Goal: Information Seeking & Learning: Learn about a topic

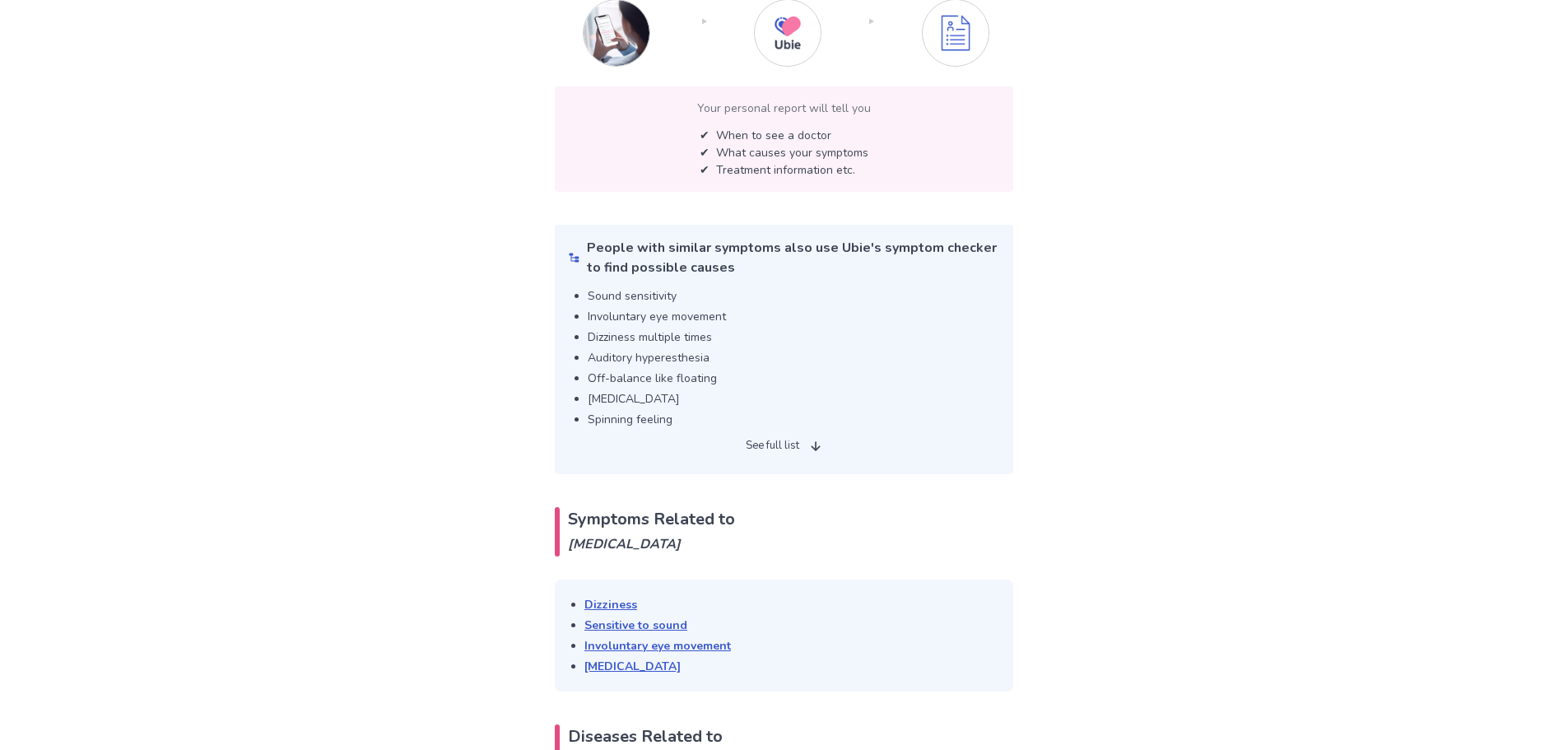
scroll to position [2861, 0]
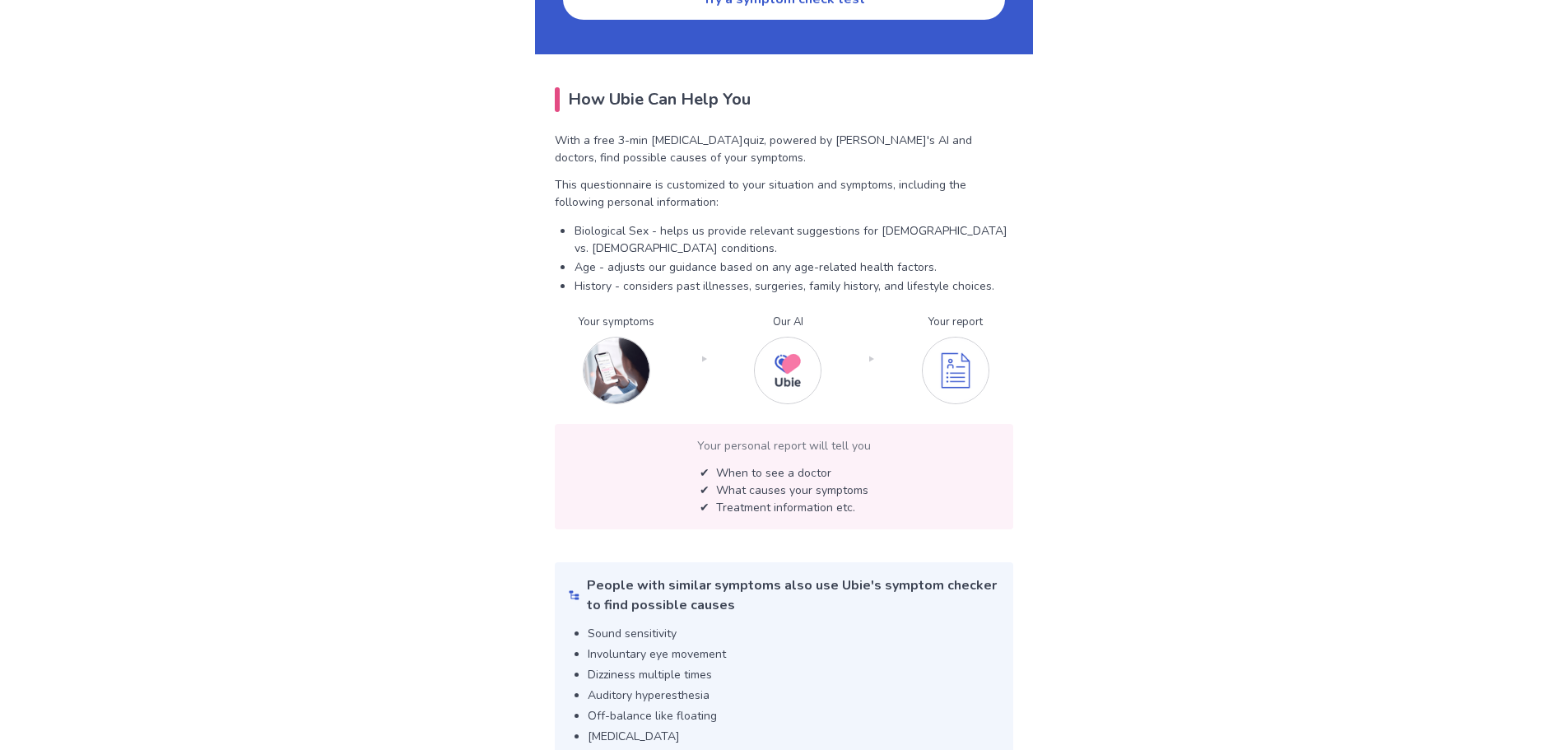
click at [756, 464] on p "✔ When to see a doctor" at bounding box center [784, 472] width 169 height 17
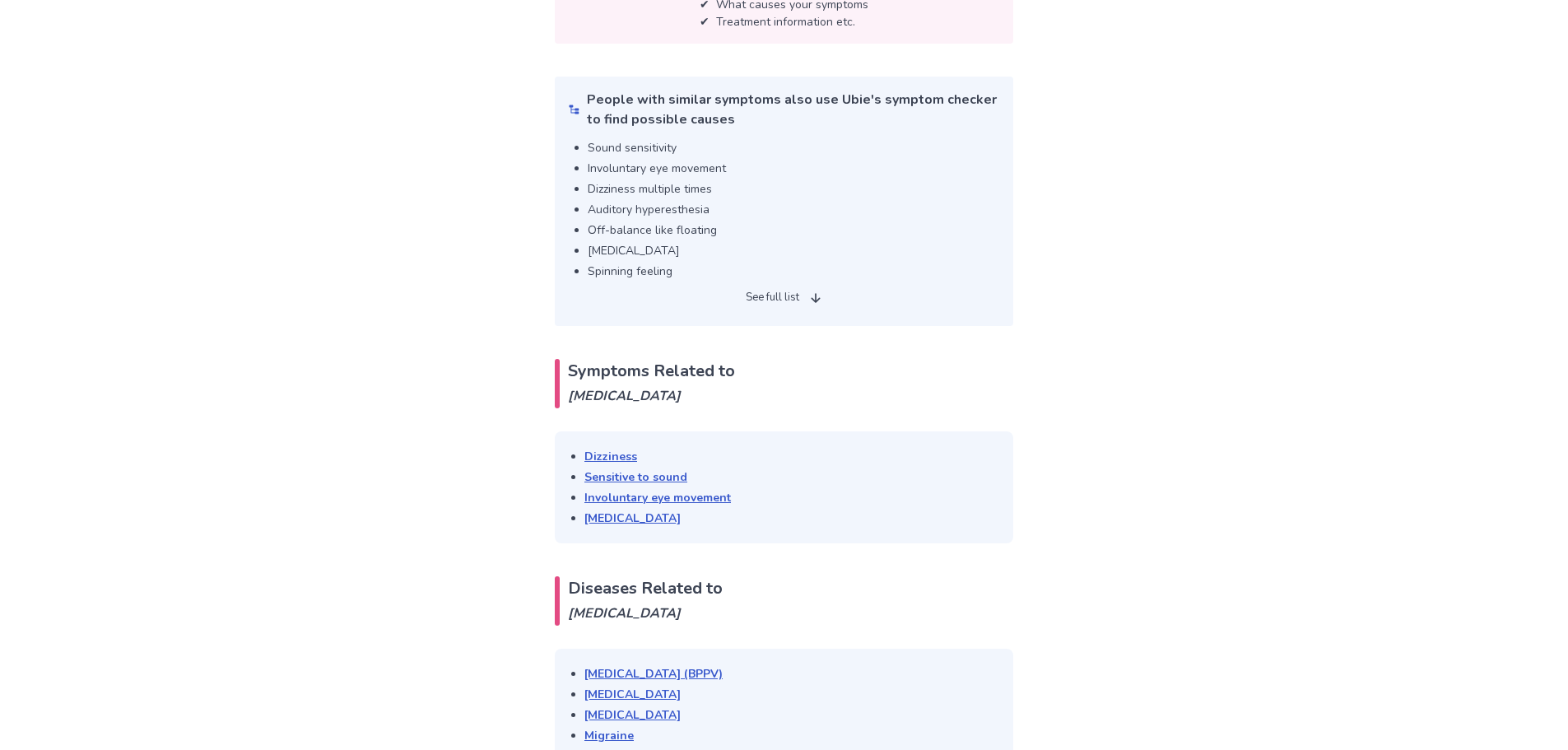
scroll to position [3437, 0]
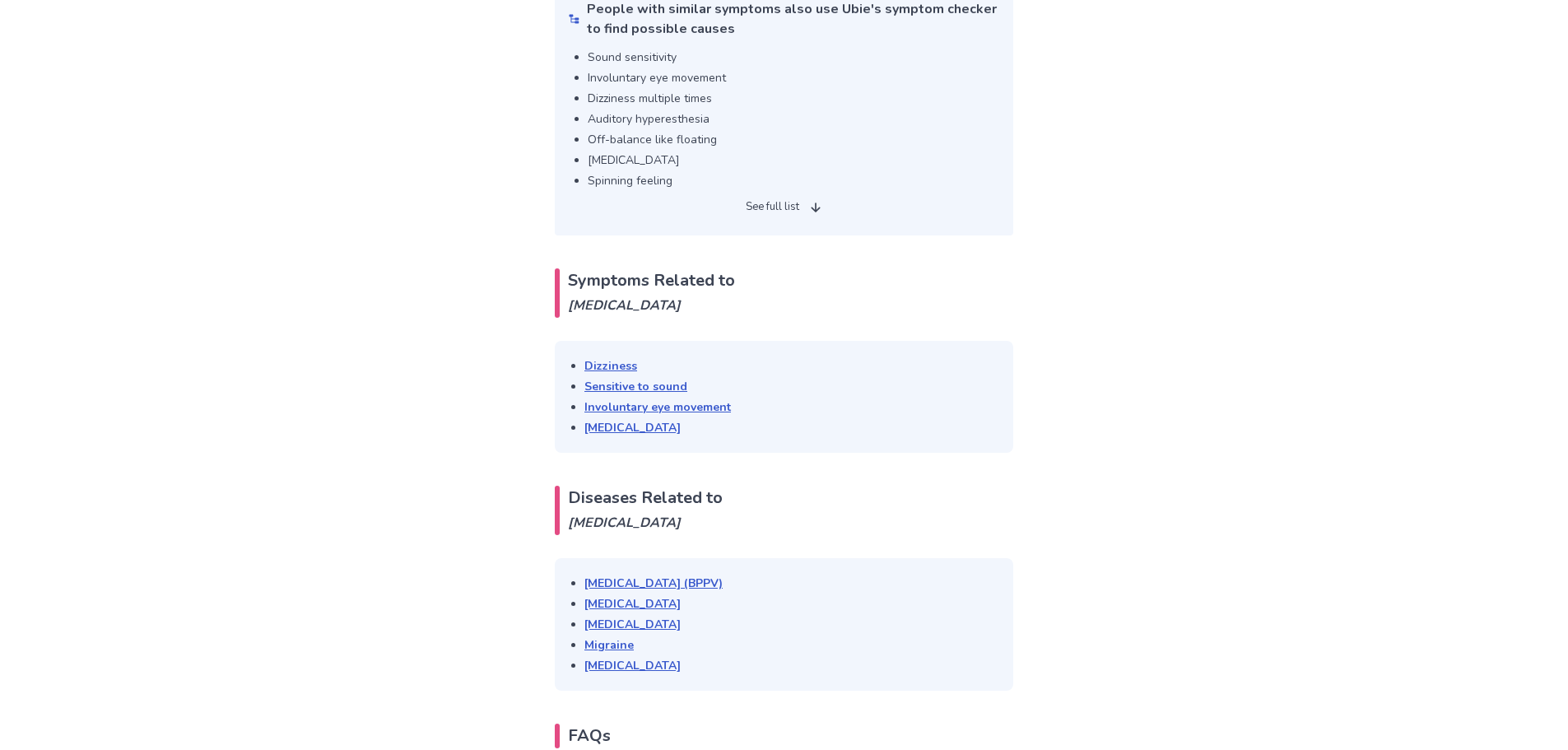
click at [786, 199] on p "See full list" at bounding box center [772, 207] width 53 height 16
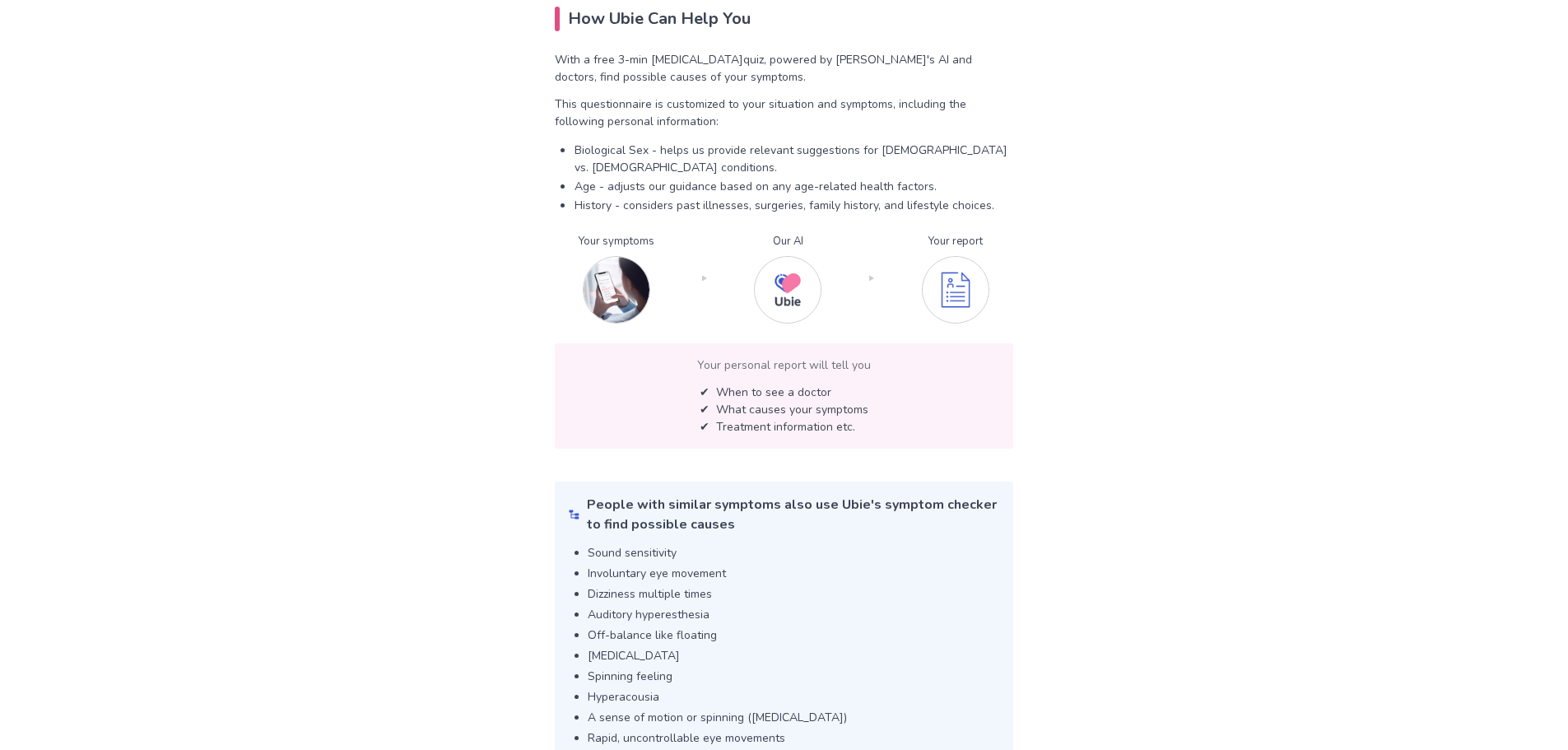
scroll to position [2846, 0]
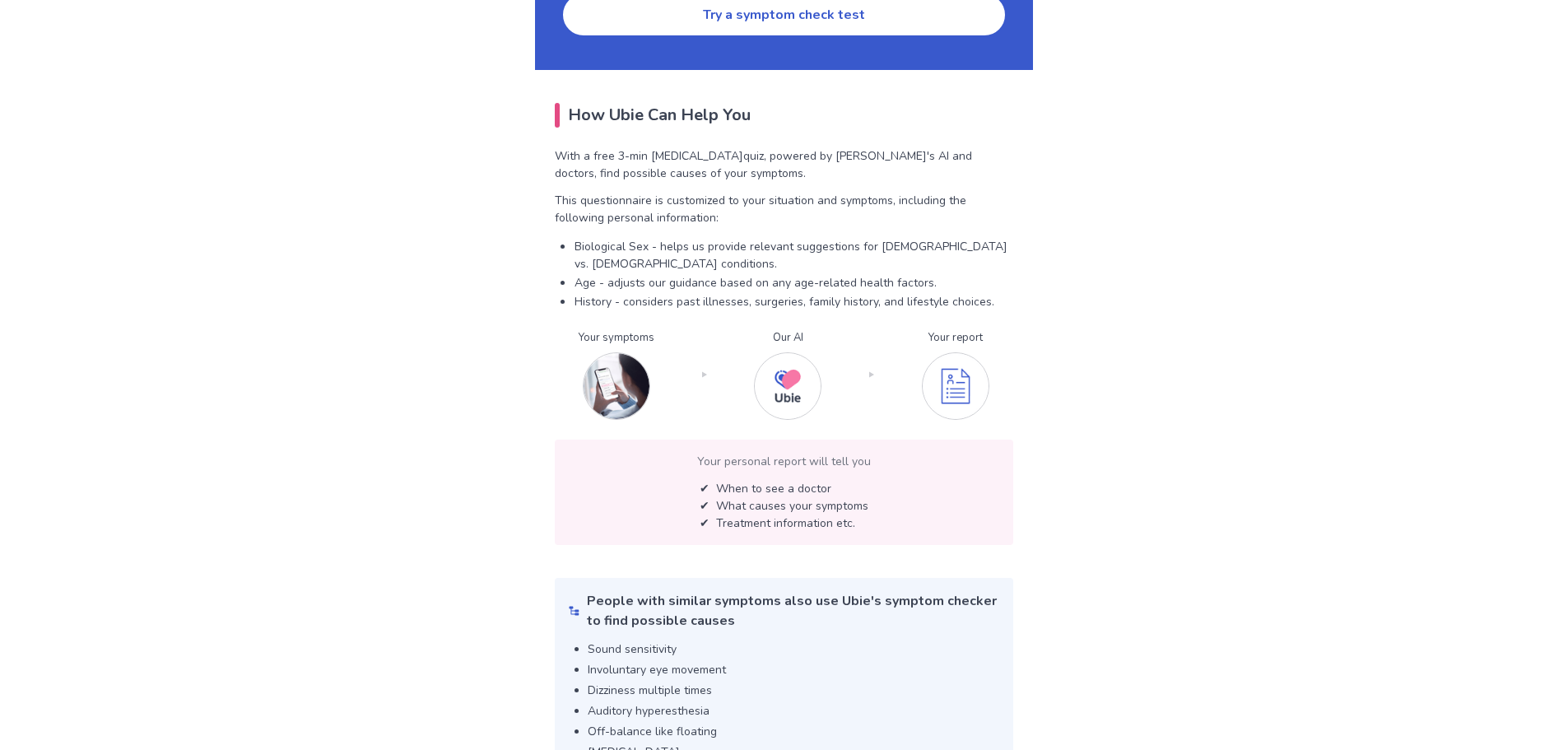
click at [958, 352] on img at bounding box center [955, 386] width 68 height 68
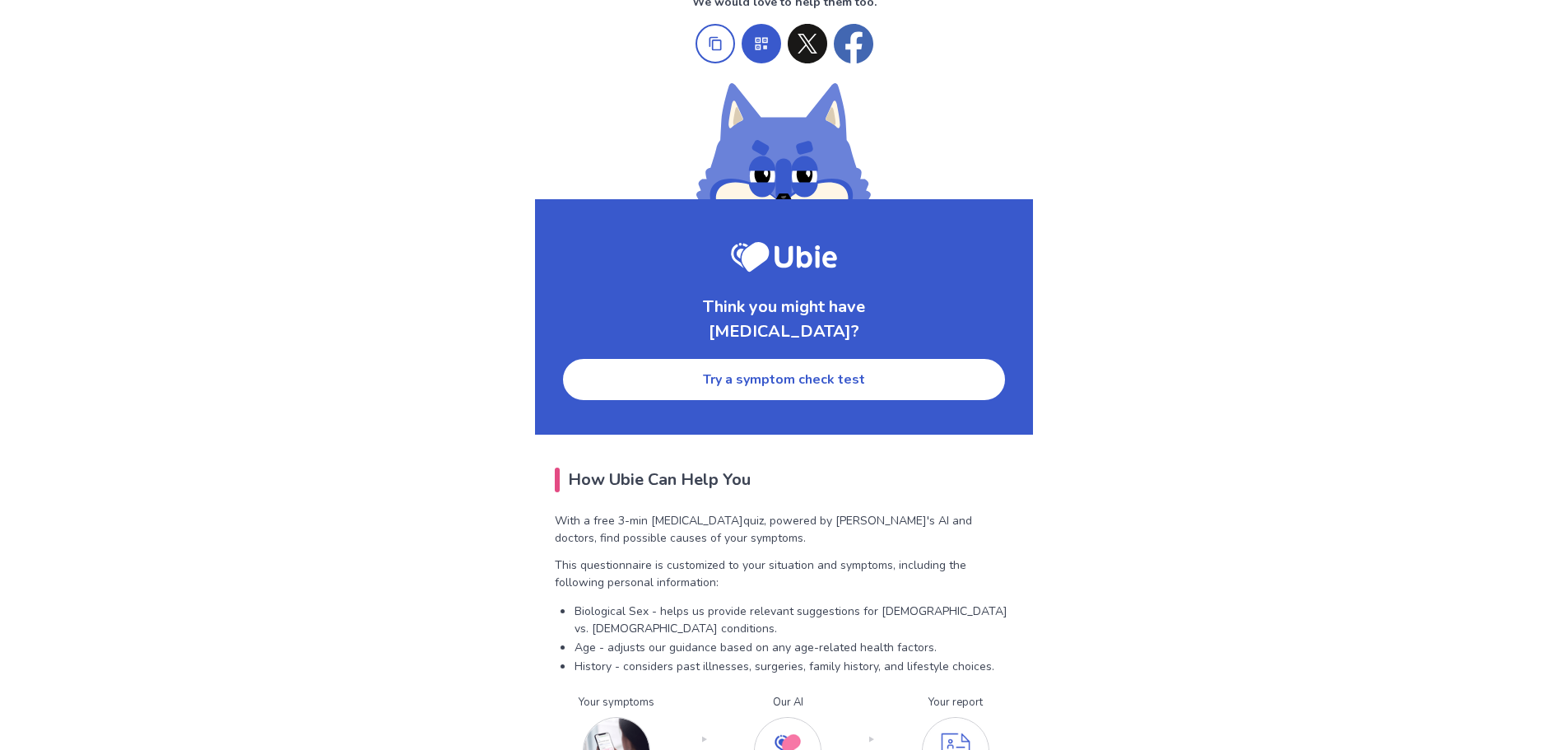
scroll to position [2434, 0]
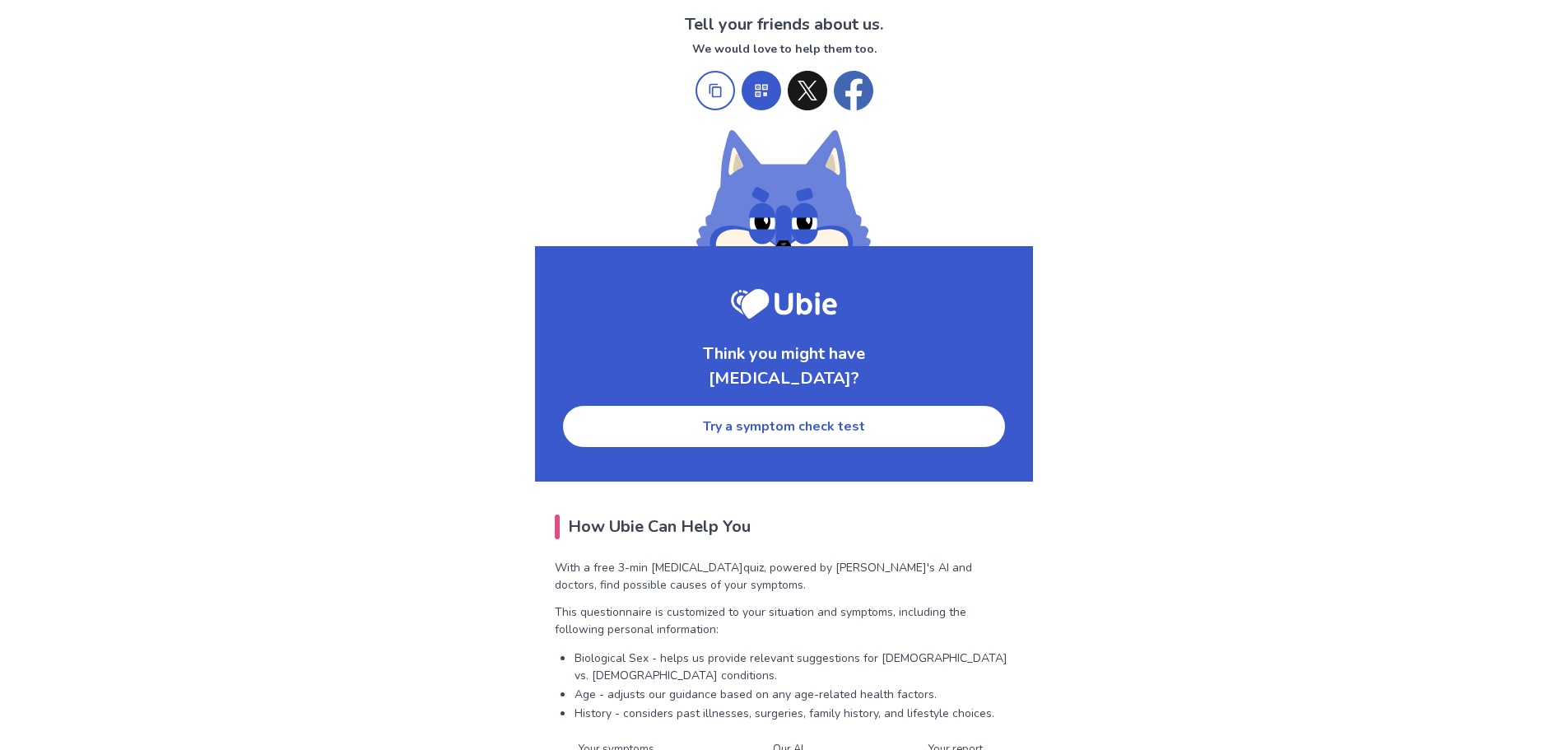
click at [802, 410] on link "Try a symptom check test" at bounding box center [784, 426] width 445 height 45
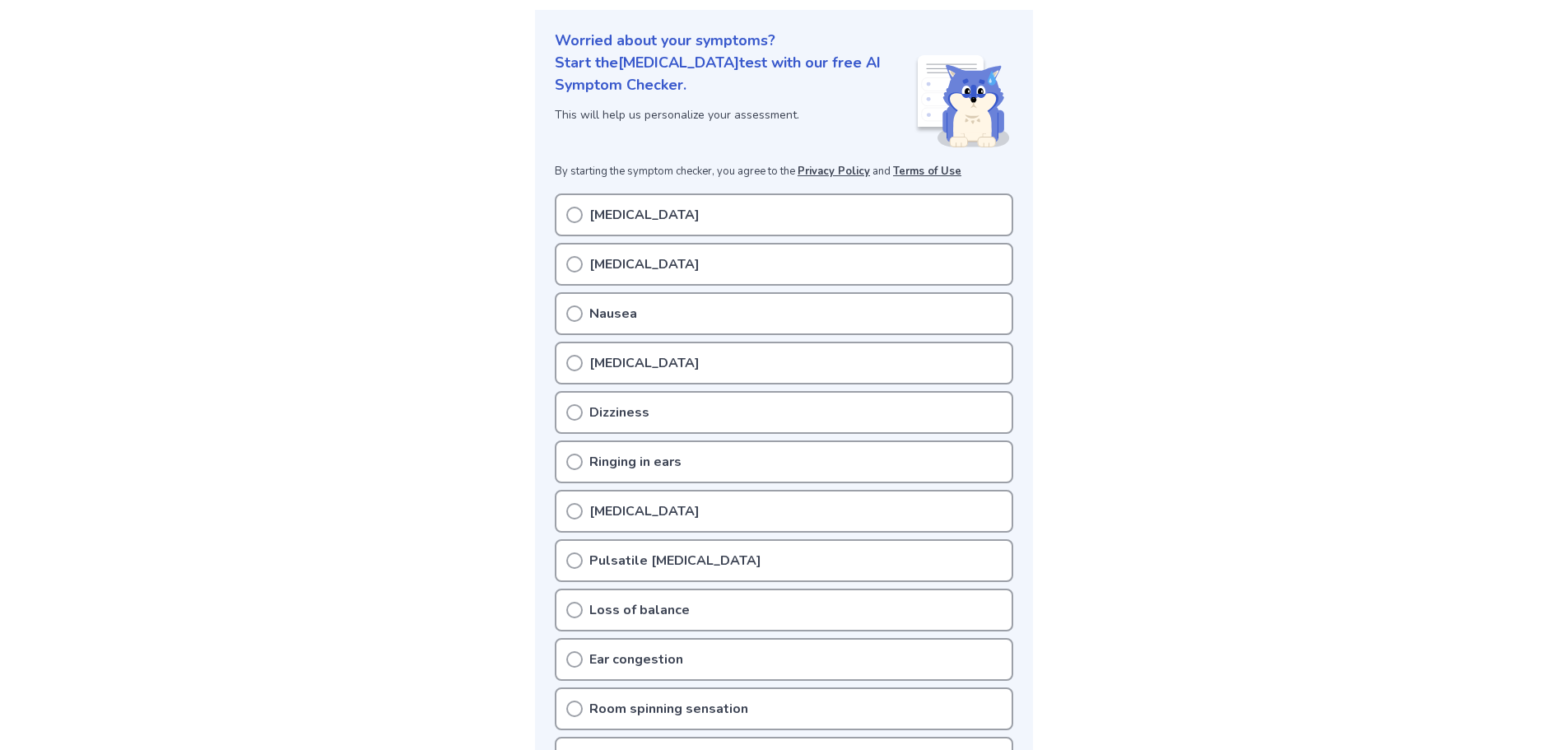
scroll to position [159, 0]
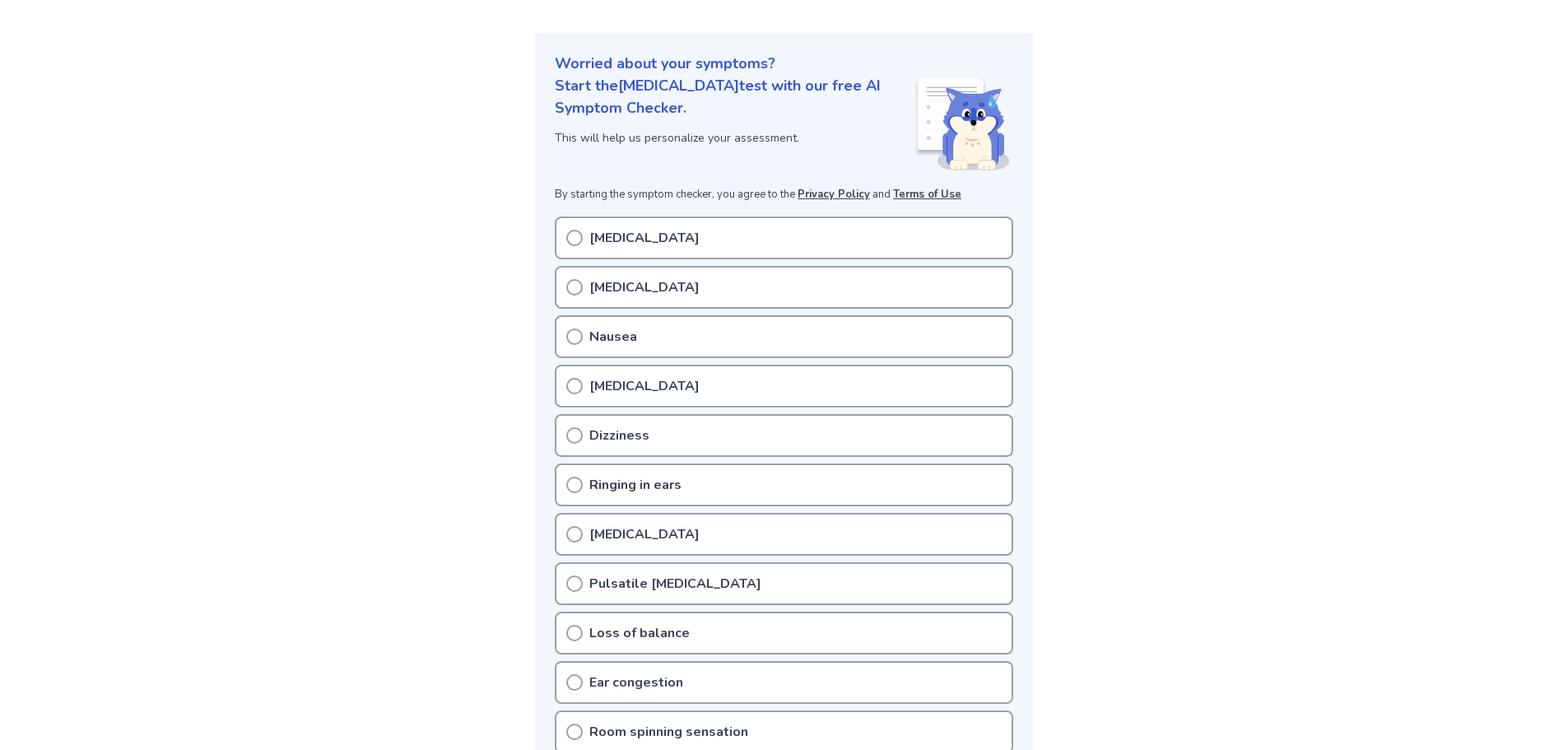
click at [640, 288] on div "[MEDICAL_DATA]" at bounding box center [784, 287] width 459 height 43
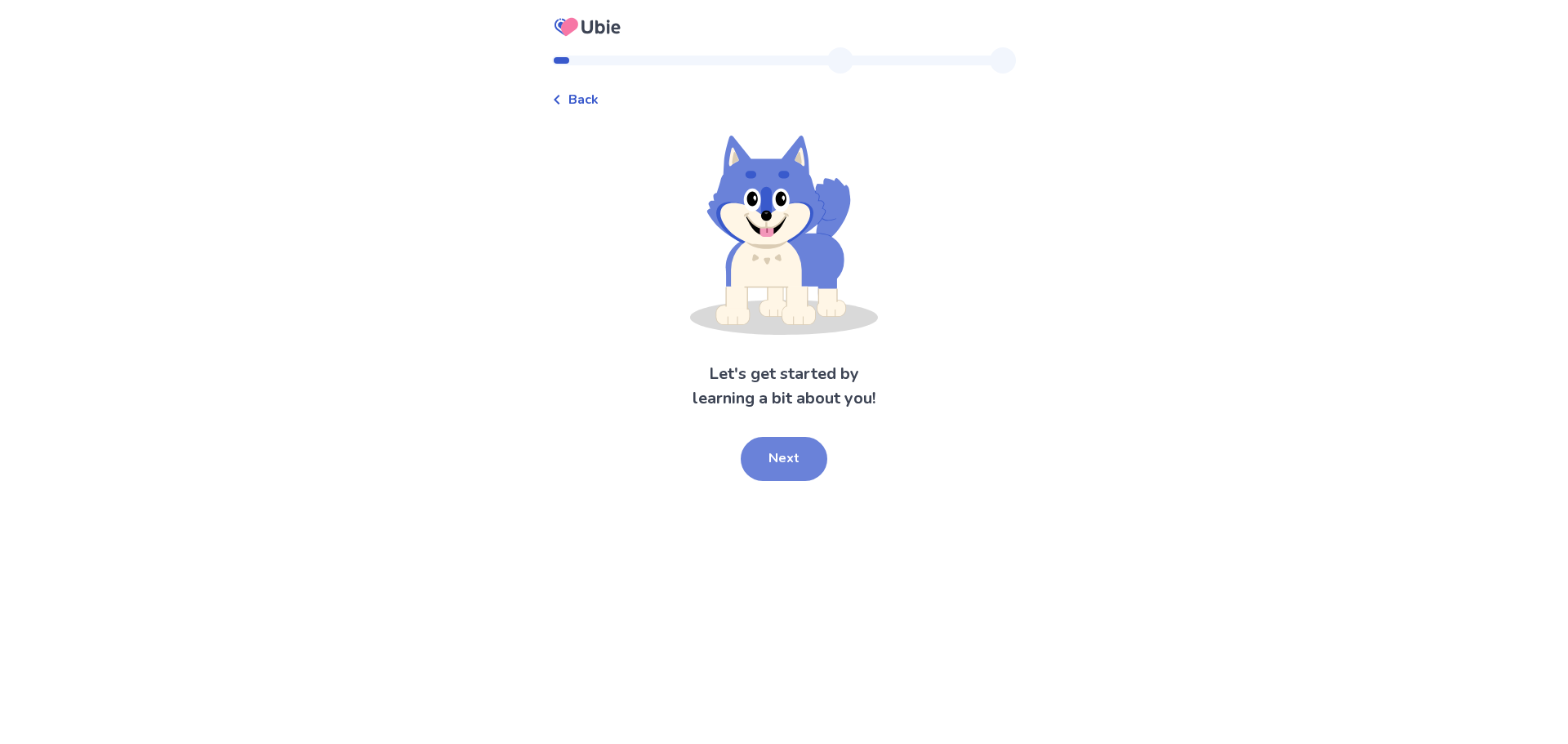
click at [793, 464] on button "Next" at bounding box center [784, 459] width 87 height 44
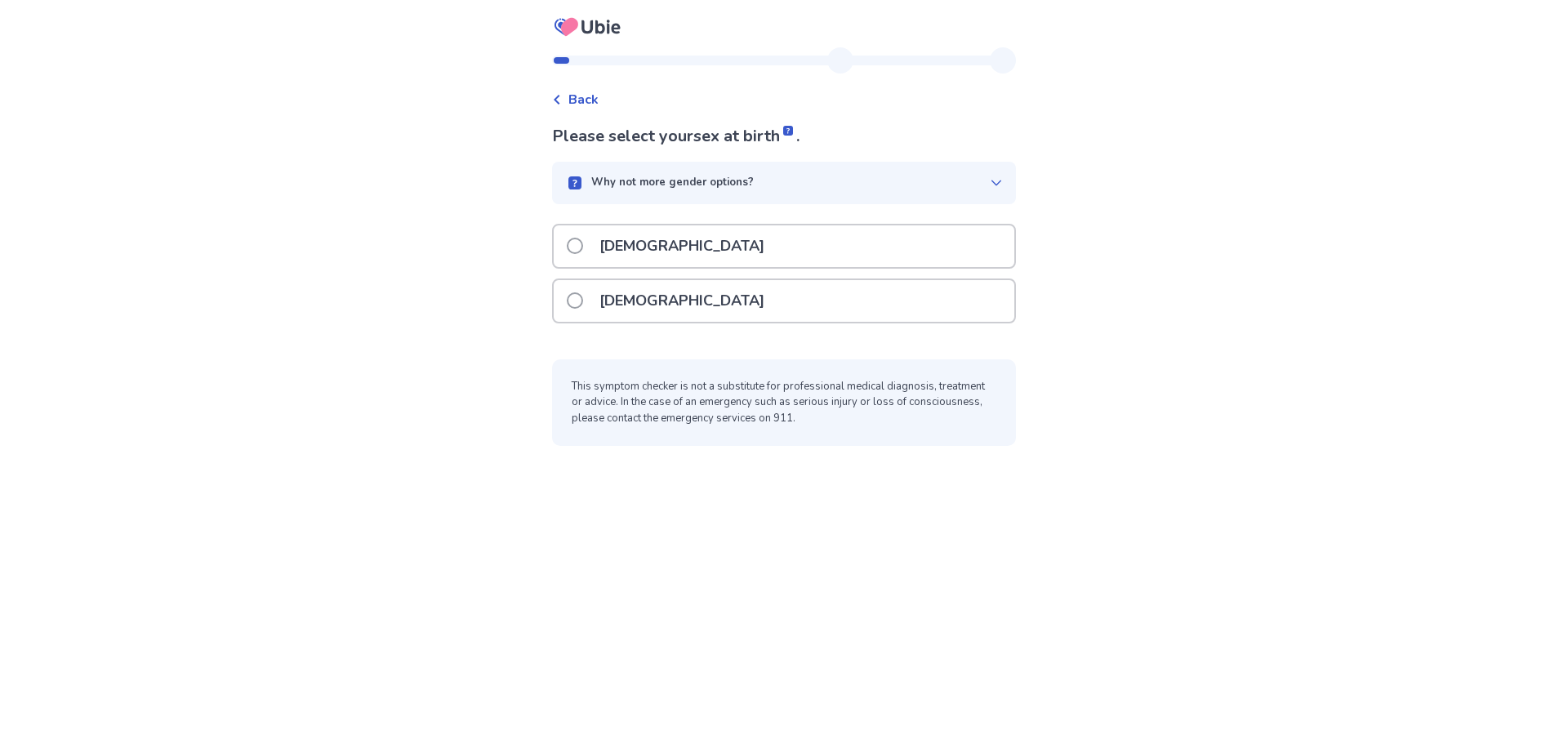
click at [643, 255] on p "[DEMOGRAPHIC_DATA]" at bounding box center [681, 246] width 185 height 42
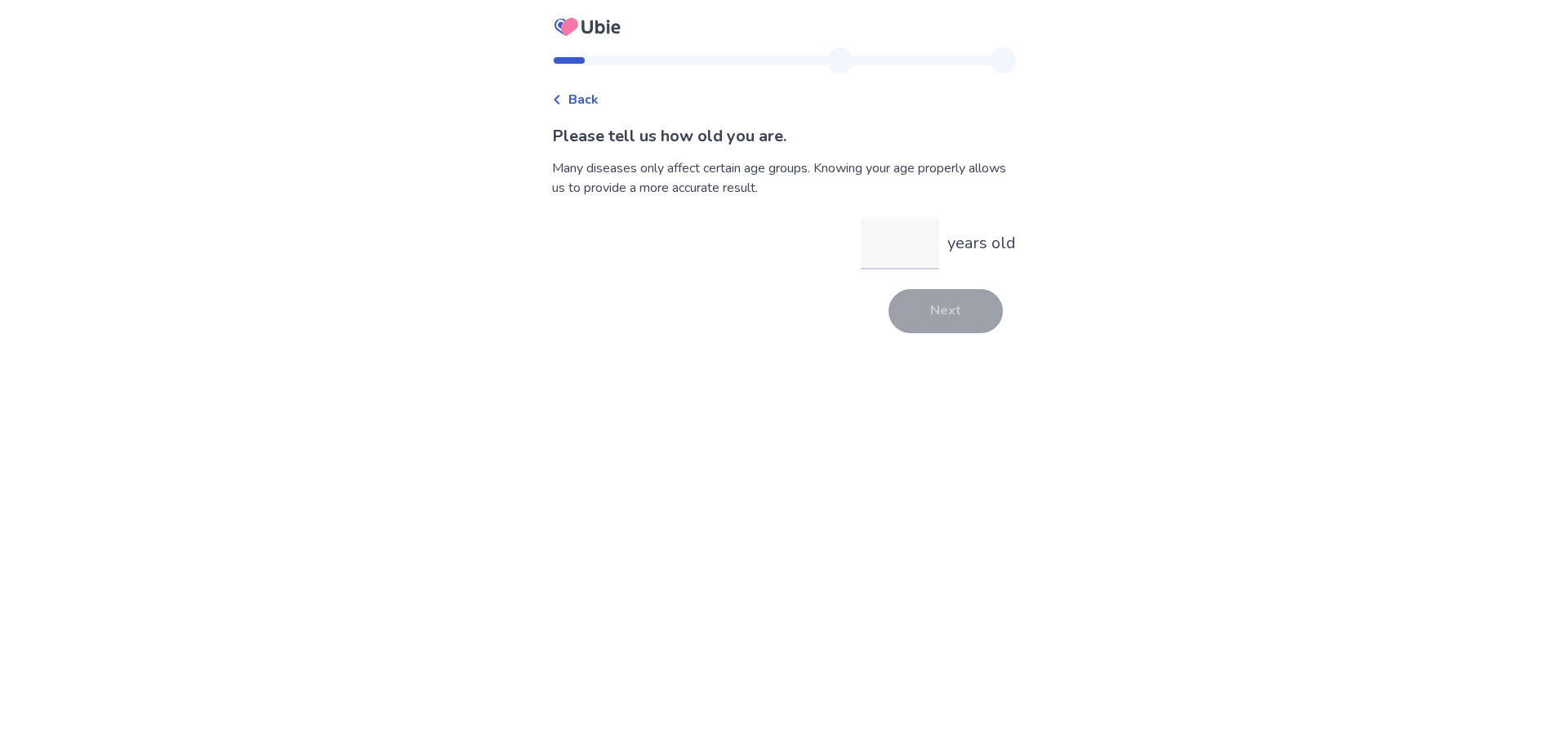
click at [892, 238] on input "years old" at bounding box center [900, 242] width 78 height 52
type input "**"
click at [936, 305] on button "Next" at bounding box center [945, 311] width 114 height 44
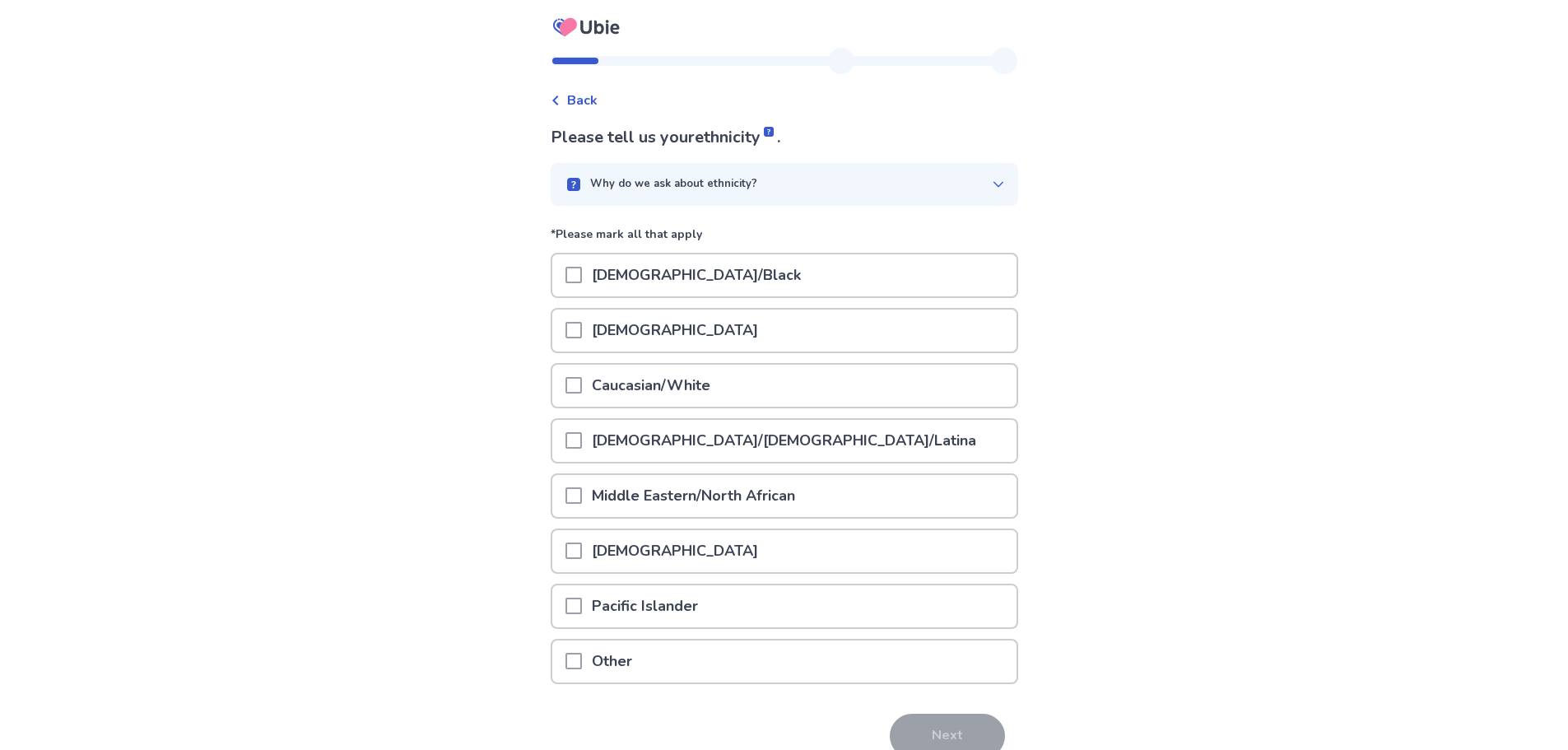
click at [581, 333] on span at bounding box center [574, 329] width 16 height 16
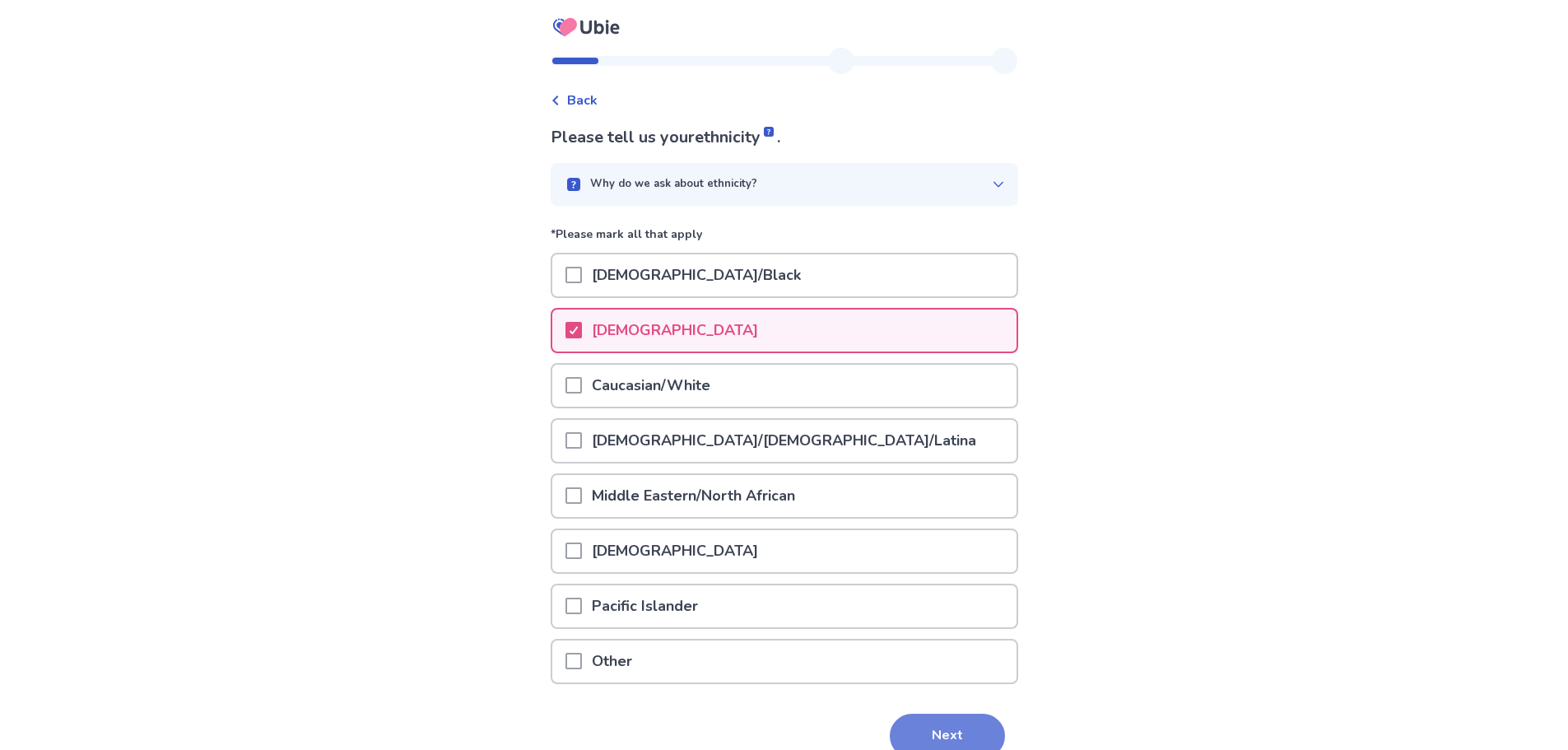
click at [943, 730] on button "Next" at bounding box center [947, 735] width 115 height 45
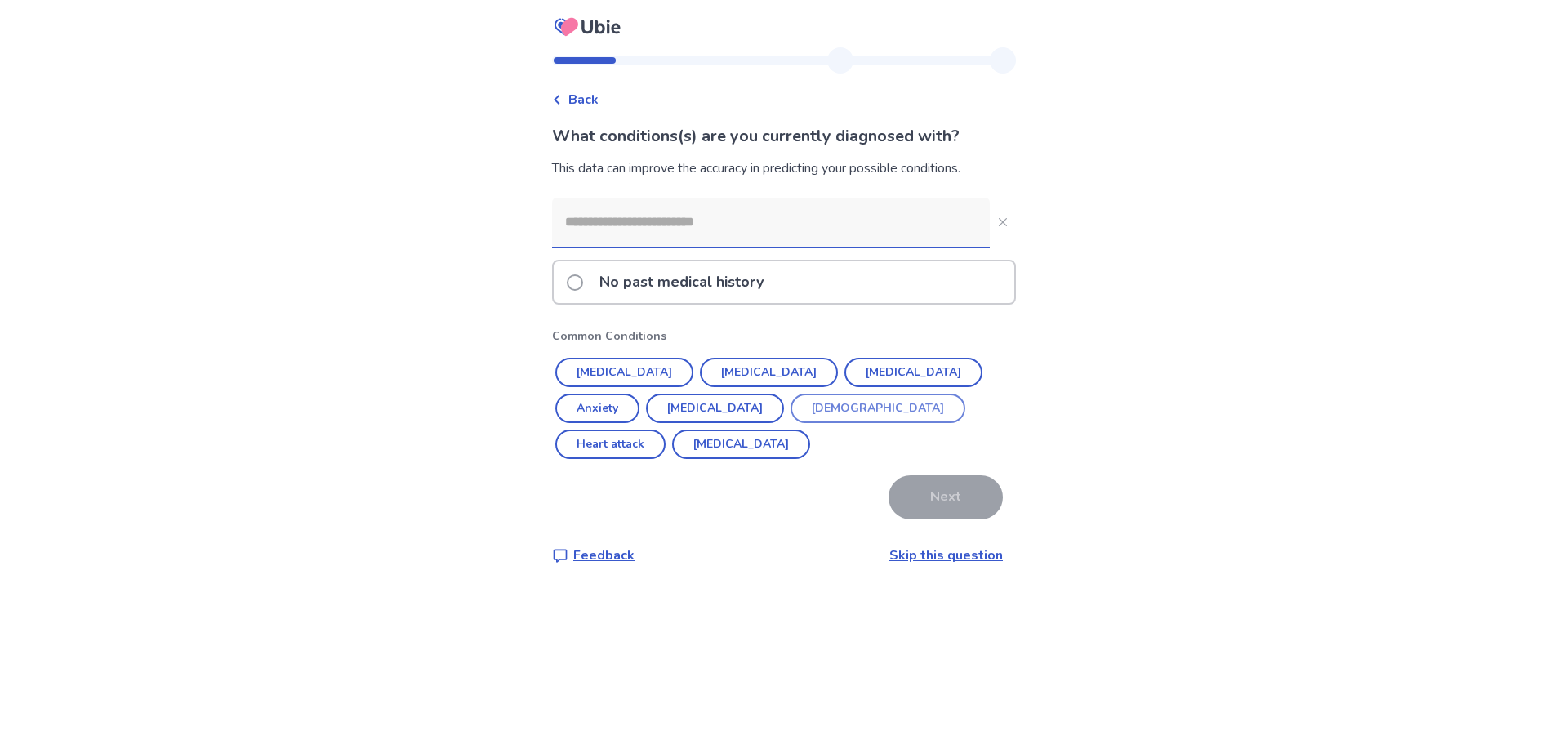
click at [790, 412] on button "[DEMOGRAPHIC_DATA]" at bounding box center [877, 408] width 174 height 30
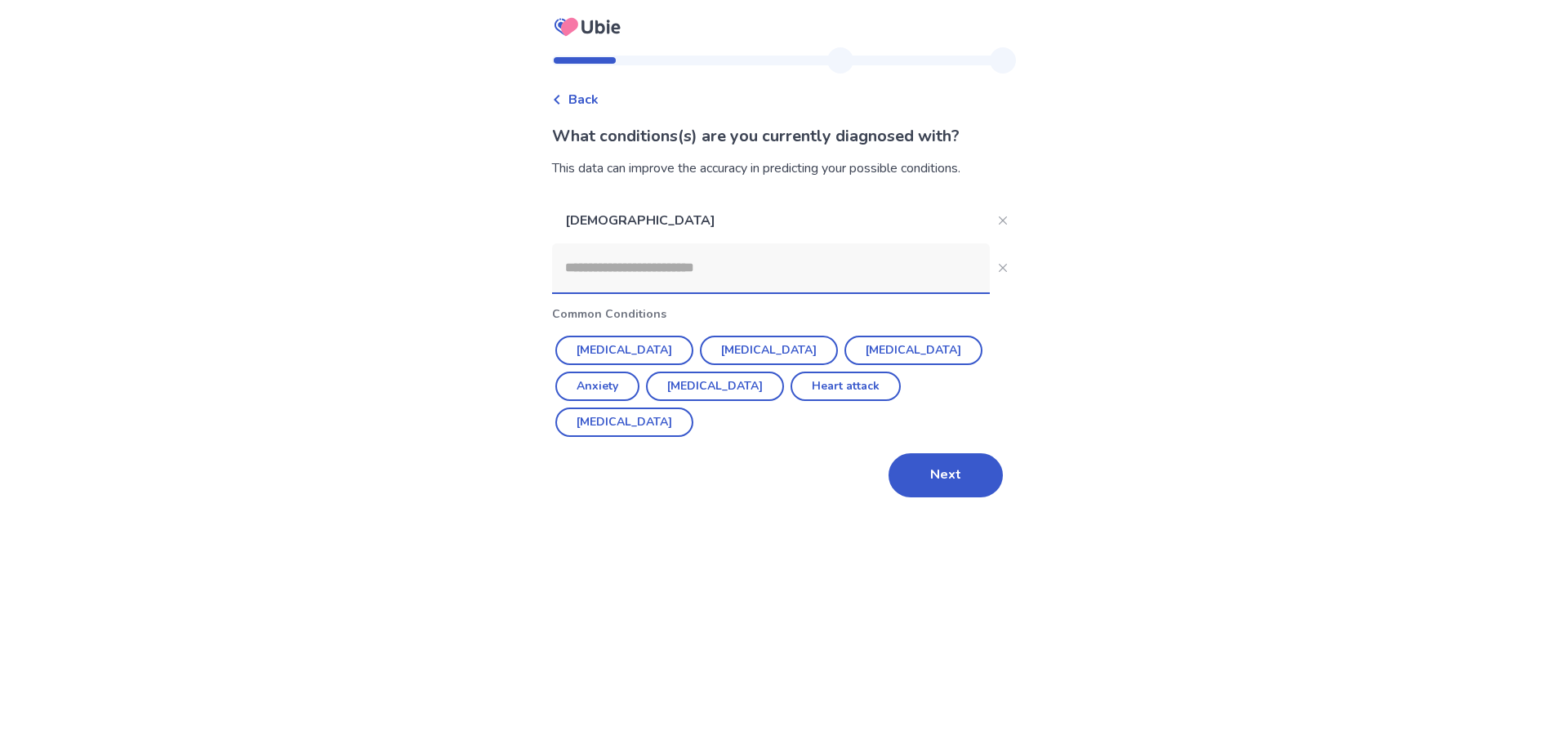
click at [722, 264] on input at bounding box center [771, 268] width 438 height 49
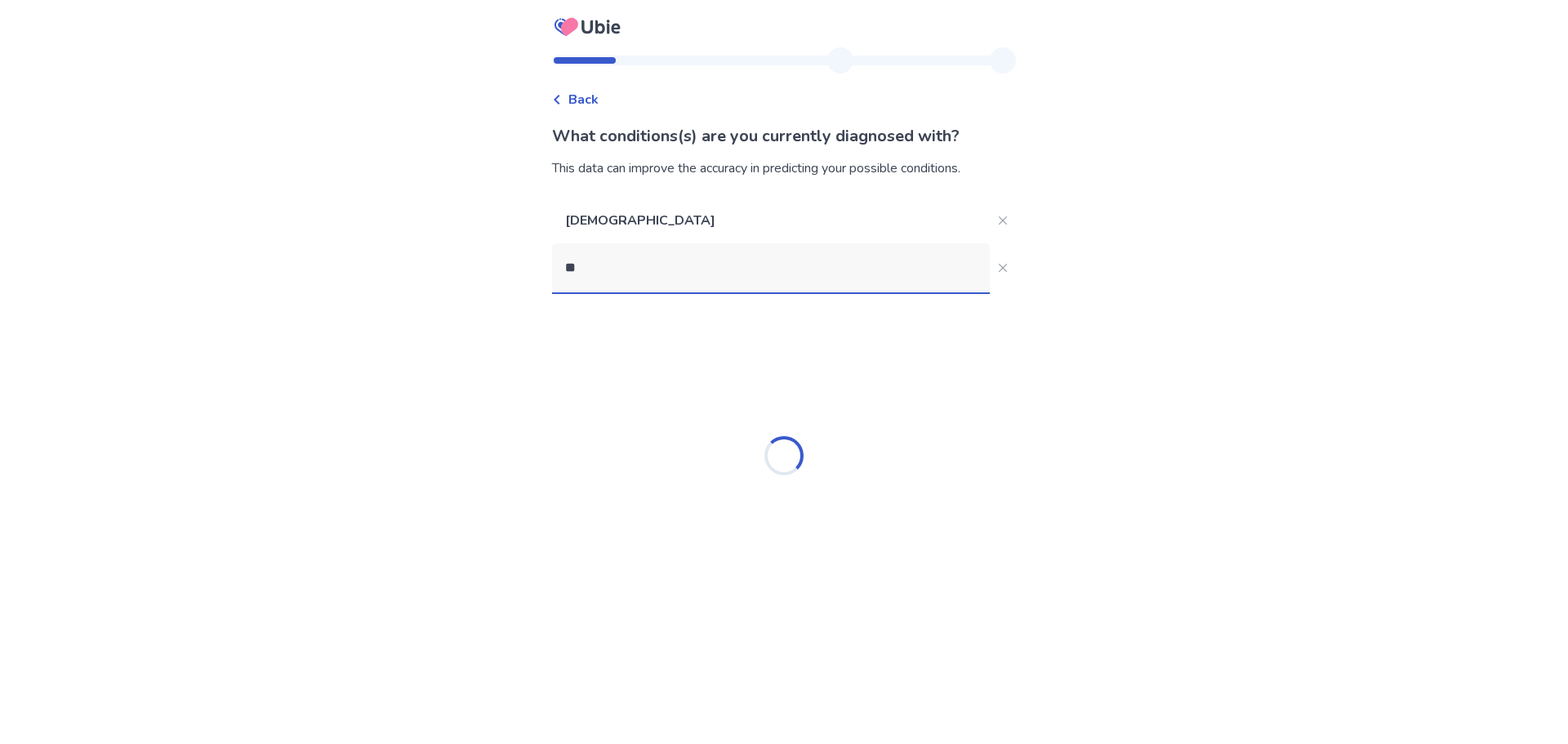
type input "***"
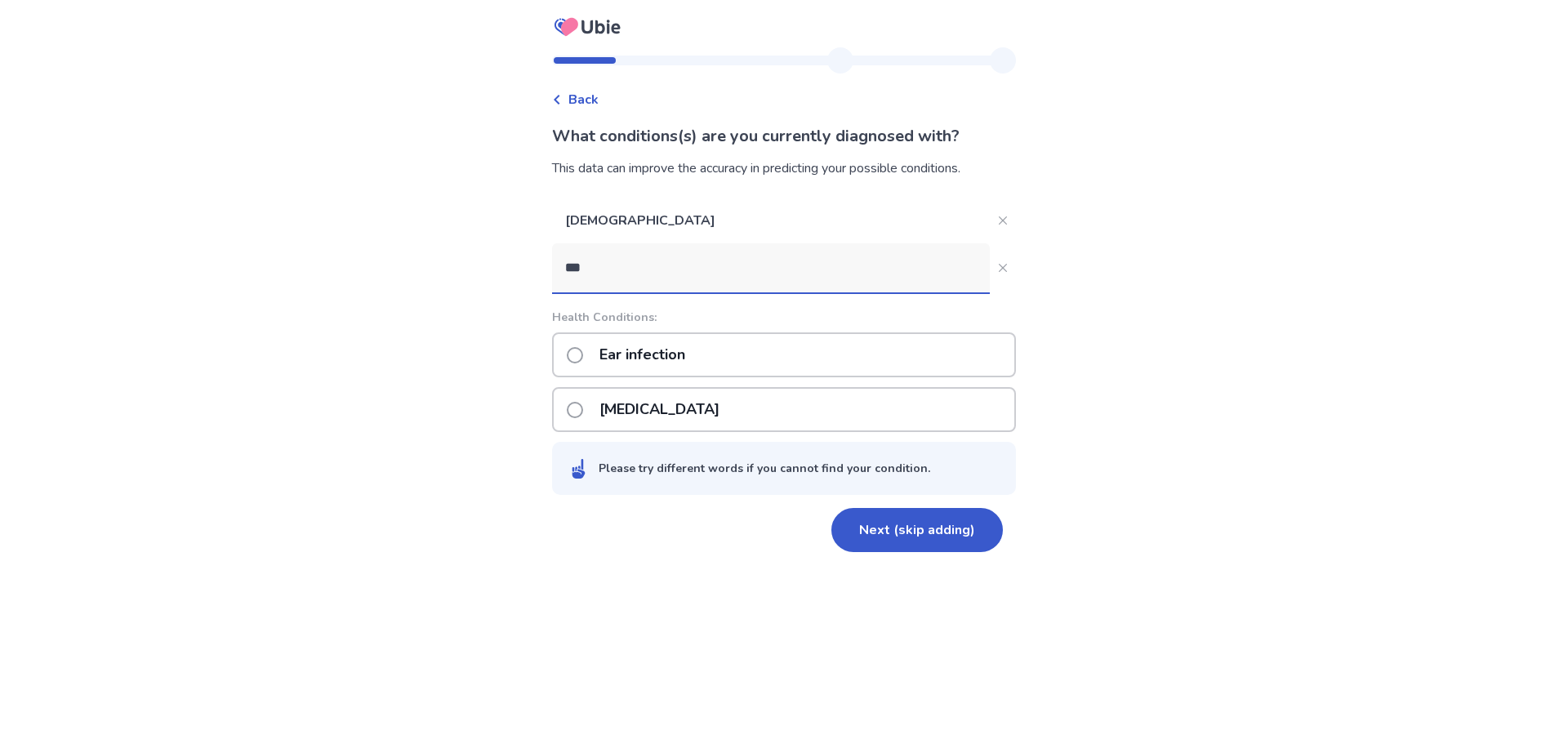
click at [646, 354] on p "Ear infection" at bounding box center [642, 355] width 105 height 42
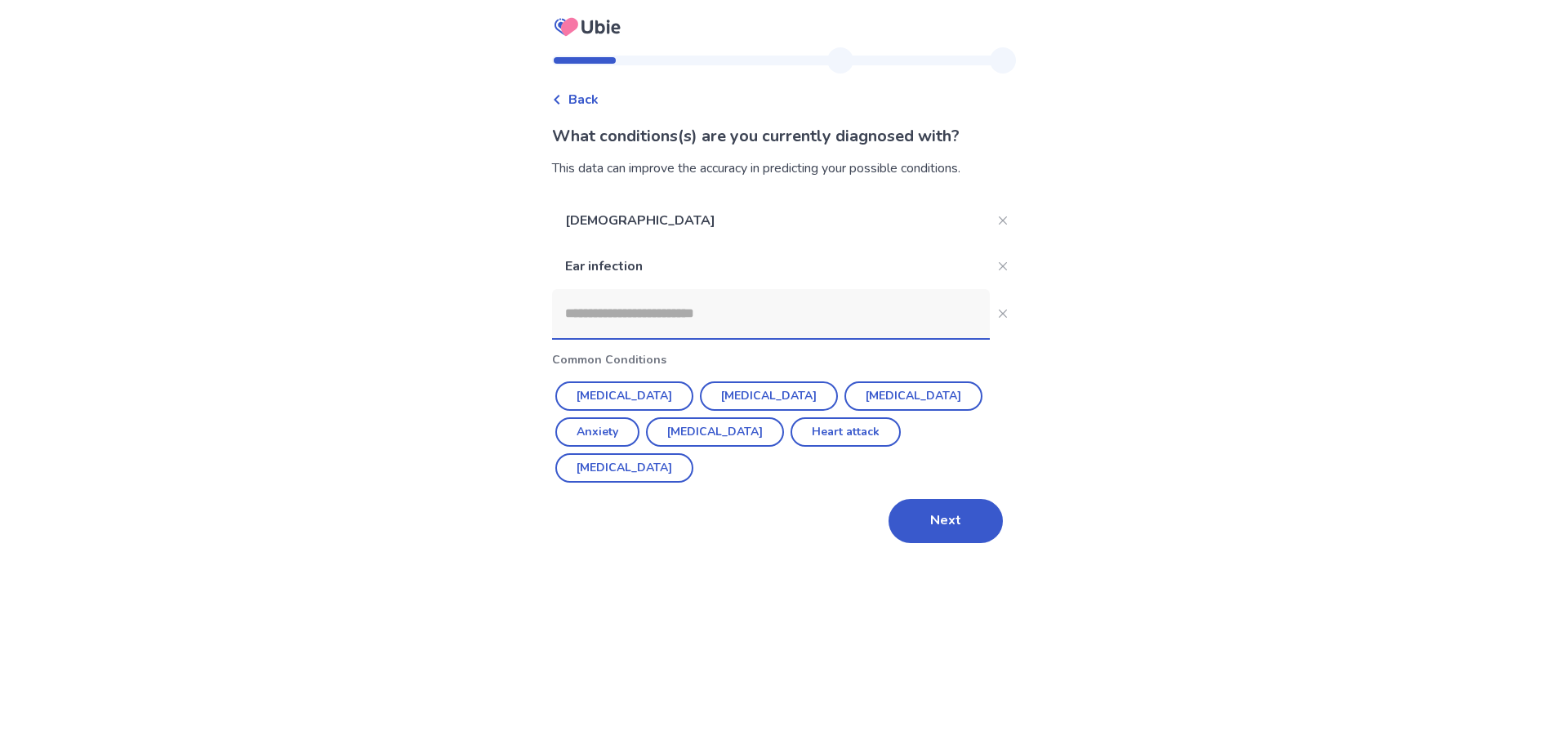
click at [936, 499] on button "Next" at bounding box center [945, 521] width 114 height 44
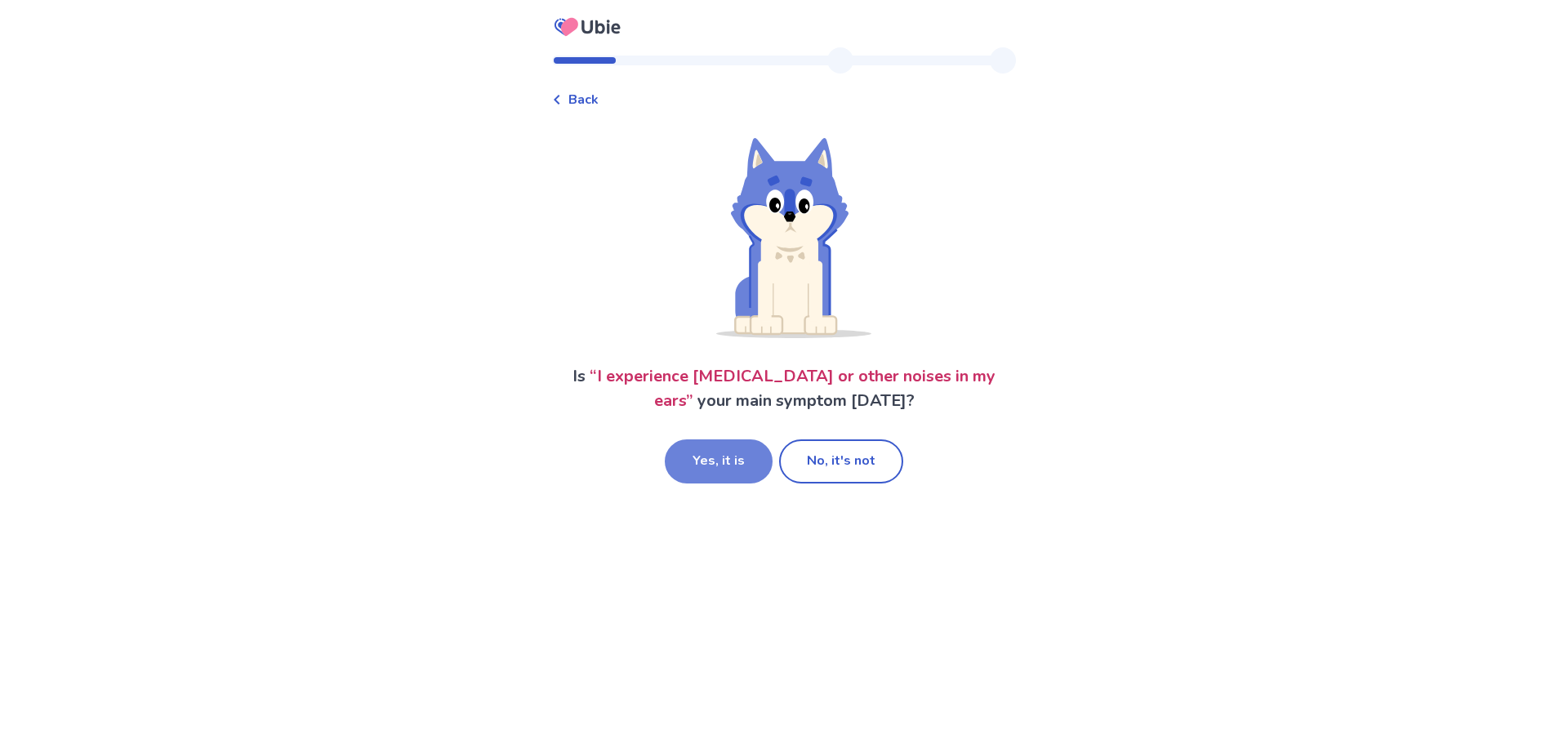
click at [718, 466] on button "Yes, it is" at bounding box center [718, 461] width 108 height 44
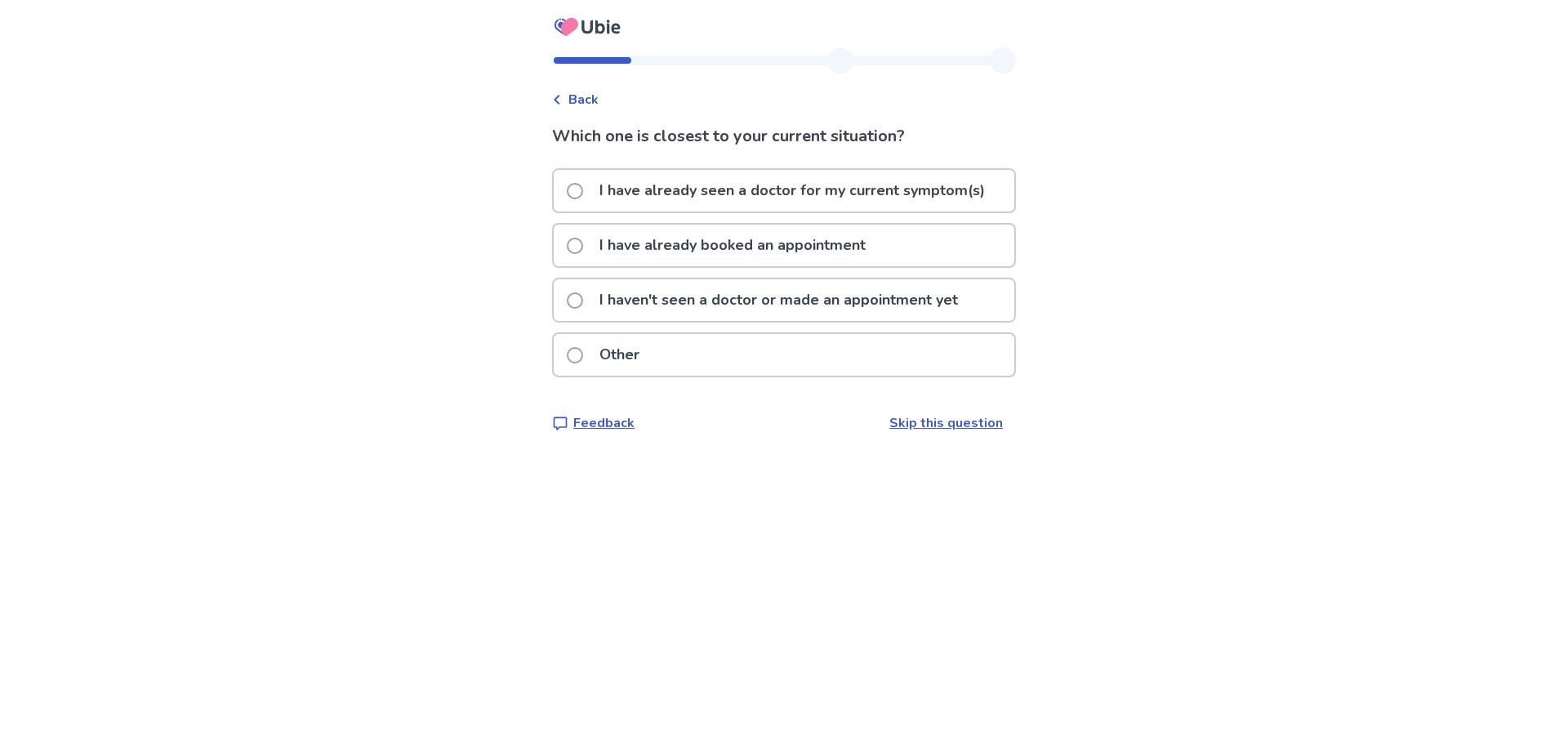
click at [792, 190] on p "I have already seen a doctor for my current symptom(s)" at bounding box center [792, 190] width 405 height 42
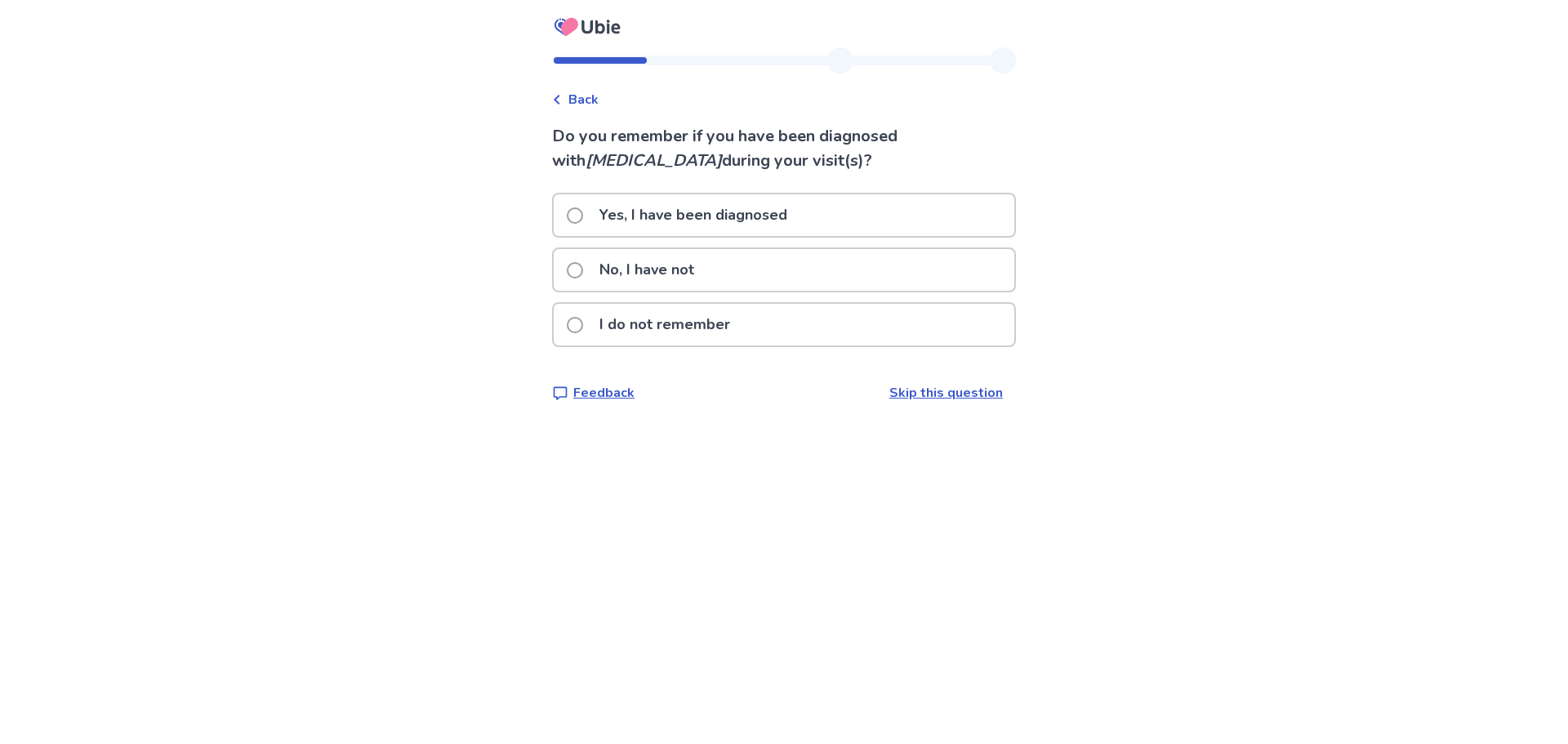
click at [424, 266] on div "Back Do you remember if you have been diagnosed with [MEDICAL_DATA] during your…" at bounding box center [784, 372] width 1568 height 744
click at [685, 270] on p "No, I have not" at bounding box center [647, 270] width 114 height 42
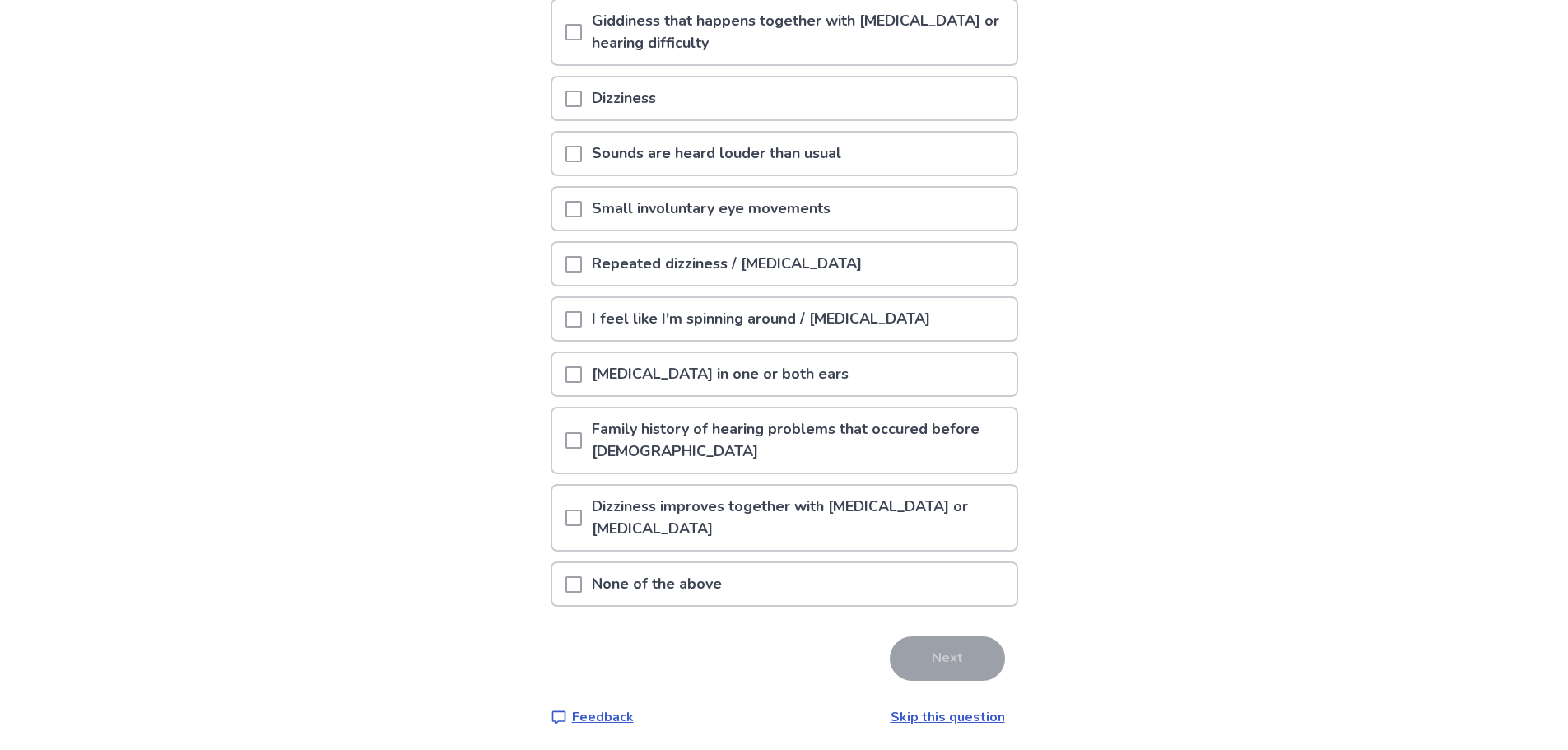
scroll to position [226, 0]
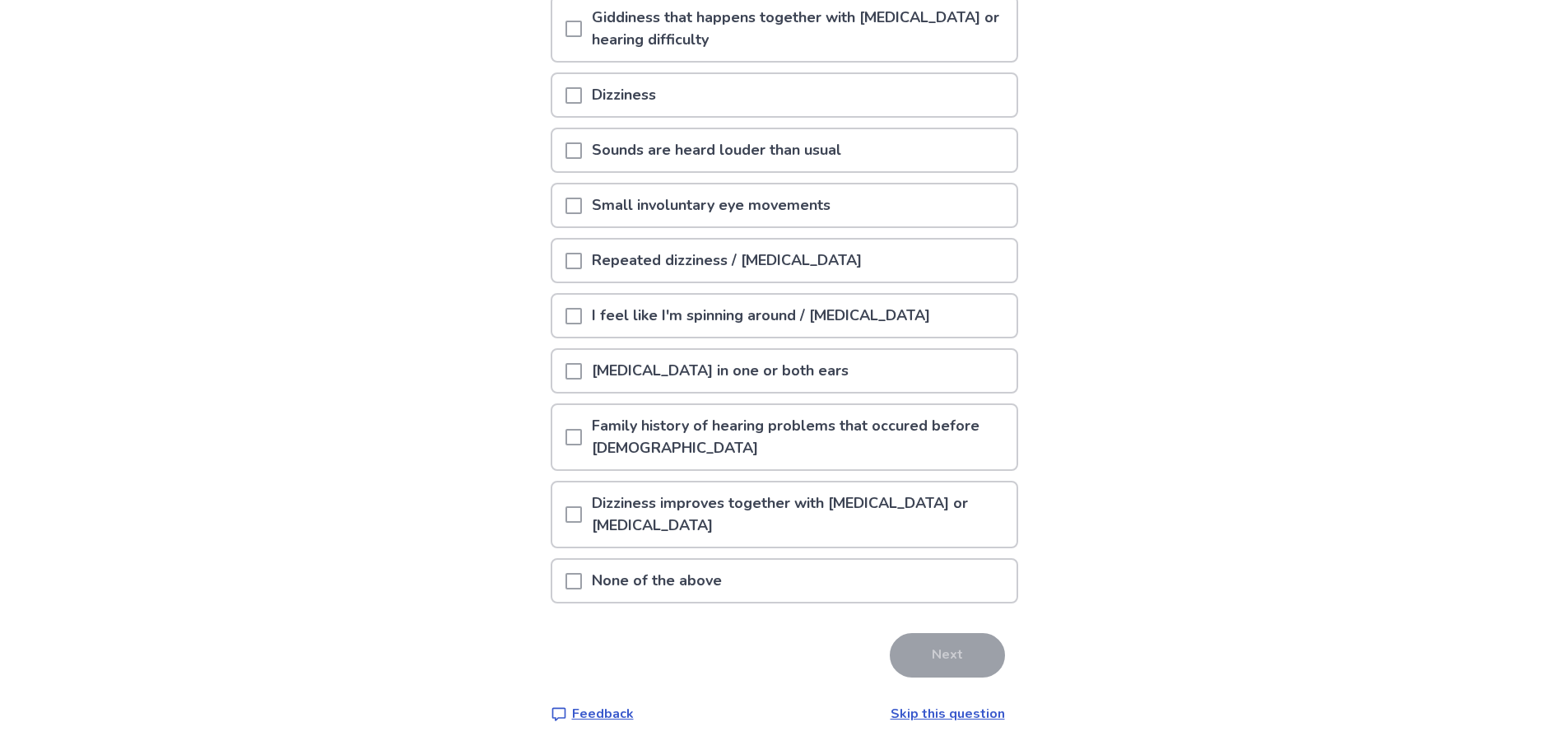
click at [572, 573] on div "None of the above" at bounding box center [784, 580] width 464 height 42
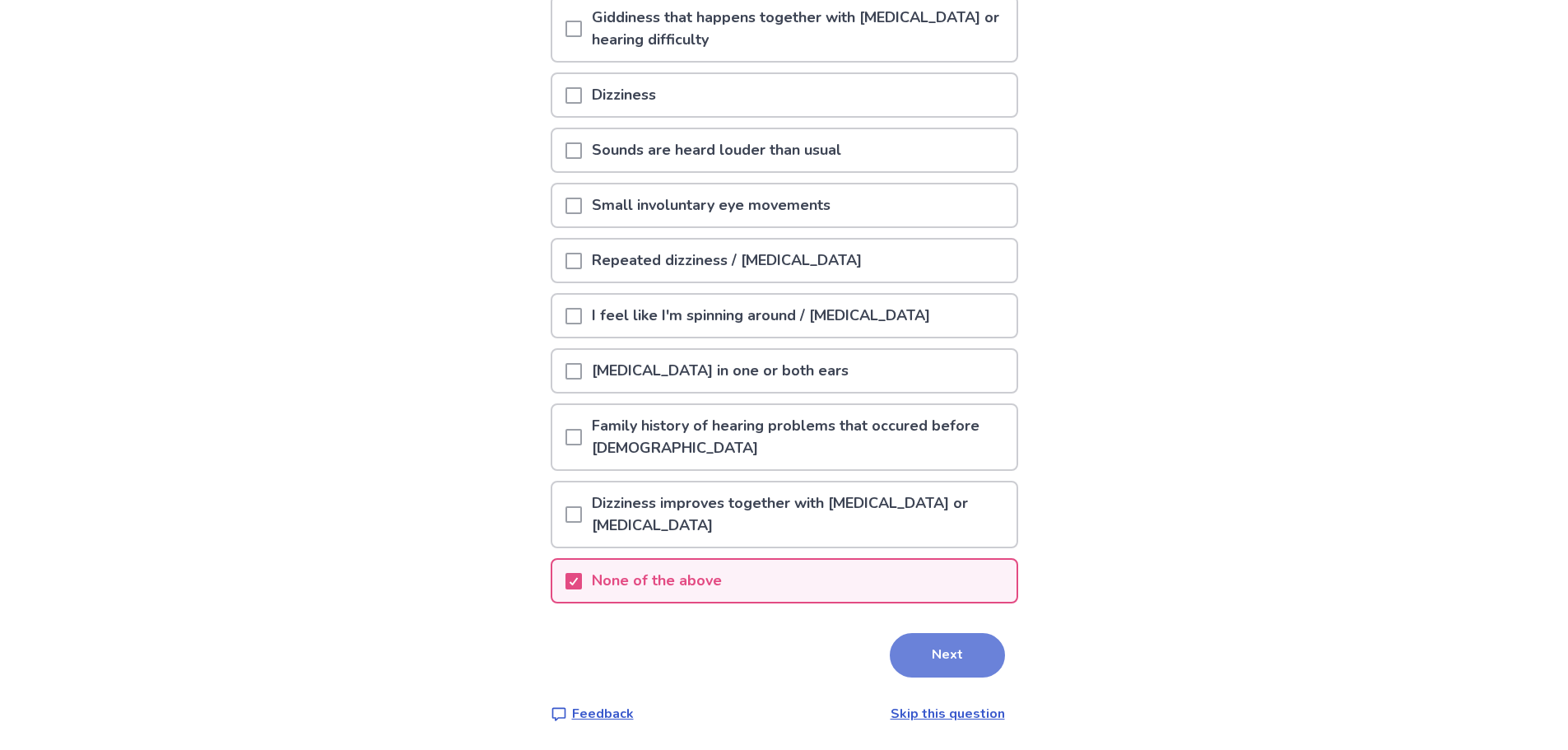
click at [952, 657] on button "Next" at bounding box center [947, 655] width 115 height 45
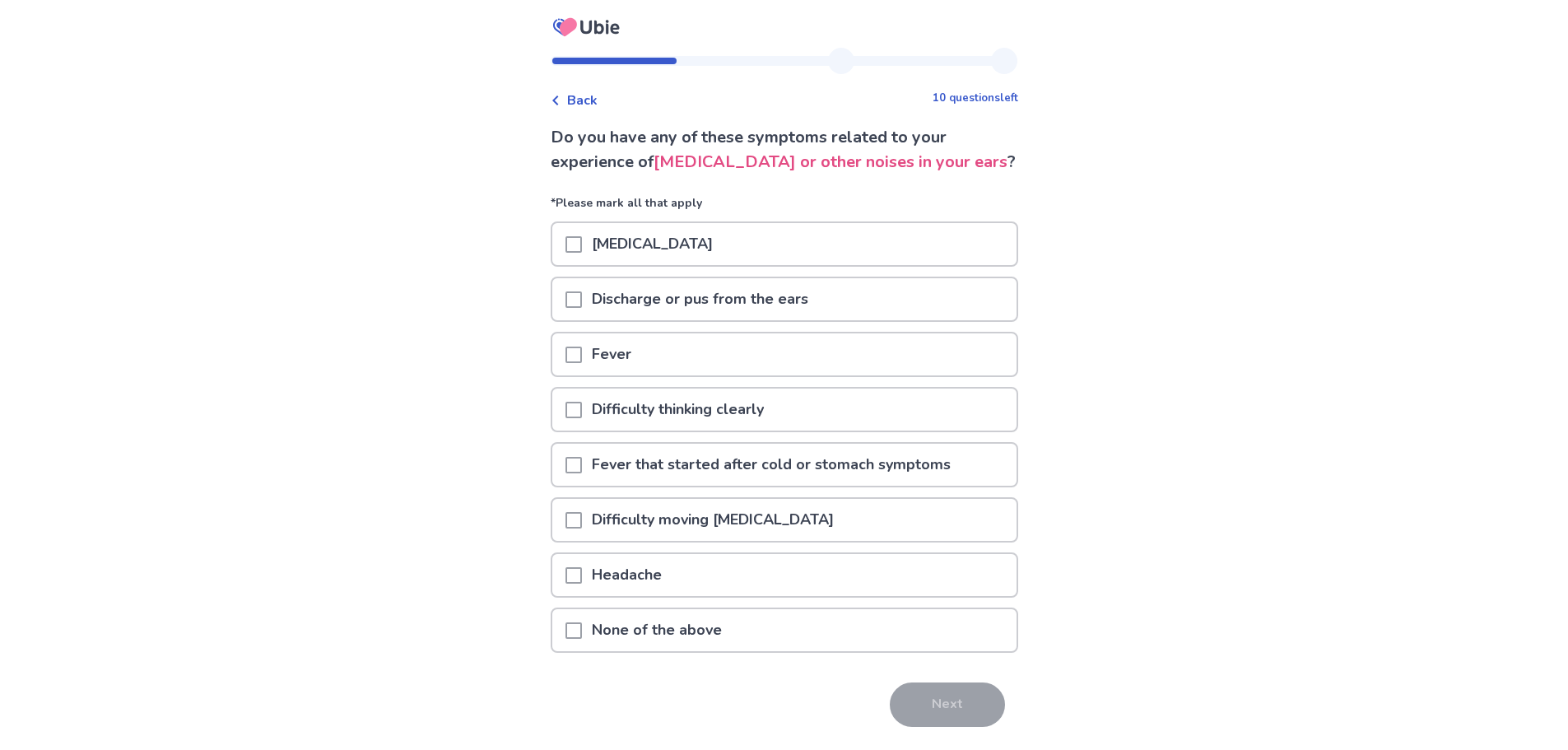
click at [582, 298] on span at bounding box center [574, 299] width 16 height 16
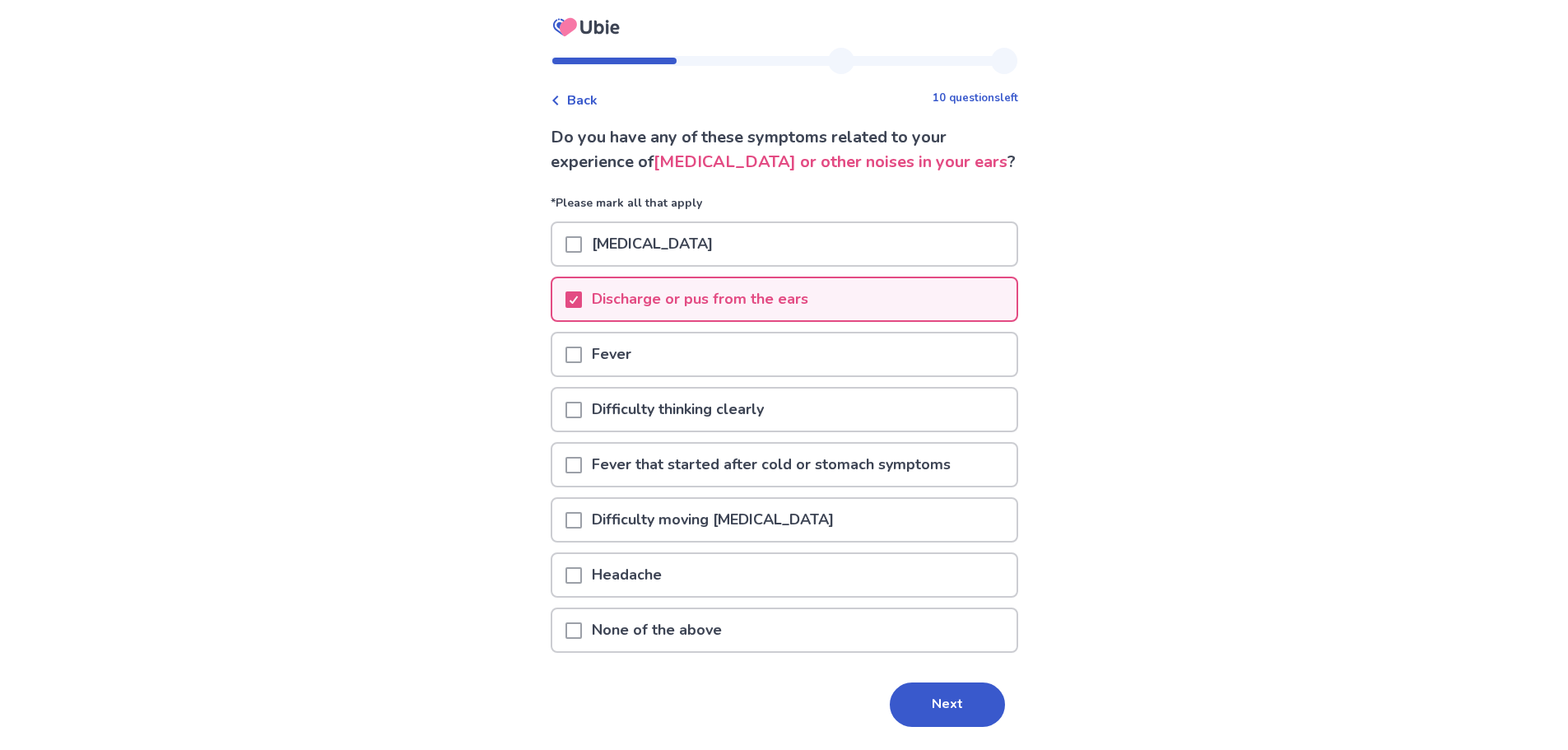
click at [582, 244] on span at bounding box center [574, 244] width 16 height 16
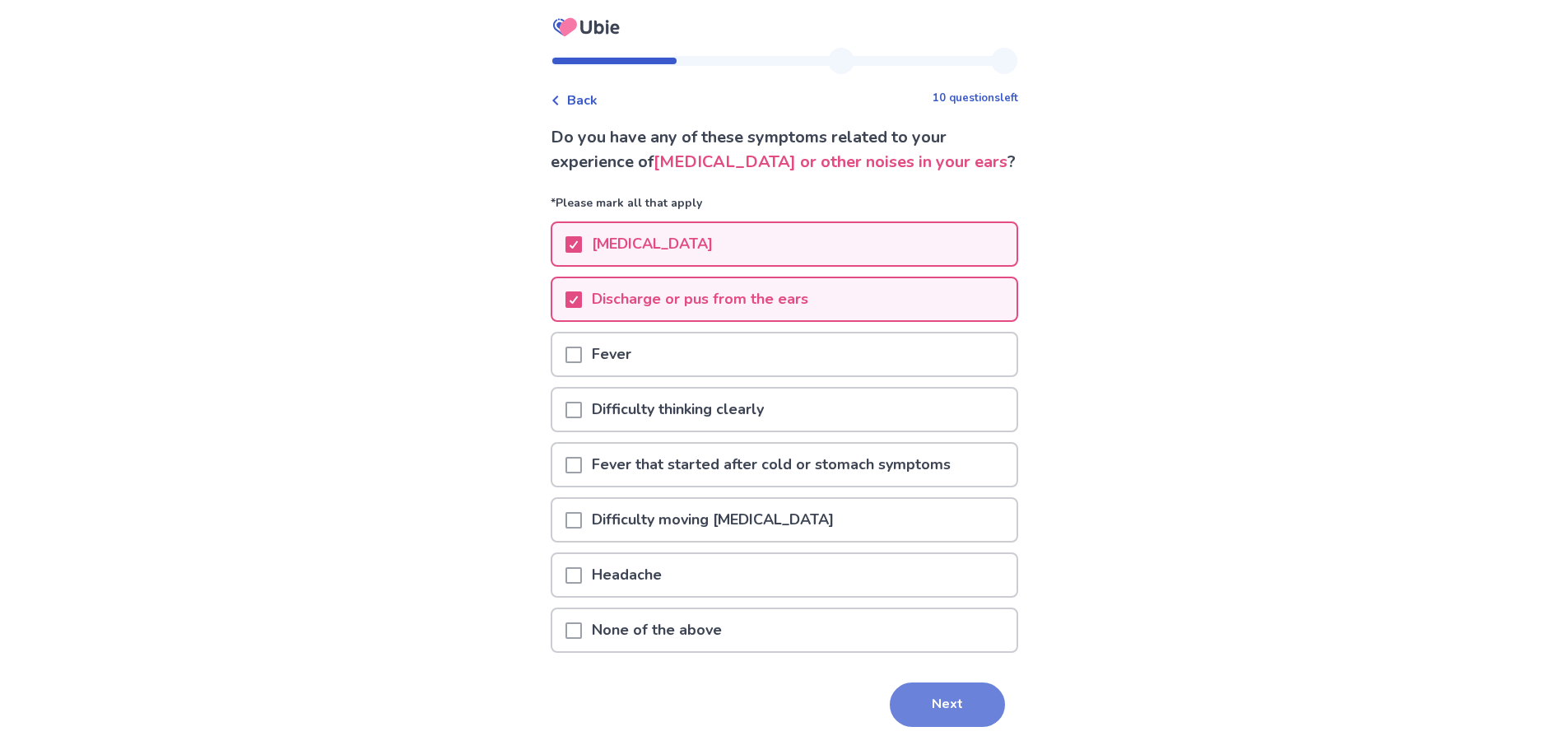
click at [954, 697] on button "Next" at bounding box center [947, 705] width 115 height 45
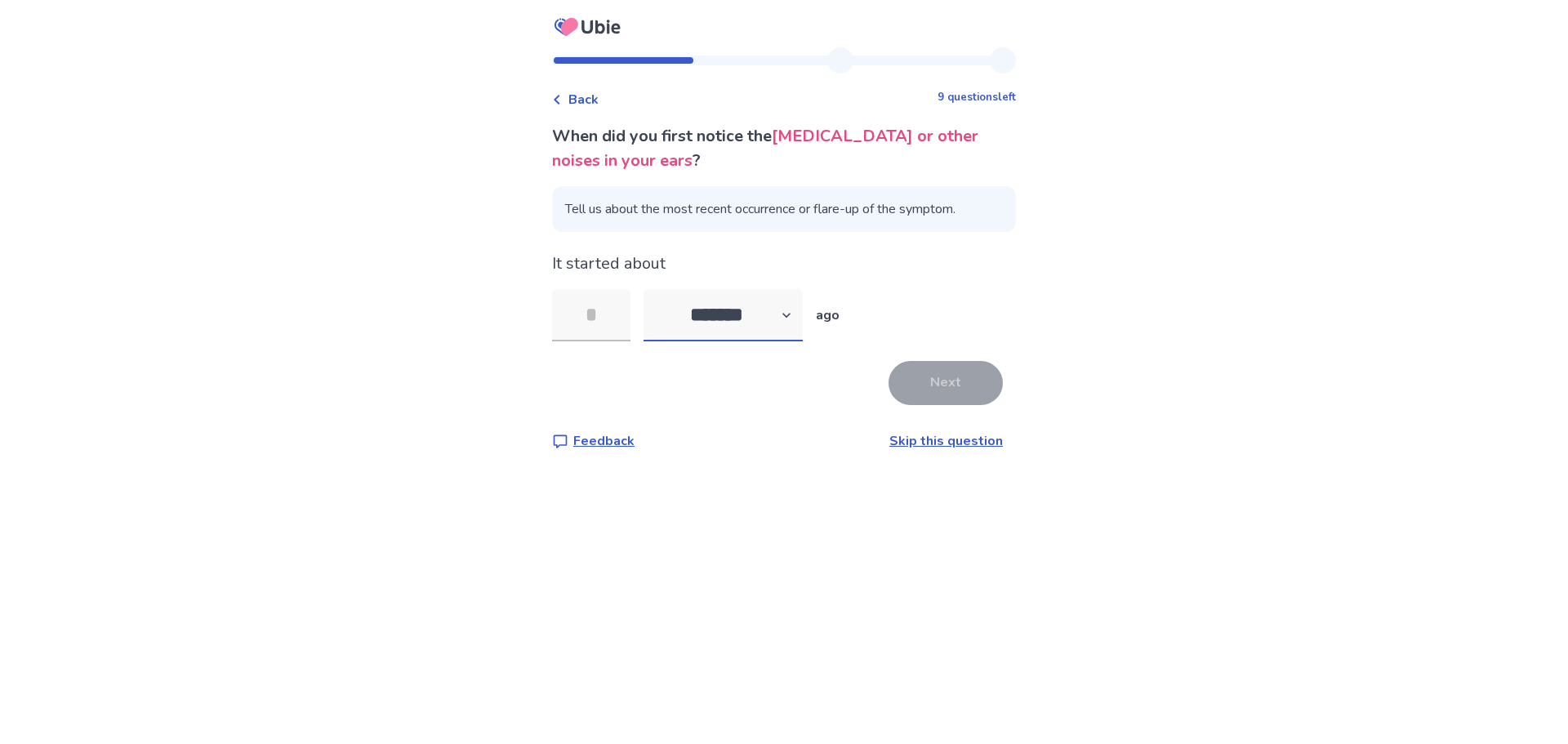
click at [796, 316] on select "******* ****** ******* ******** *******" at bounding box center [722, 315] width 159 height 52
select select "*"
click at [653, 289] on select "******* ****** ******* ******** *******" at bounding box center [722, 315] width 159 height 52
click at [627, 318] on input "tel" at bounding box center [591, 315] width 78 height 52
type input "*"
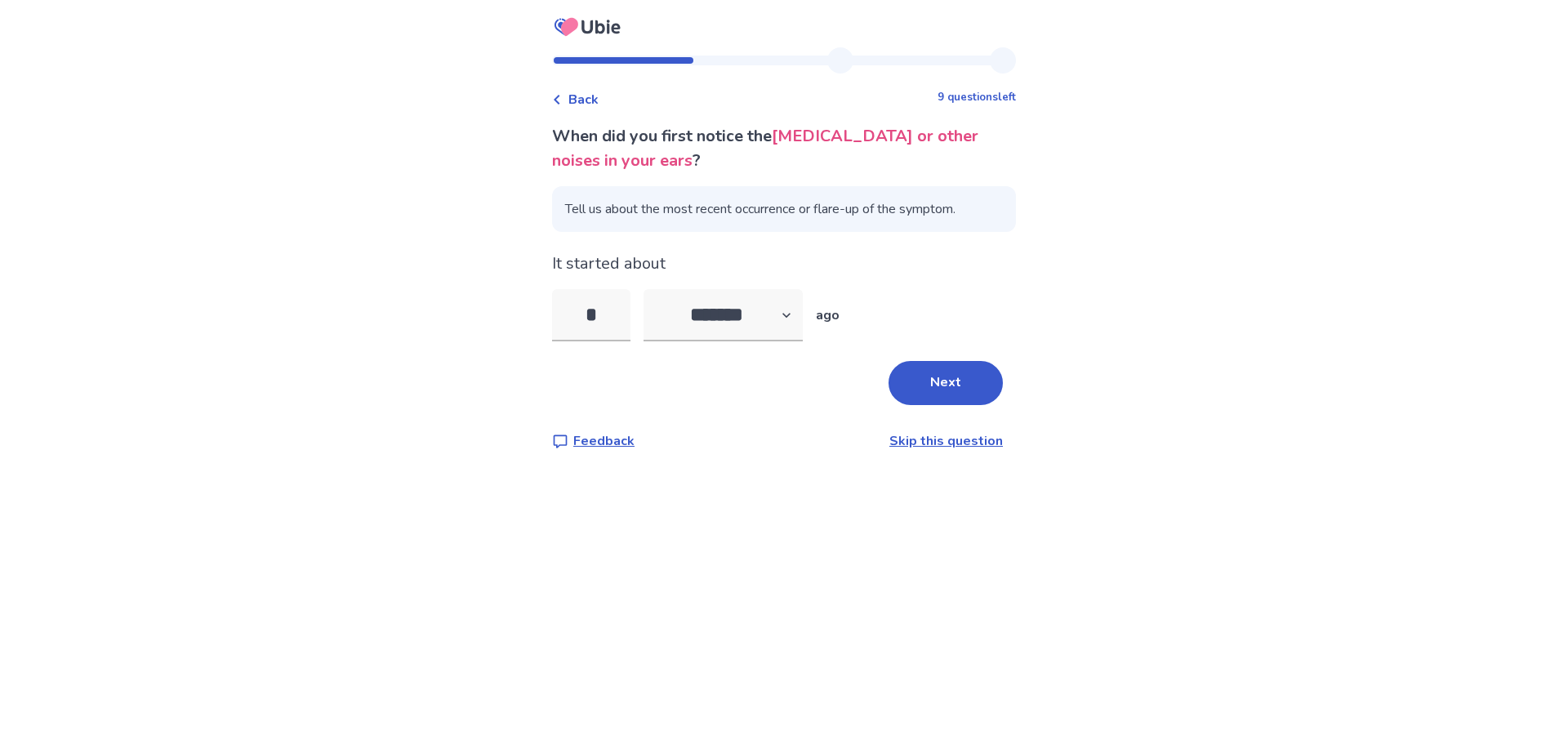
drag, startPoint x: 786, startPoint y: 386, endPoint x: 801, endPoint y: 389, distance: 15.3
click at [787, 387] on div "Next" at bounding box center [784, 383] width 464 height 44
click at [949, 386] on button "Next" at bounding box center [945, 383] width 114 height 44
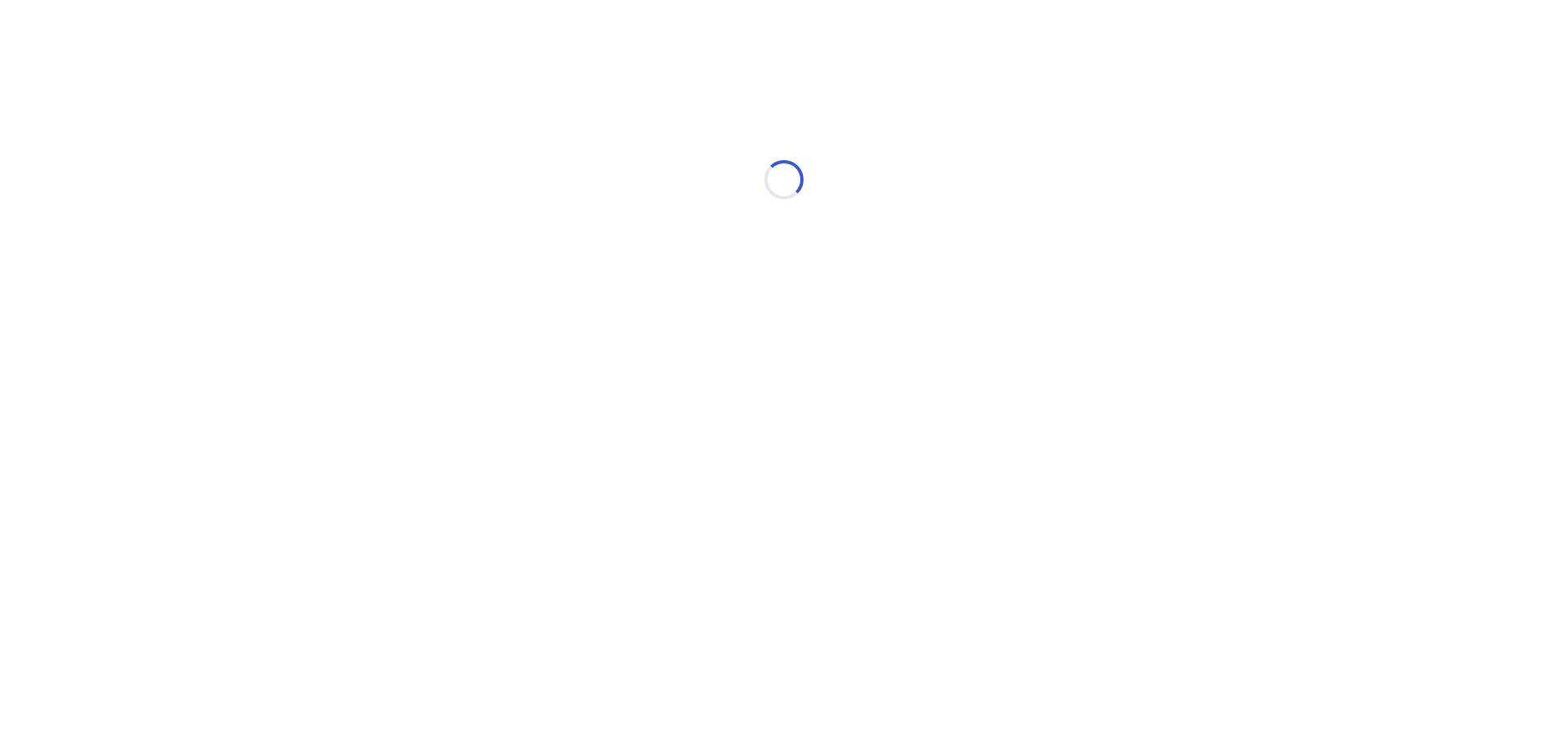
select select "*"
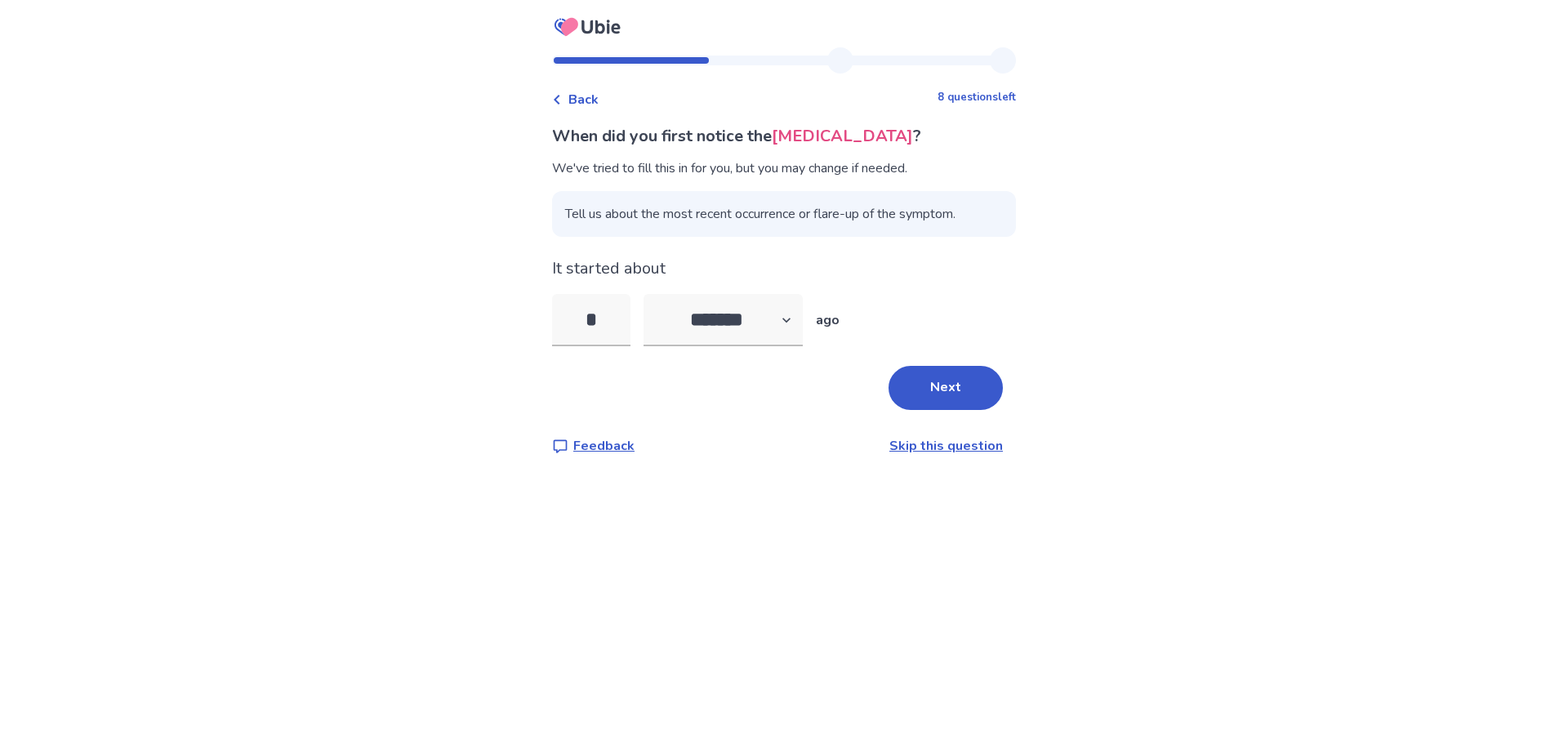
drag, startPoint x: 615, startPoint y: 323, endPoint x: 529, endPoint y: 319, distance: 86.1
click at [522, 319] on div "Back 8 questions left When did you first notice the [MEDICAL_DATA] ? We've trie…" at bounding box center [784, 372] width 1568 height 744
click at [786, 316] on select "******* ****** ******* ******** *******" at bounding box center [722, 320] width 159 height 52
select select "*"
click at [653, 294] on select "******* ****** ******* ******** *******" at bounding box center [722, 320] width 159 height 52
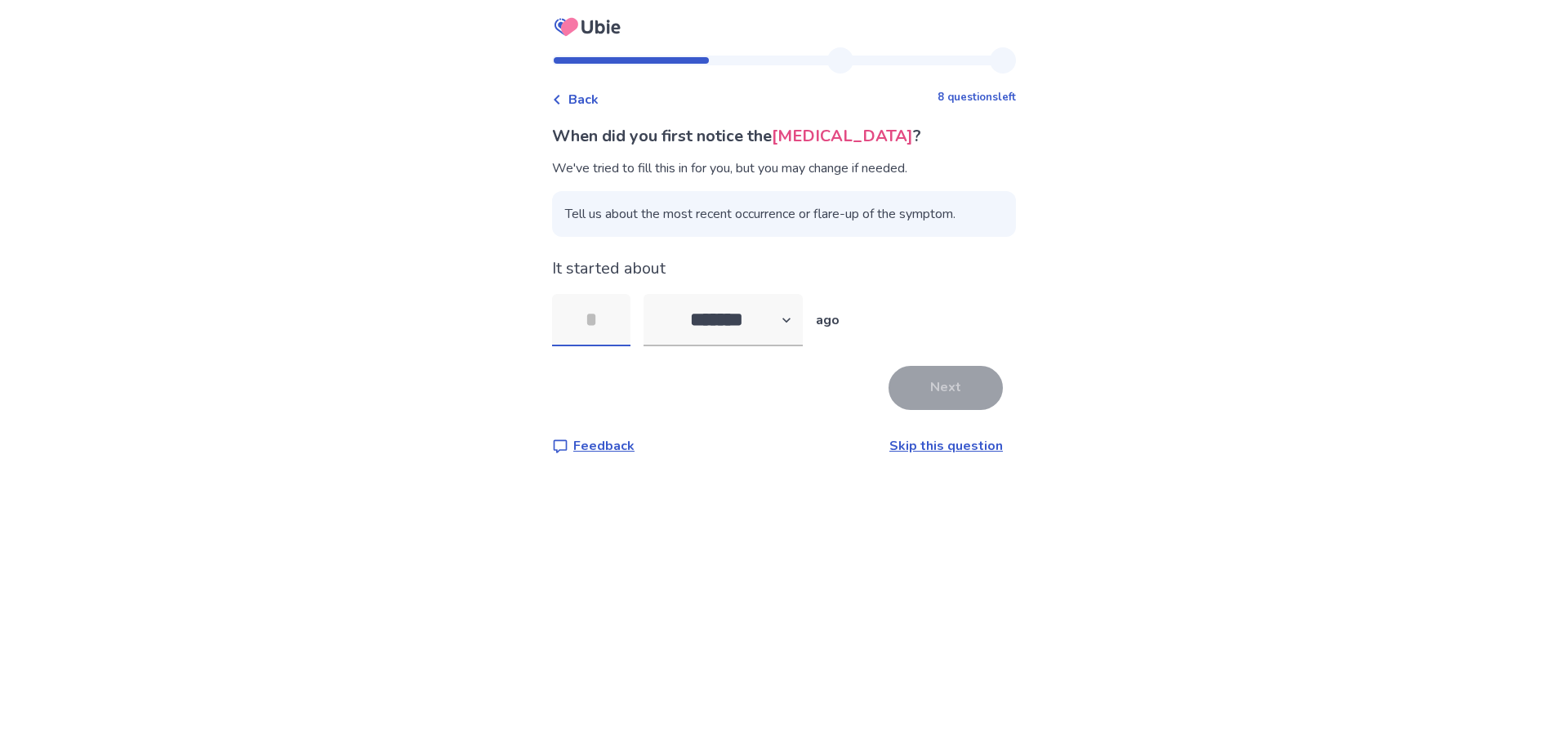
click at [616, 328] on input "tel" at bounding box center [591, 320] width 78 height 52
type input "*"
click at [762, 402] on div "Next" at bounding box center [784, 388] width 464 height 44
click at [955, 387] on button "Next" at bounding box center [945, 388] width 114 height 44
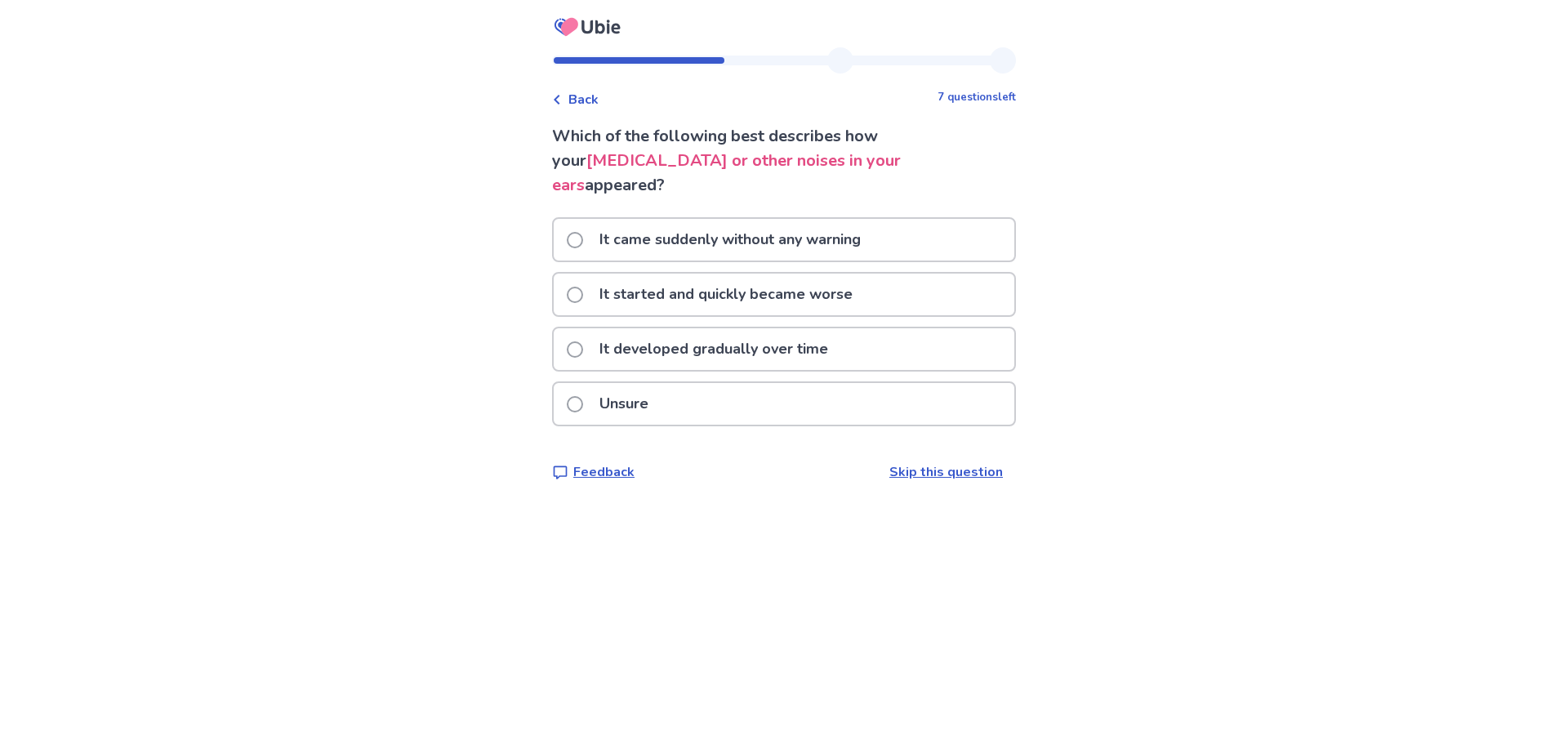
click at [684, 383] on div "Unsure" at bounding box center [784, 403] width 460 height 42
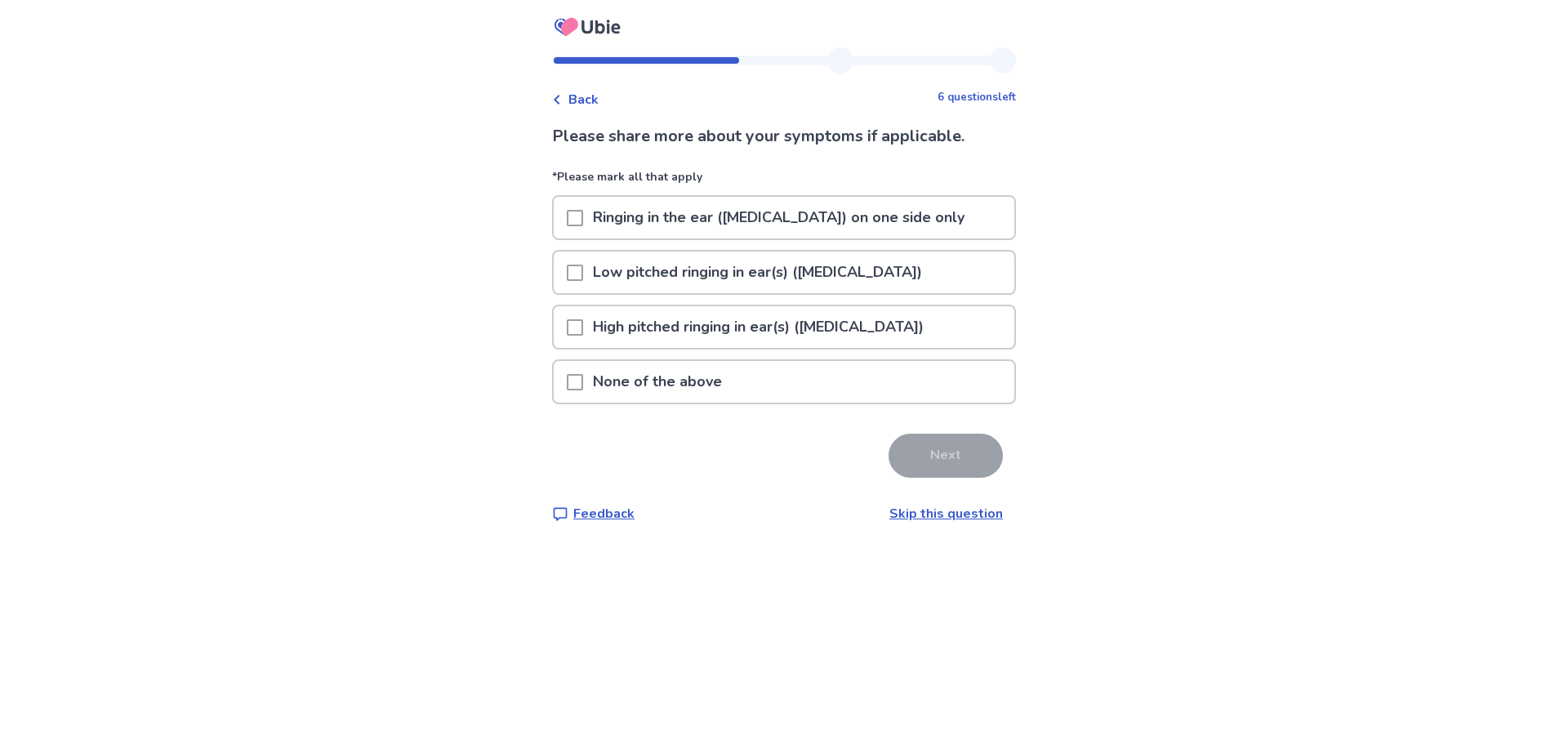
click at [583, 219] on span at bounding box center [574, 218] width 16 height 16
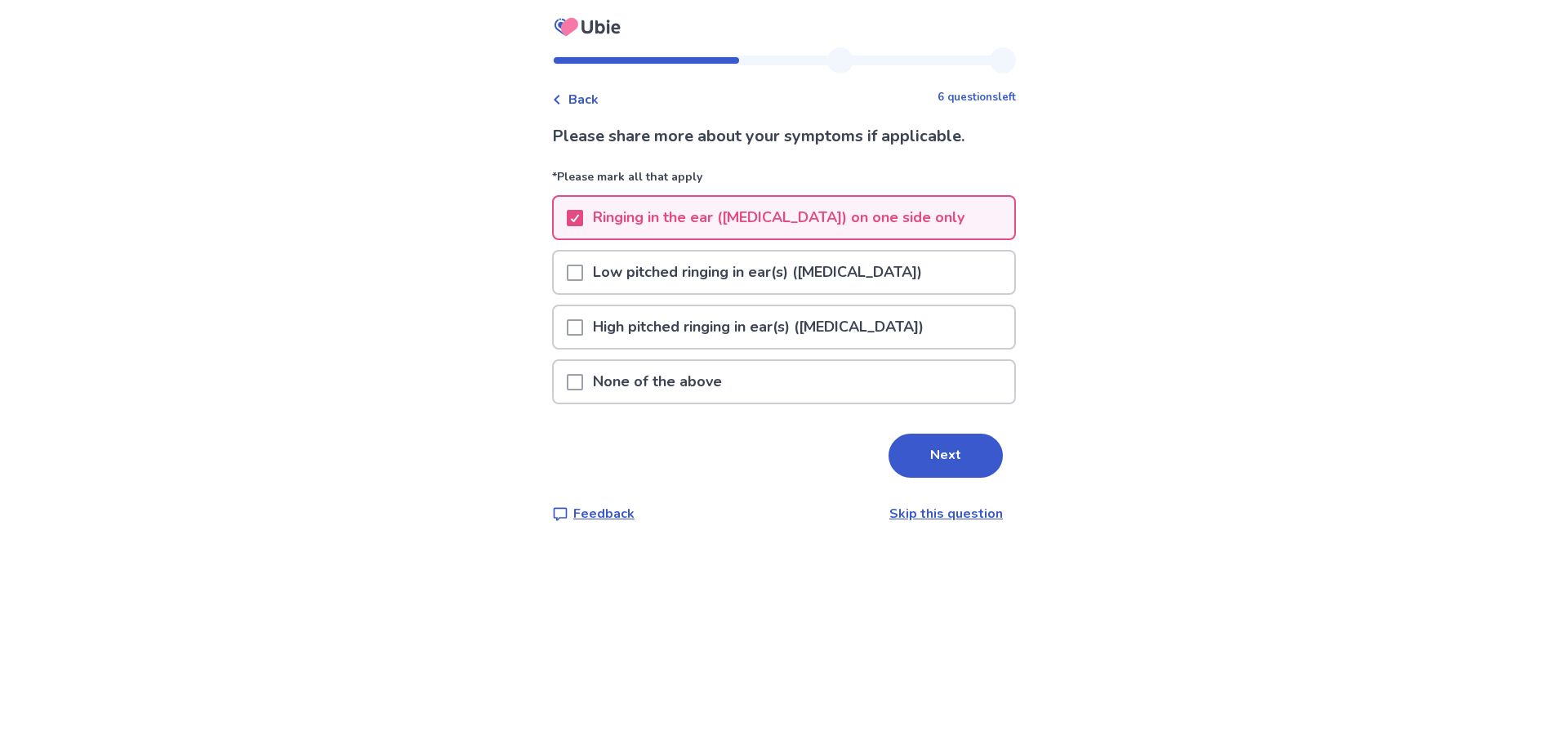
click at [583, 270] on span at bounding box center [574, 272] width 16 height 16
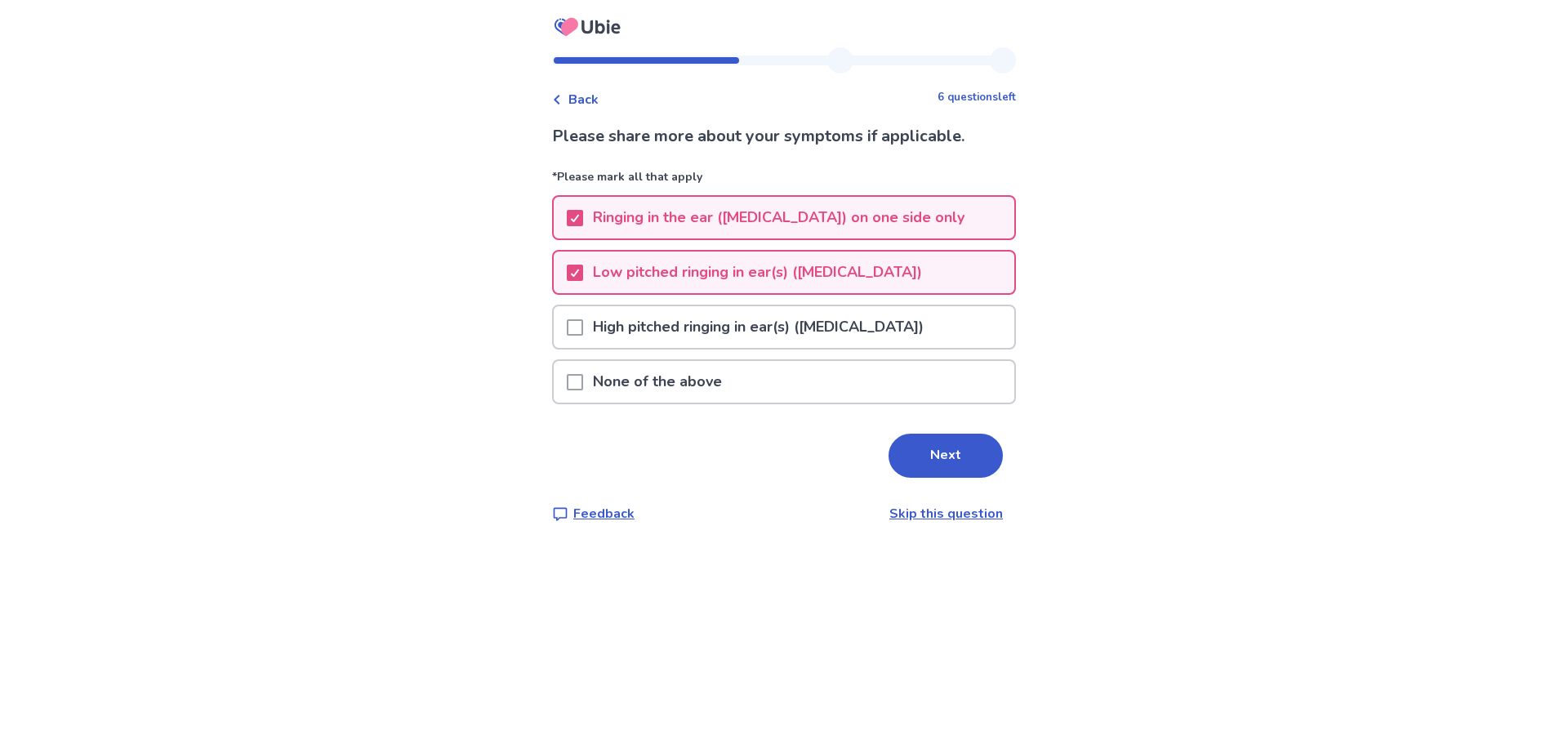
click at [960, 459] on button "Next" at bounding box center [945, 456] width 114 height 44
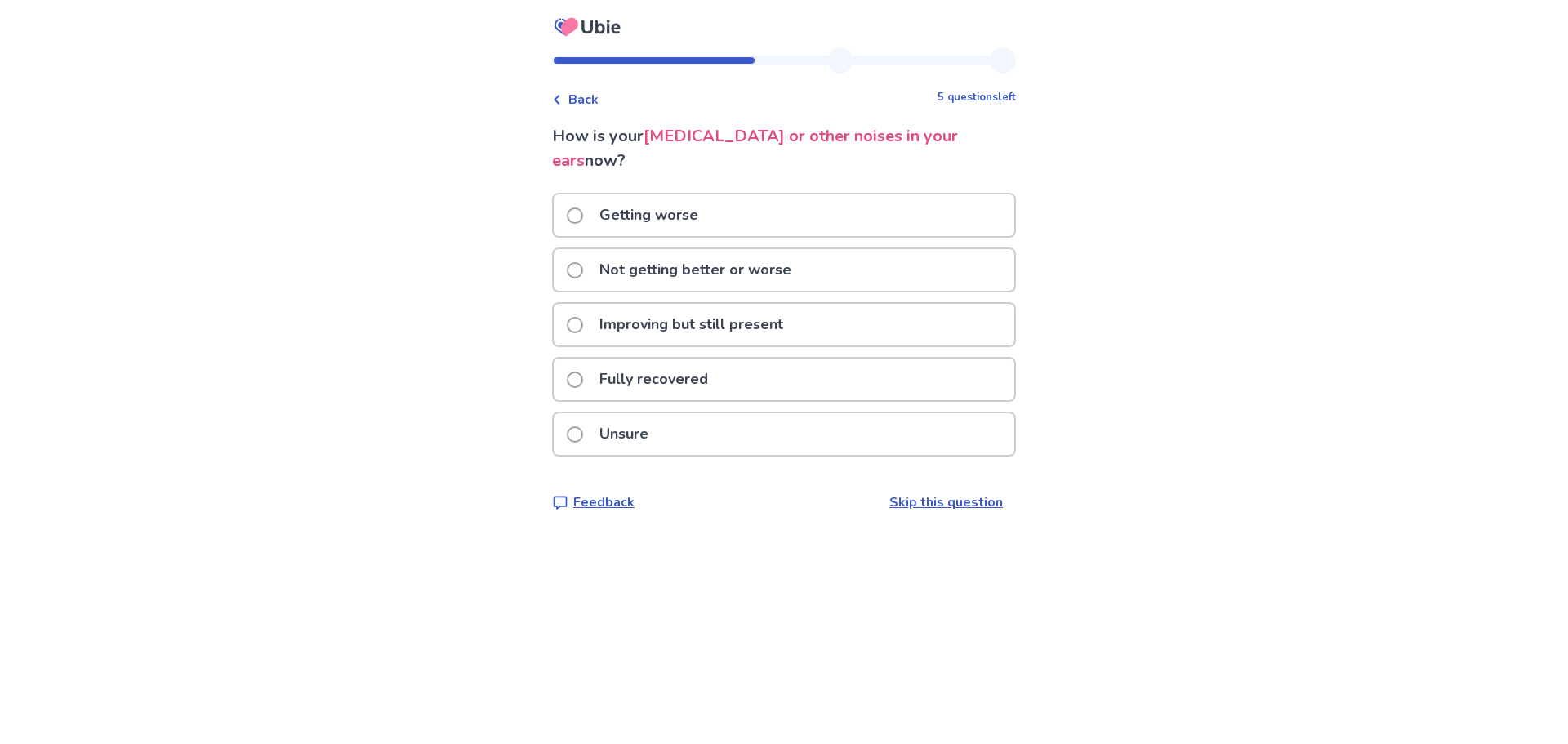
click at [708, 249] on p "Not getting better or worse" at bounding box center [695, 270] width 212 height 42
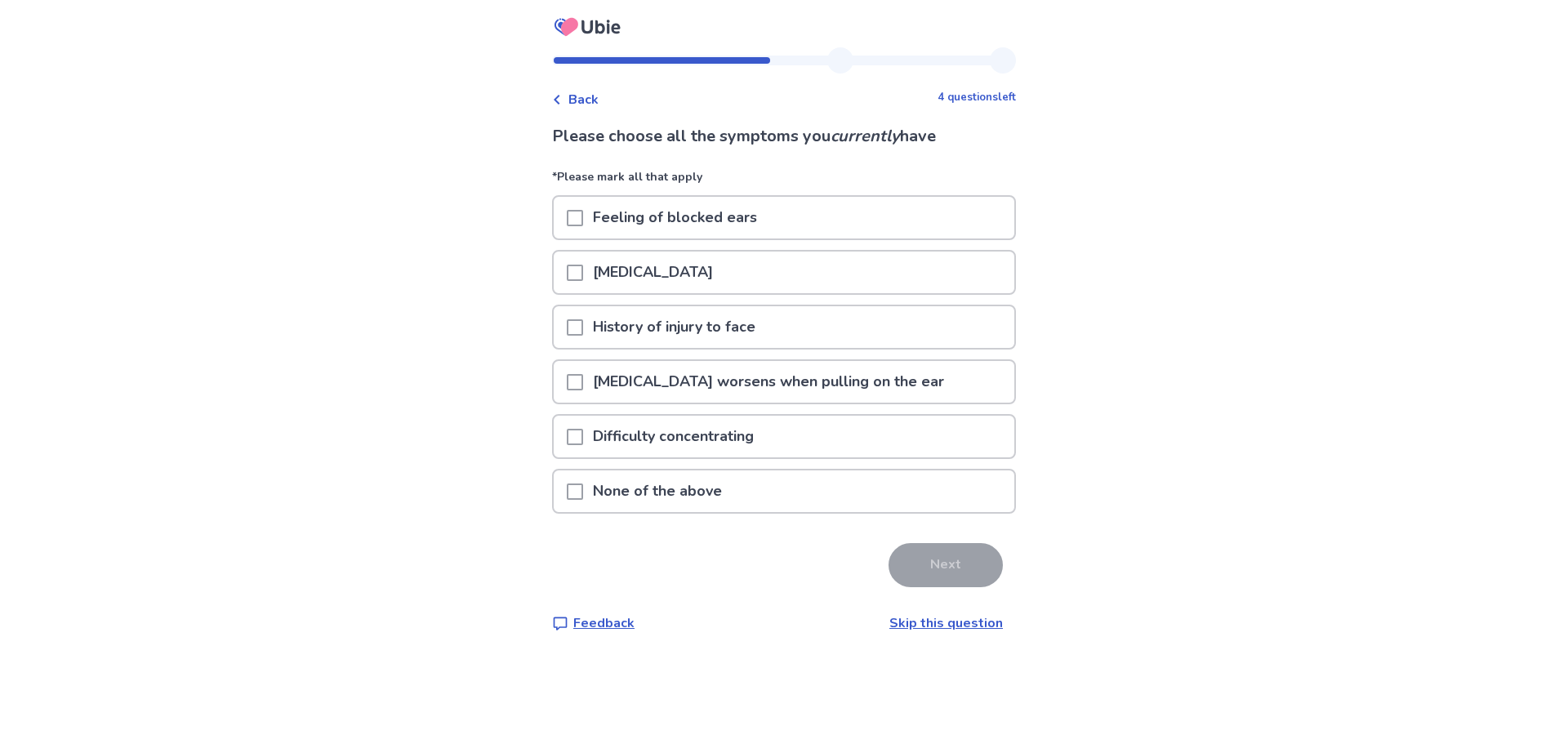
click at [583, 215] on span at bounding box center [574, 218] width 16 height 16
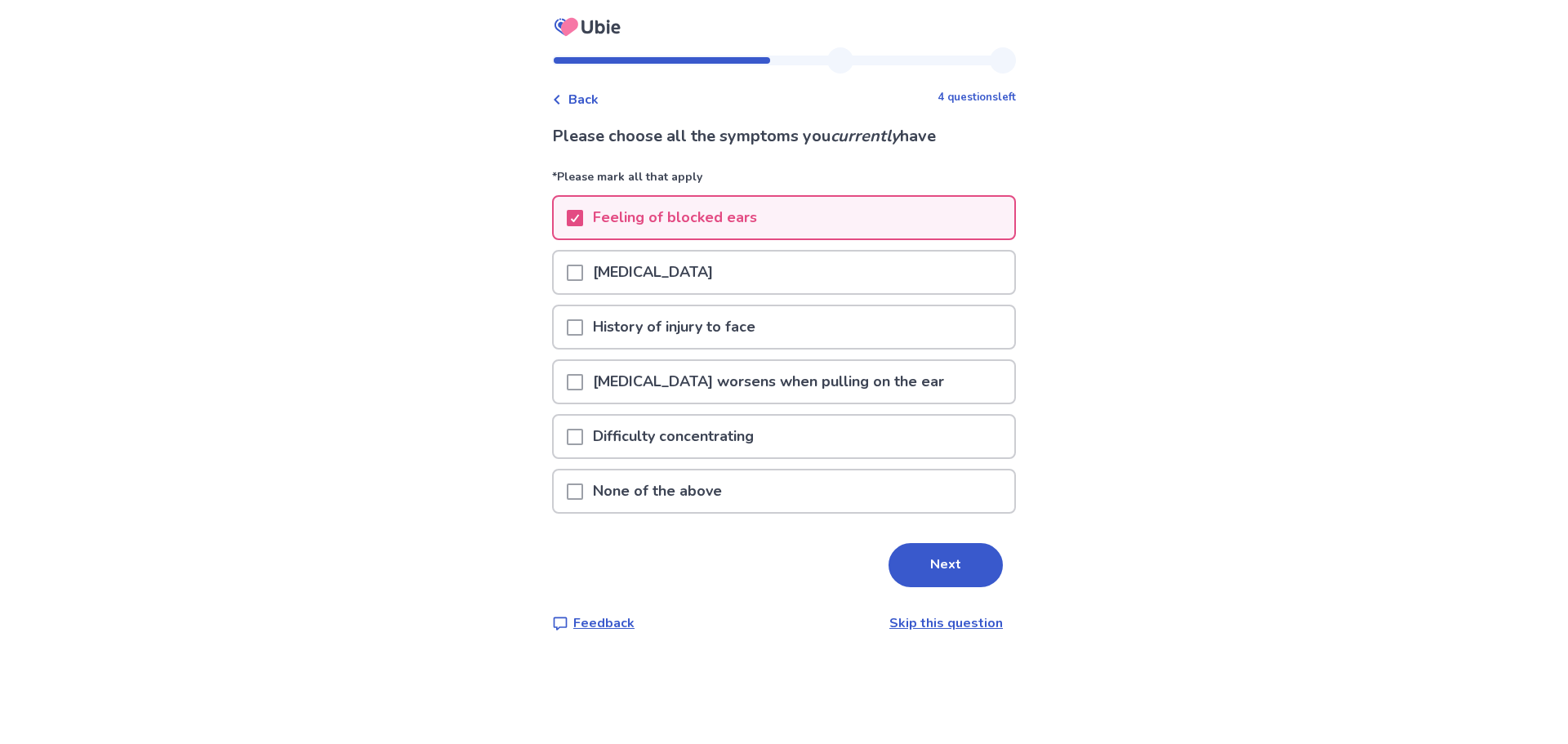
click at [583, 383] on span at bounding box center [574, 382] width 16 height 16
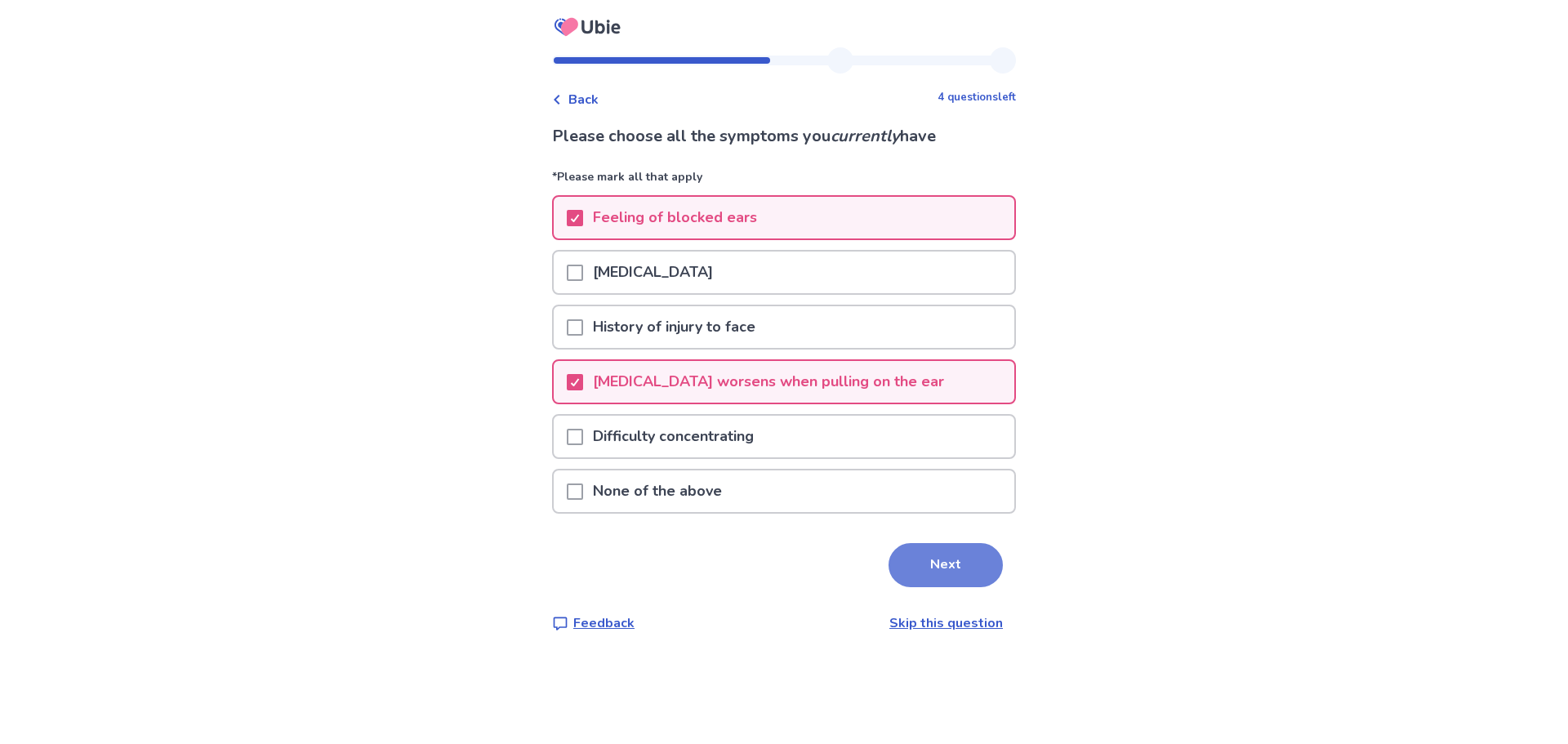
click at [948, 564] on button "Next" at bounding box center [945, 565] width 114 height 44
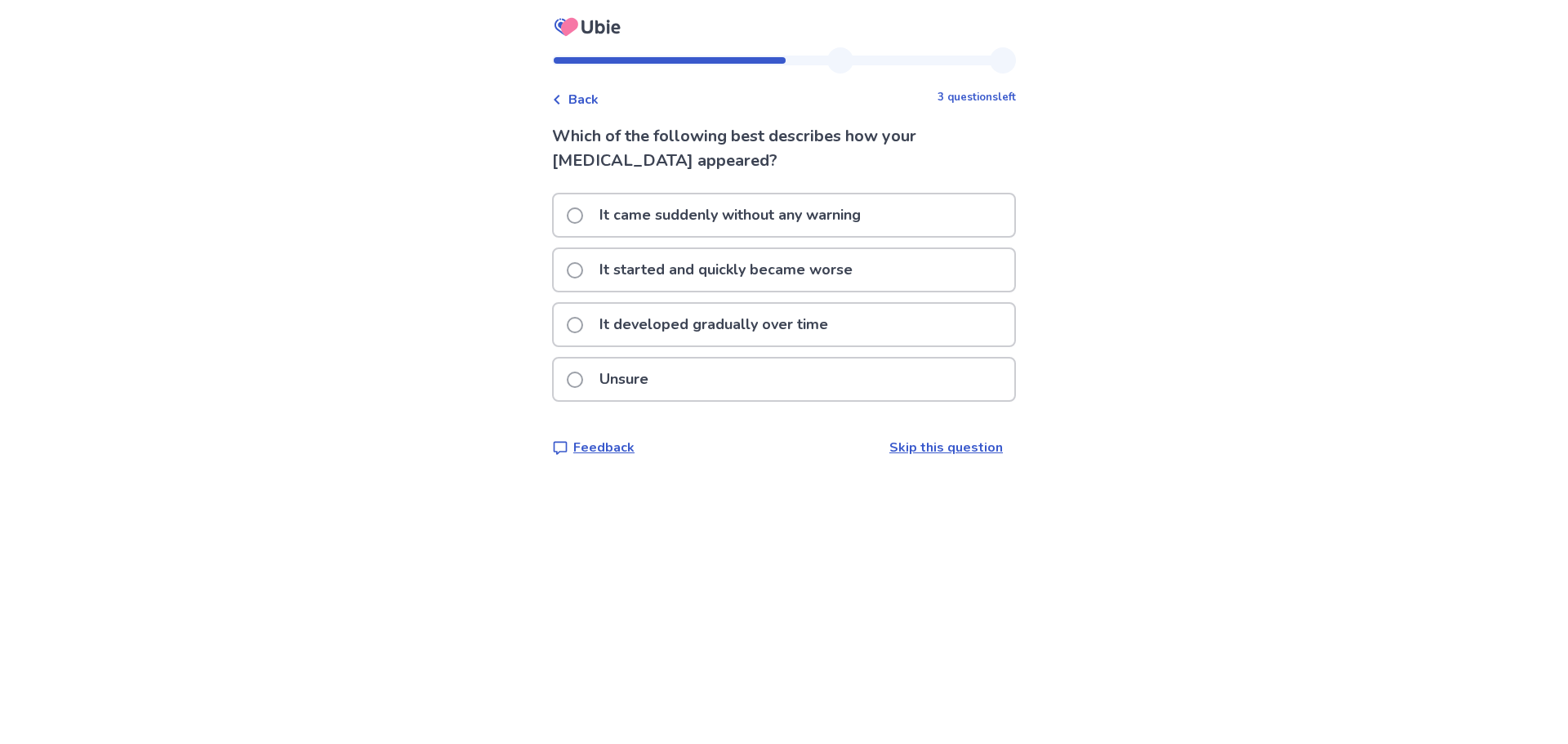
click at [753, 270] on p "It started and quickly became worse" at bounding box center [726, 270] width 273 height 42
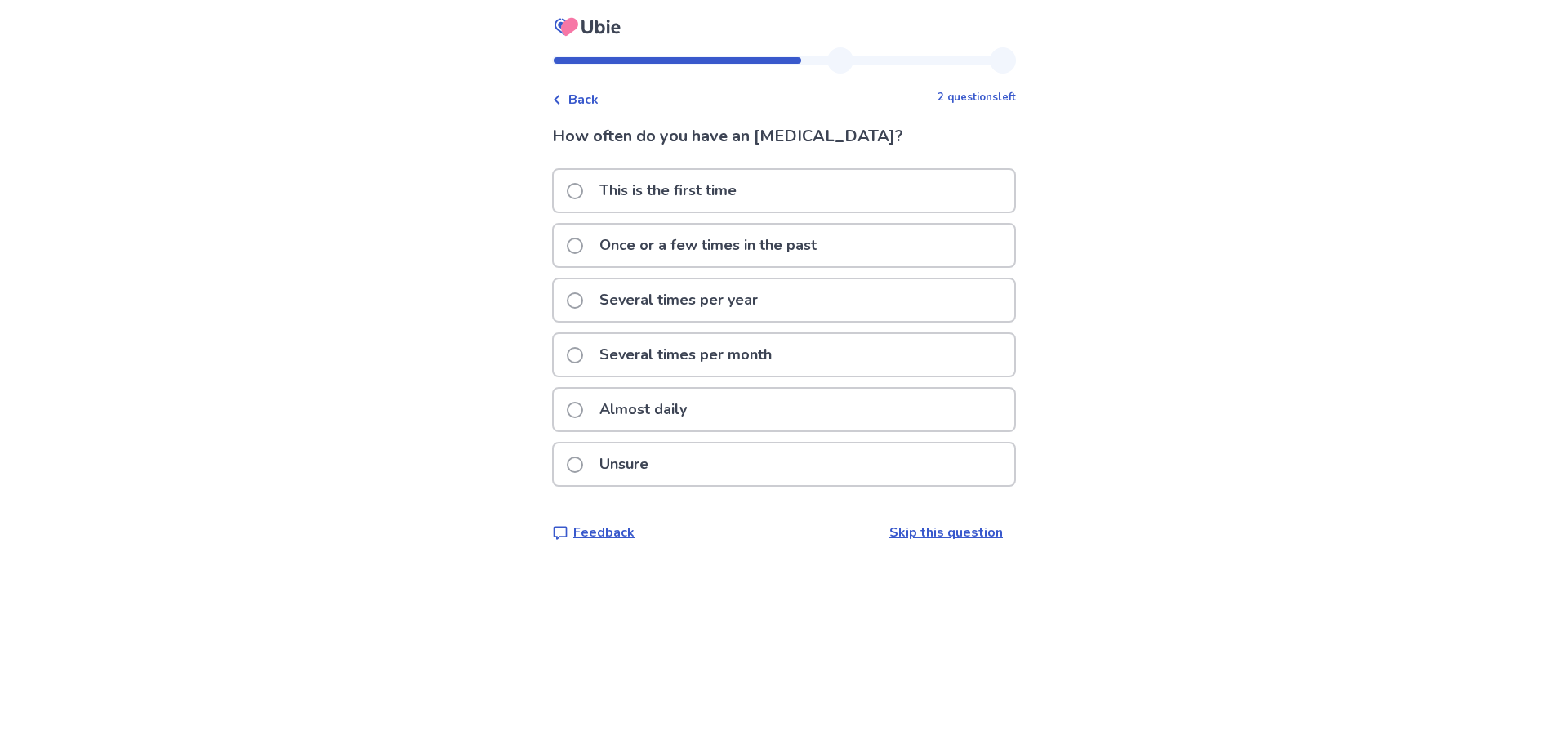
click at [700, 248] on p "Once or a few times in the past" at bounding box center [708, 245] width 237 height 42
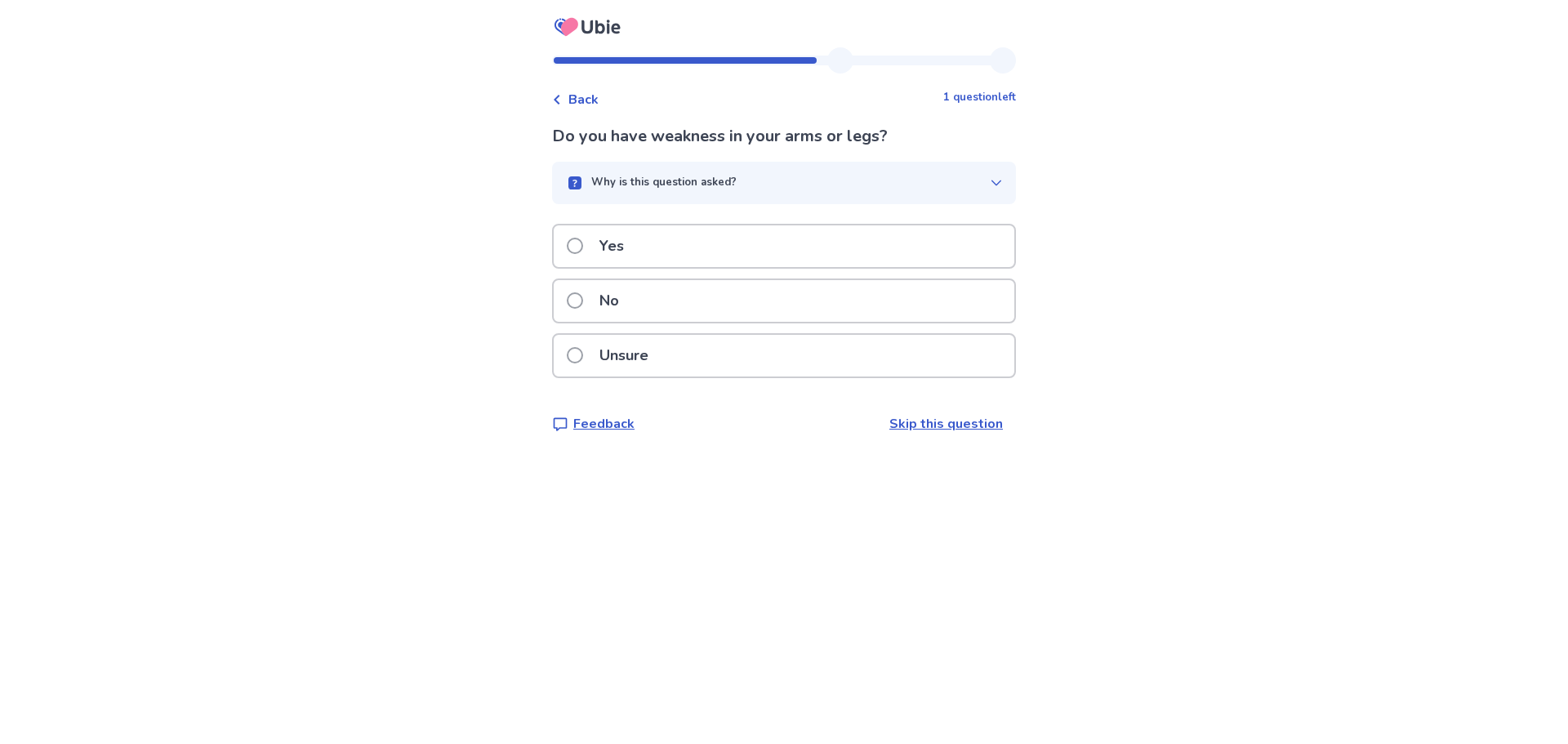
click at [583, 295] on span at bounding box center [574, 300] width 16 height 16
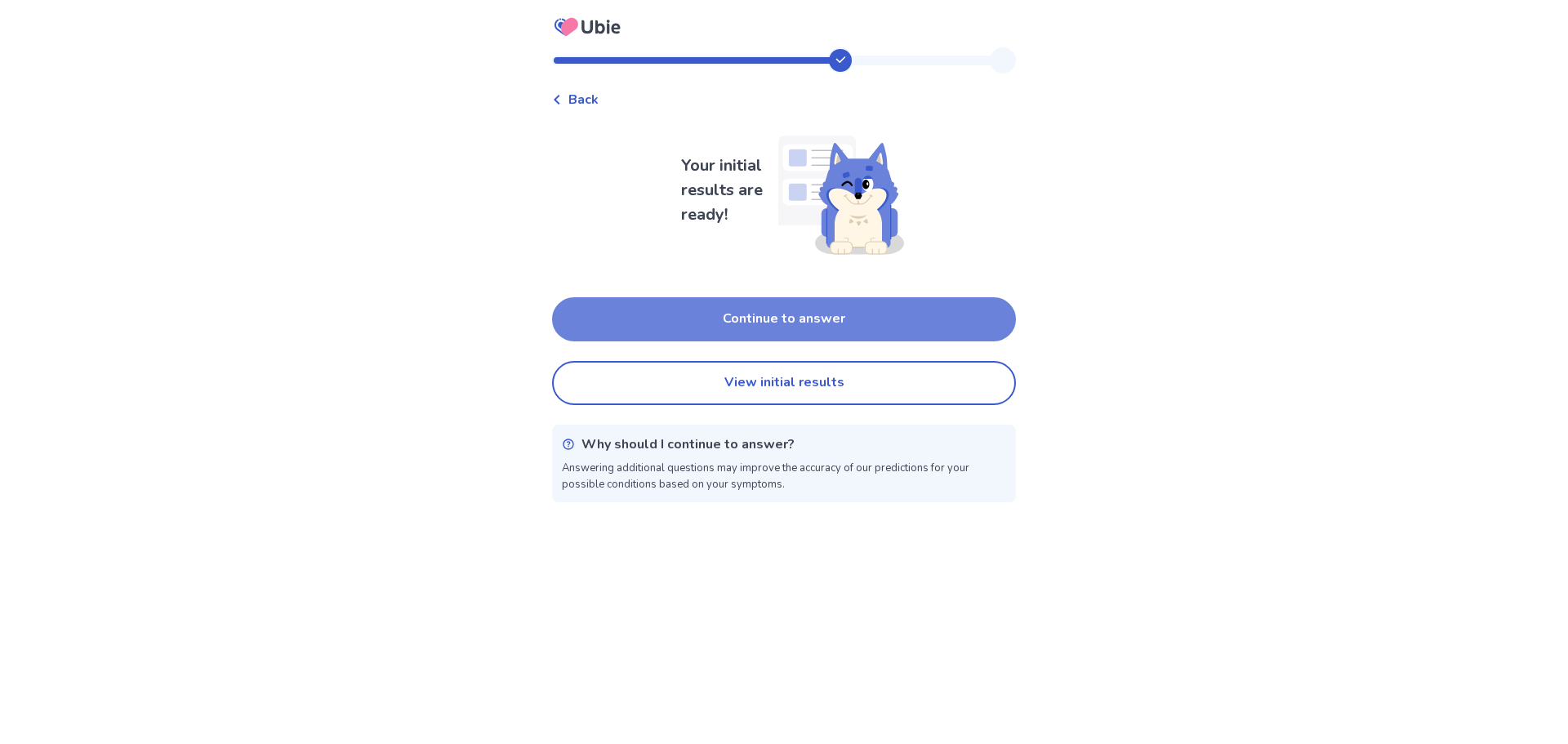
click at [775, 315] on button "Continue to answer" at bounding box center [784, 319] width 464 height 44
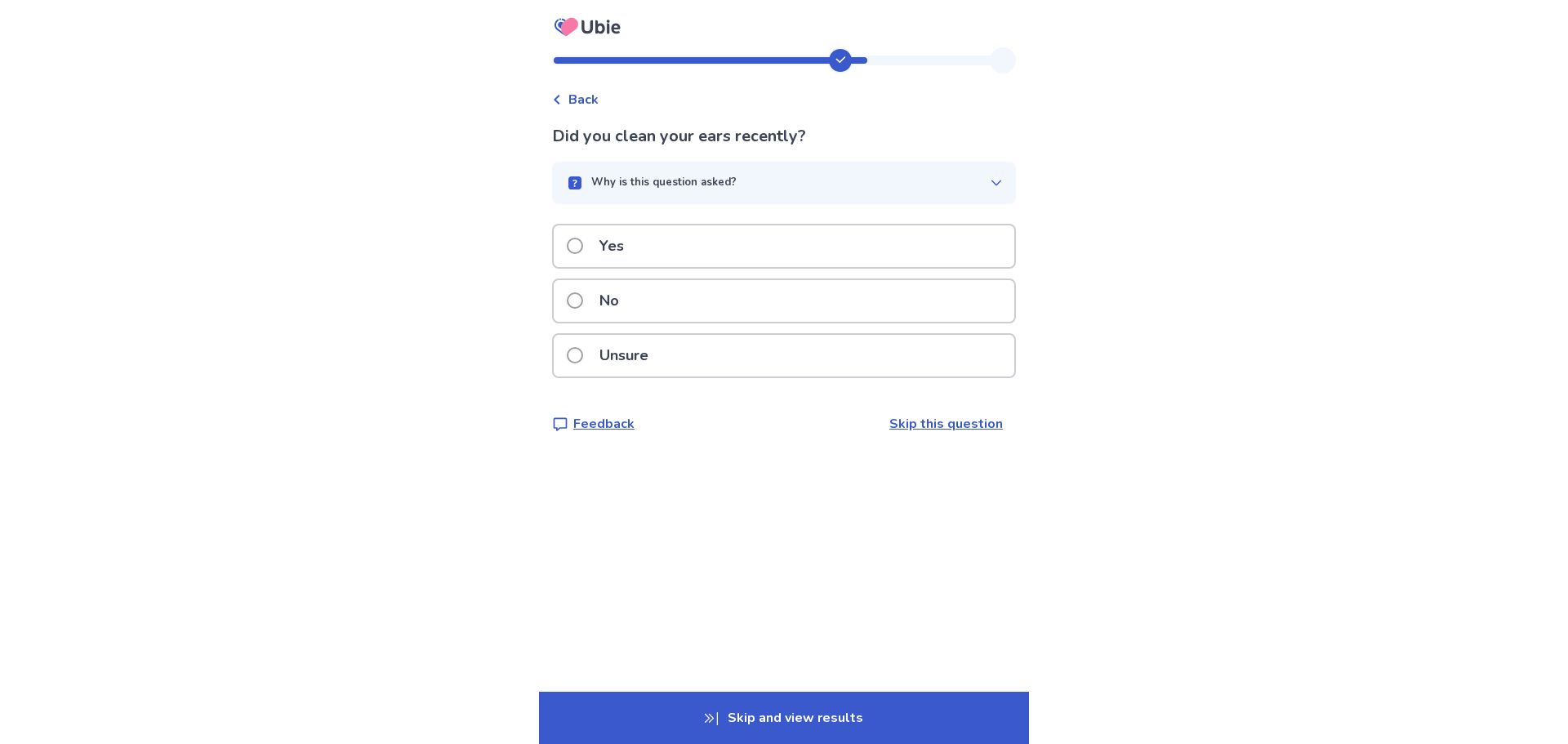
click at [583, 247] on span at bounding box center [574, 245] width 16 height 16
click at [583, 300] on span at bounding box center [574, 300] width 16 height 16
click at [583, 305] on span at bounding box center [574, 300] width 16 height 16
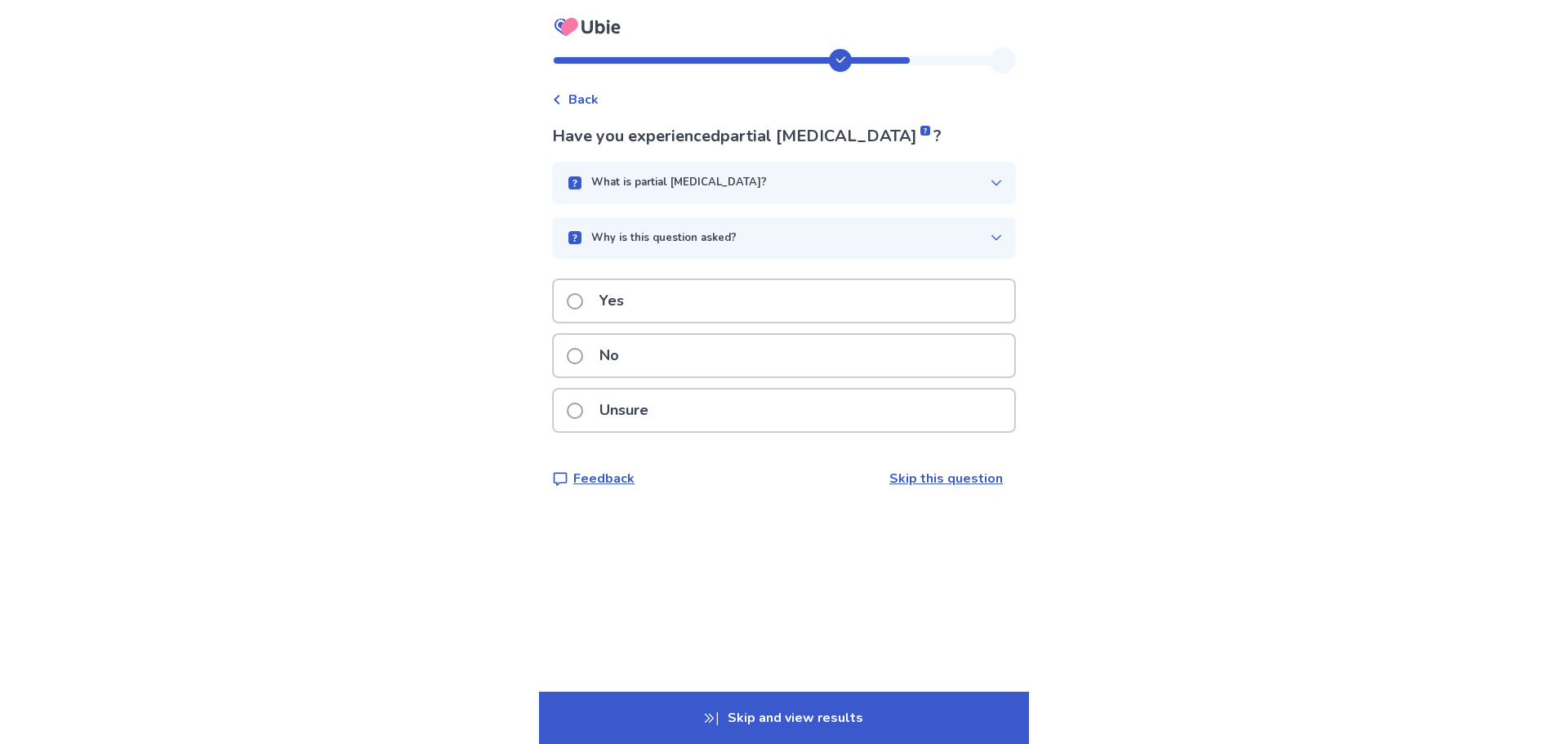
click at [583, 355] on span at bounding box center [574, 355] width 16 height 16
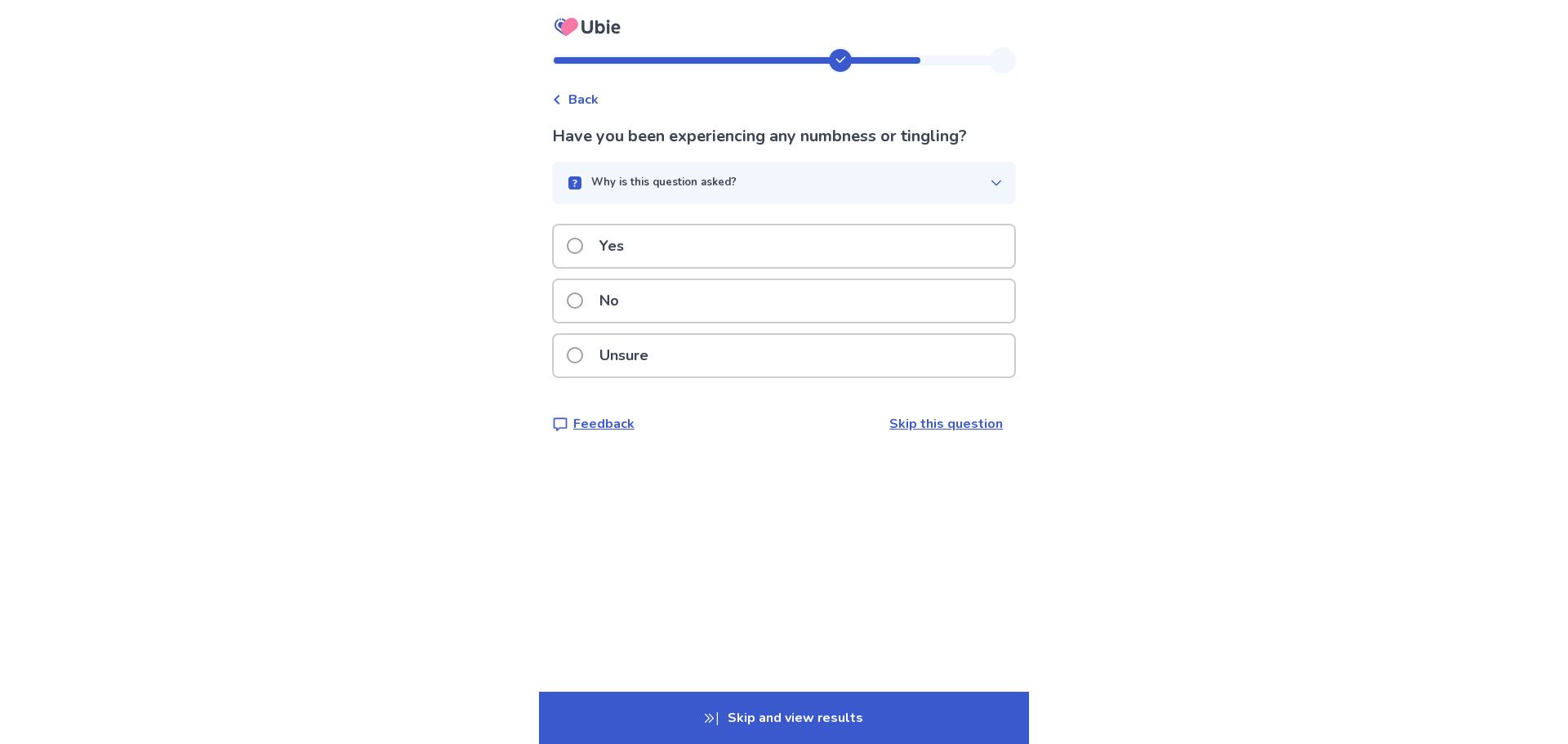
click at [583, 299] on span at bounding box center [574, 300] width 16 height 16
click at [583, 309] on span at bounding box center [574, 300] width 16 height 16
click at [583, 303] on span at bounding box center [574, 300] width 16 height 16
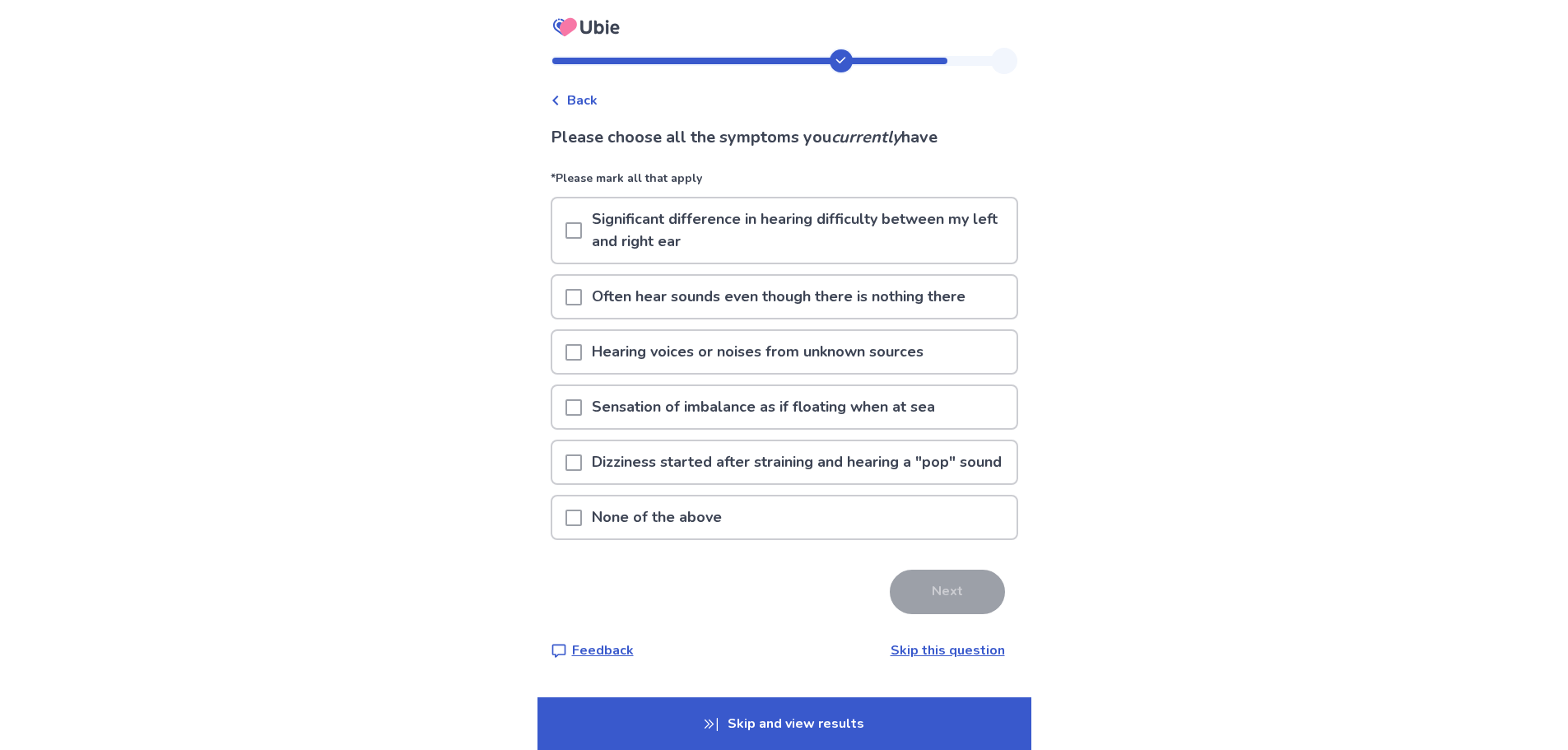
click at [582, 297] on span at bounding box center [574, 297] width 16 height 16
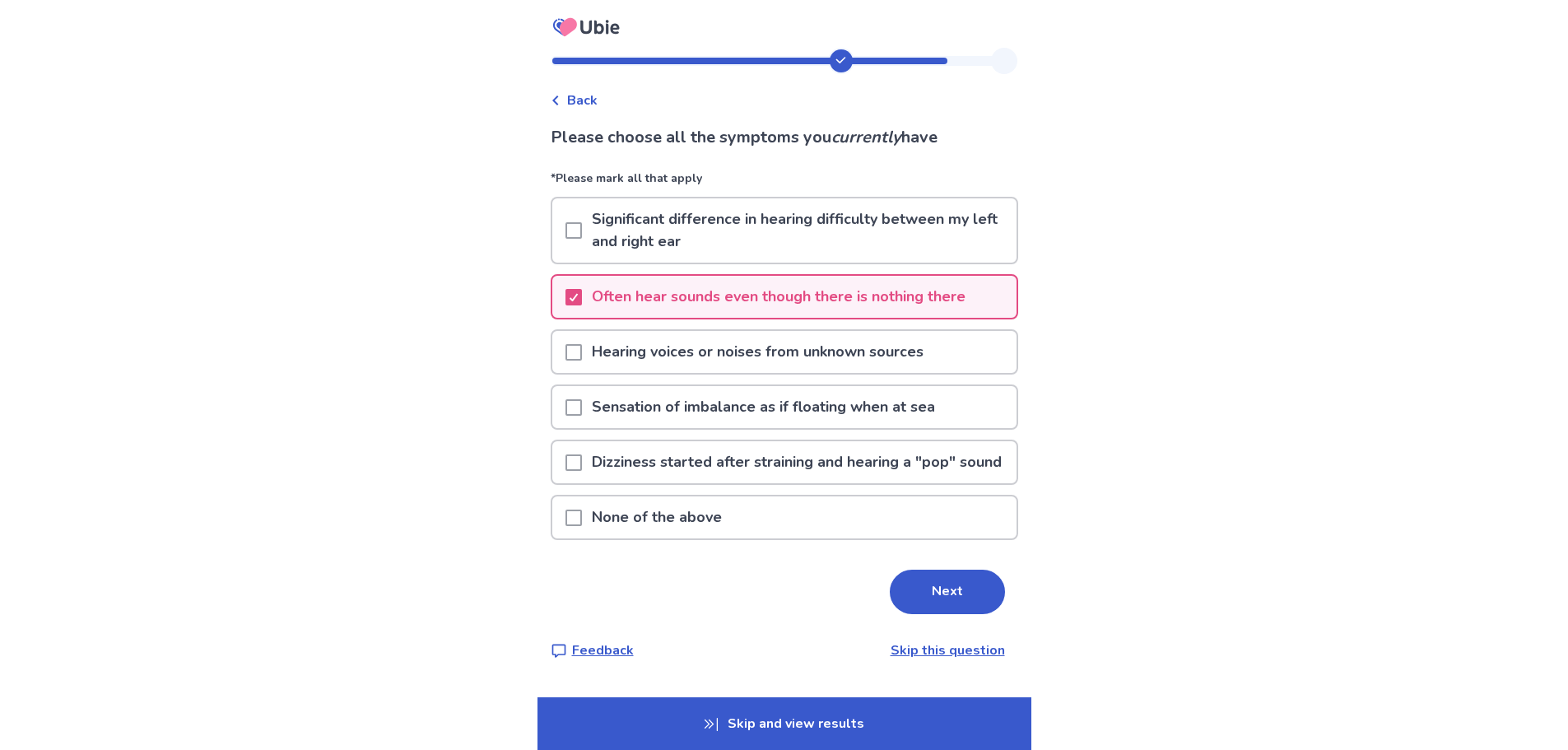
click at [582, 351] on span at bounding box center [574, 351] width 16 height 16
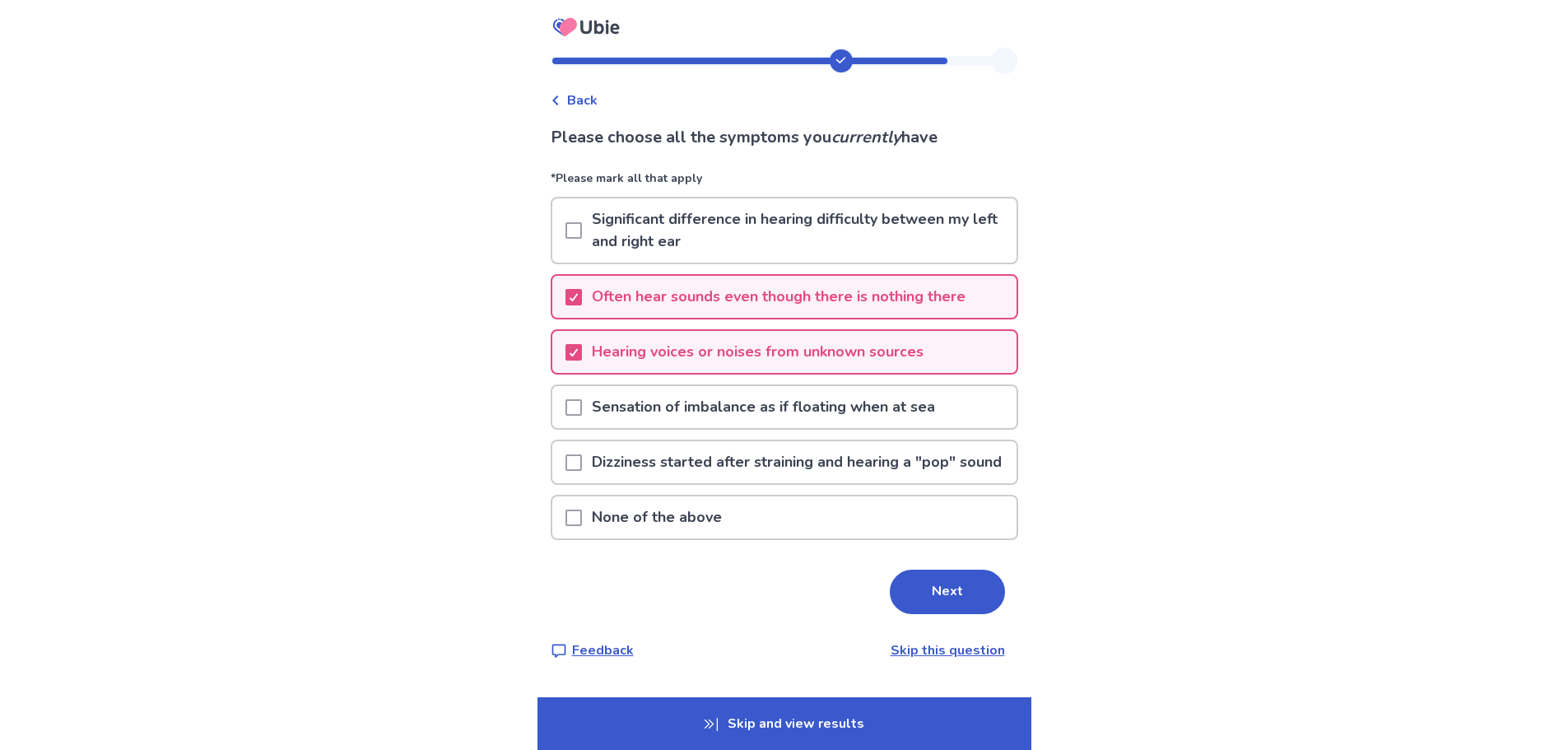
click at [582, 230] on span at bounding box center [574, 230] width 16 height 16
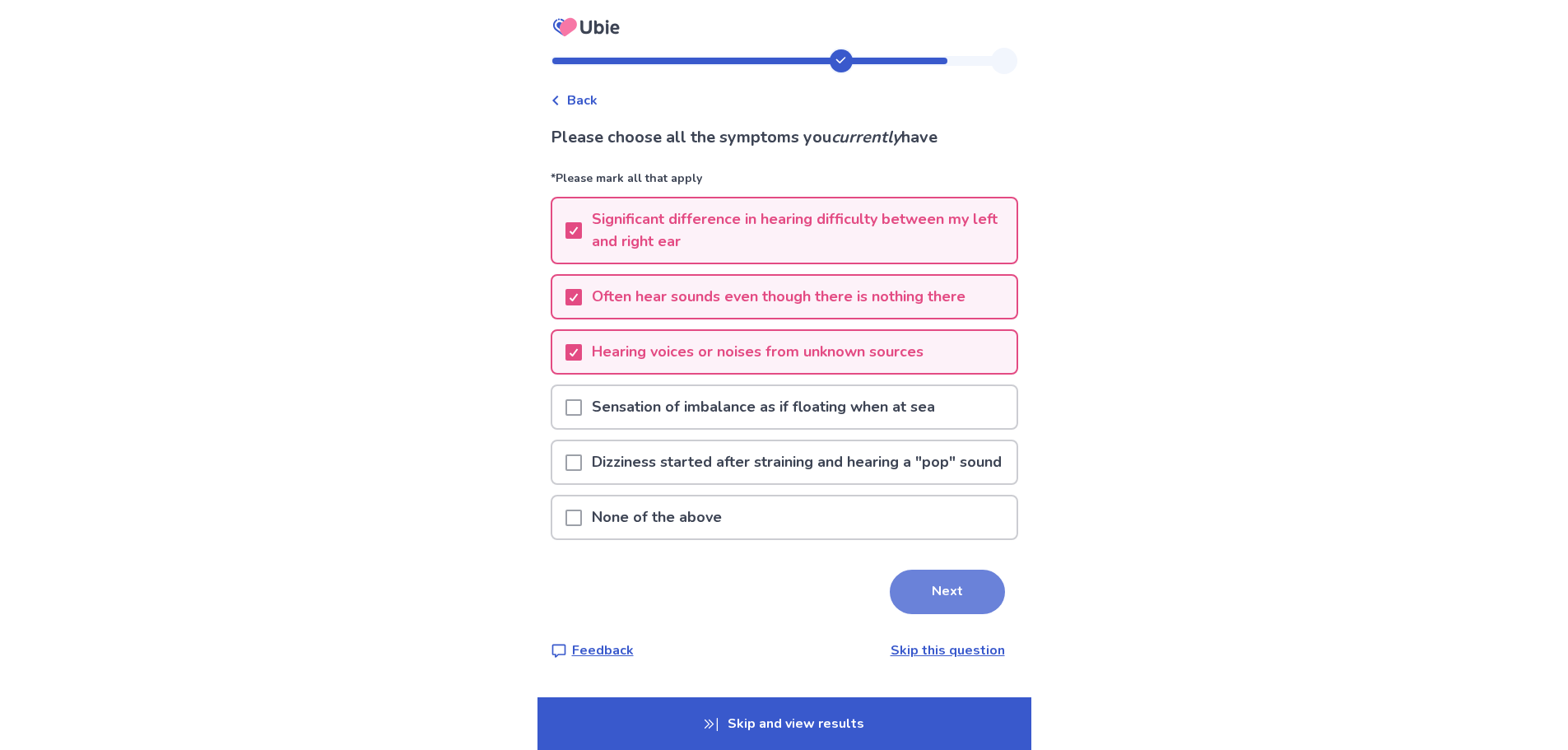
click at [946, 607] on button "Next" at bounding box center [947, 591] width 115 height 45
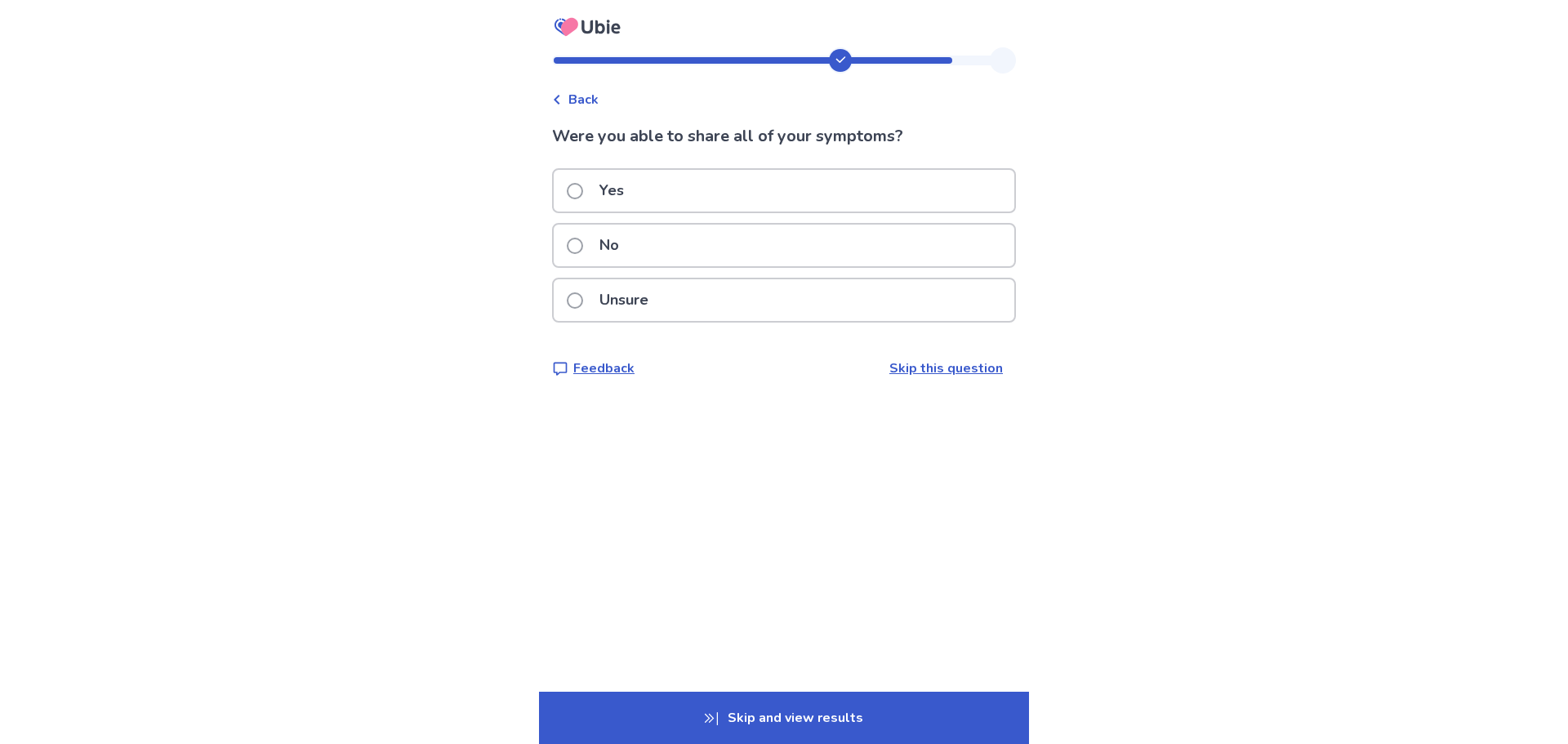
click at [583, 194] on span at bounding box center [574, 190] width 16 height 16
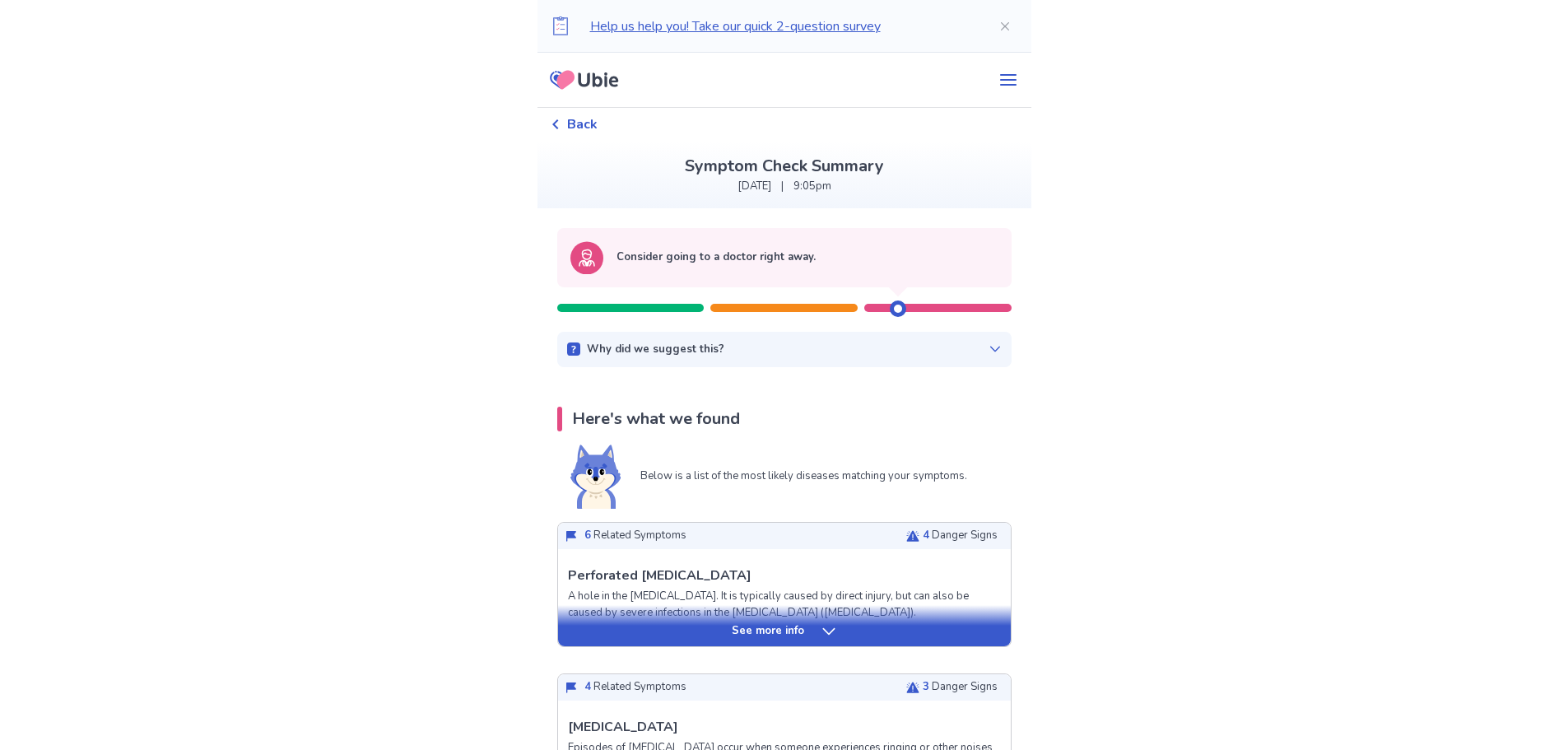
click at [886, 356] on div "Why did we suggest this?" at bounding box center [784, 349] width 435 height 16
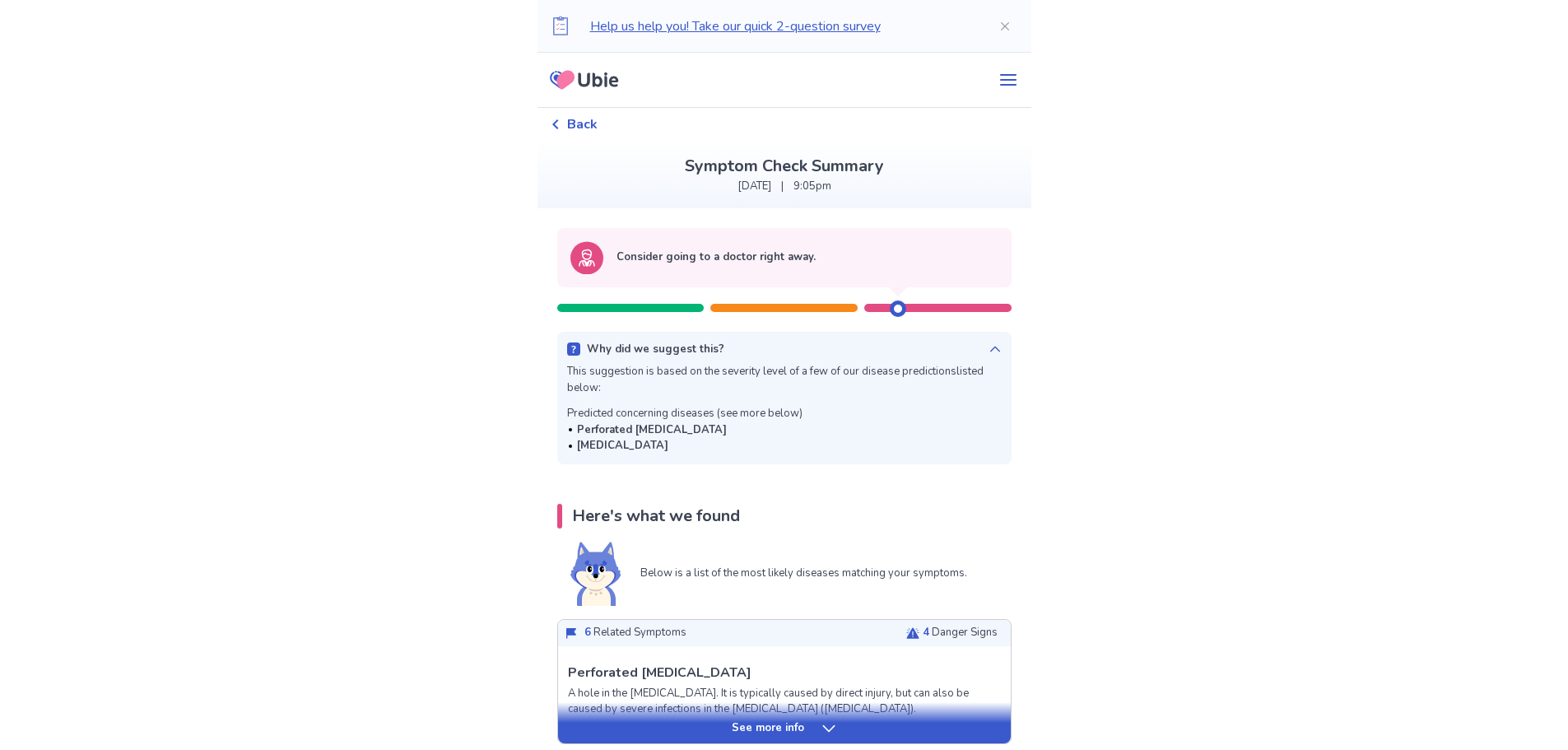
drag, startPoint x: 754, startPoint y: 429, endPoint x: 587, endPoint y: 431, distance: 167.0
click at [587, 431] on div "Perforated [MEDICAL_DATA]" at bounding box center [684, 429] width 236 height 16
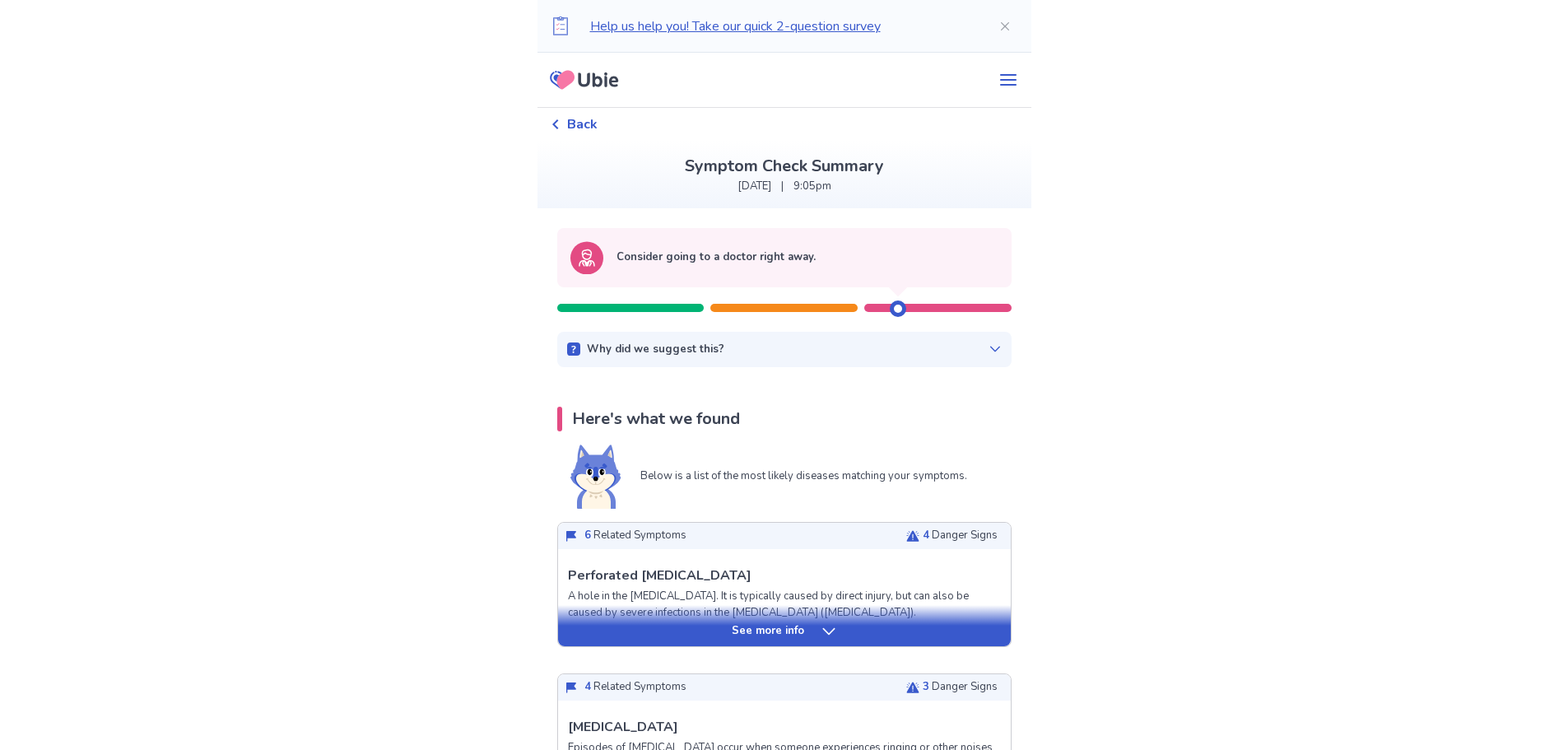
click at [703, 358] on div "Why did we suggest this? This suggestion is based on the severity level of a fe…" at bounding box center [784, 350] width 454 height 36
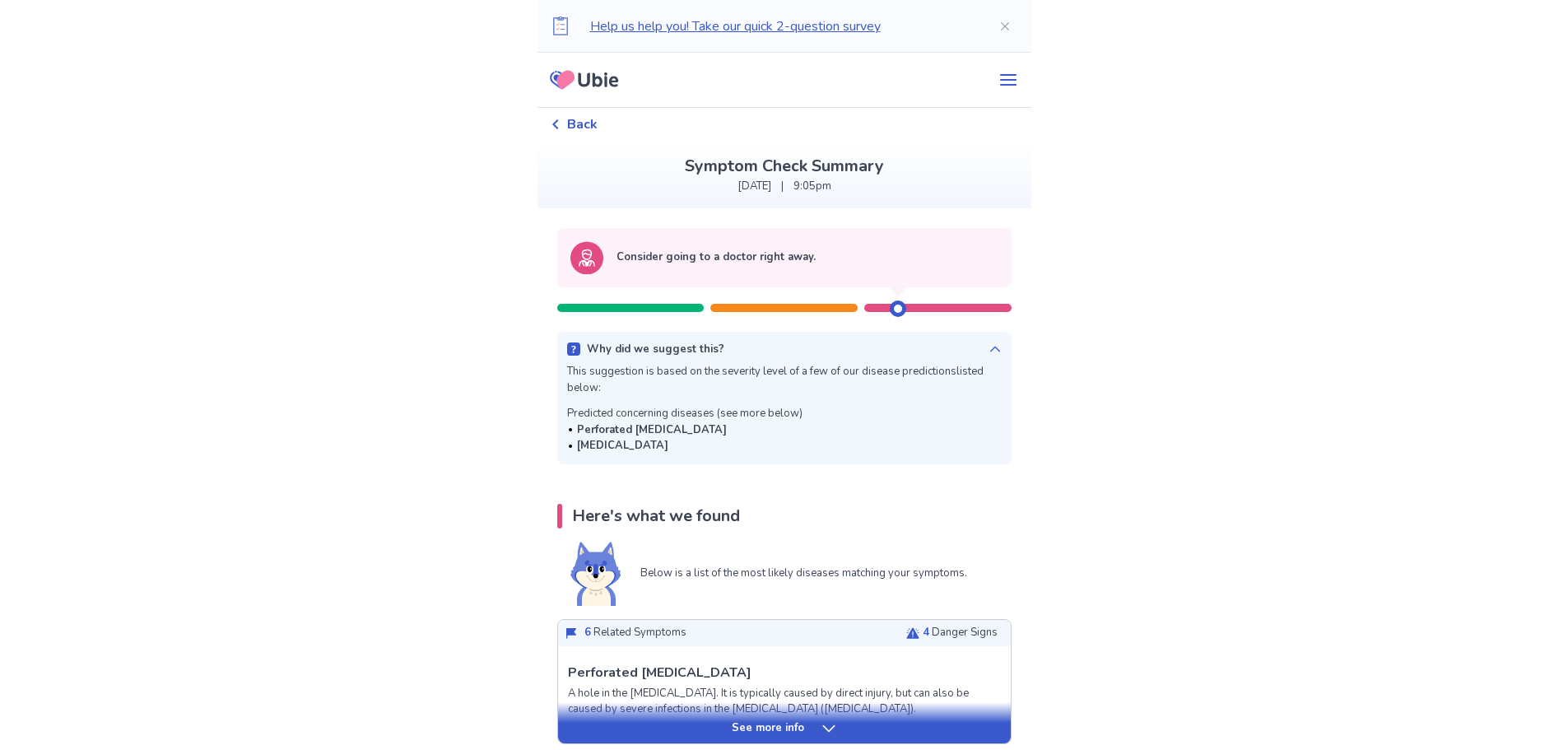
drag, startPoint x: 588, startPoint y: 432, endPoint x: 812, endPoint y: 433, distance: 224.0
click at [813, 433] on div "This suggestion is based on the severity level of a few of our disease predicti…" at bounding box center [784, 409] width 435 height 91
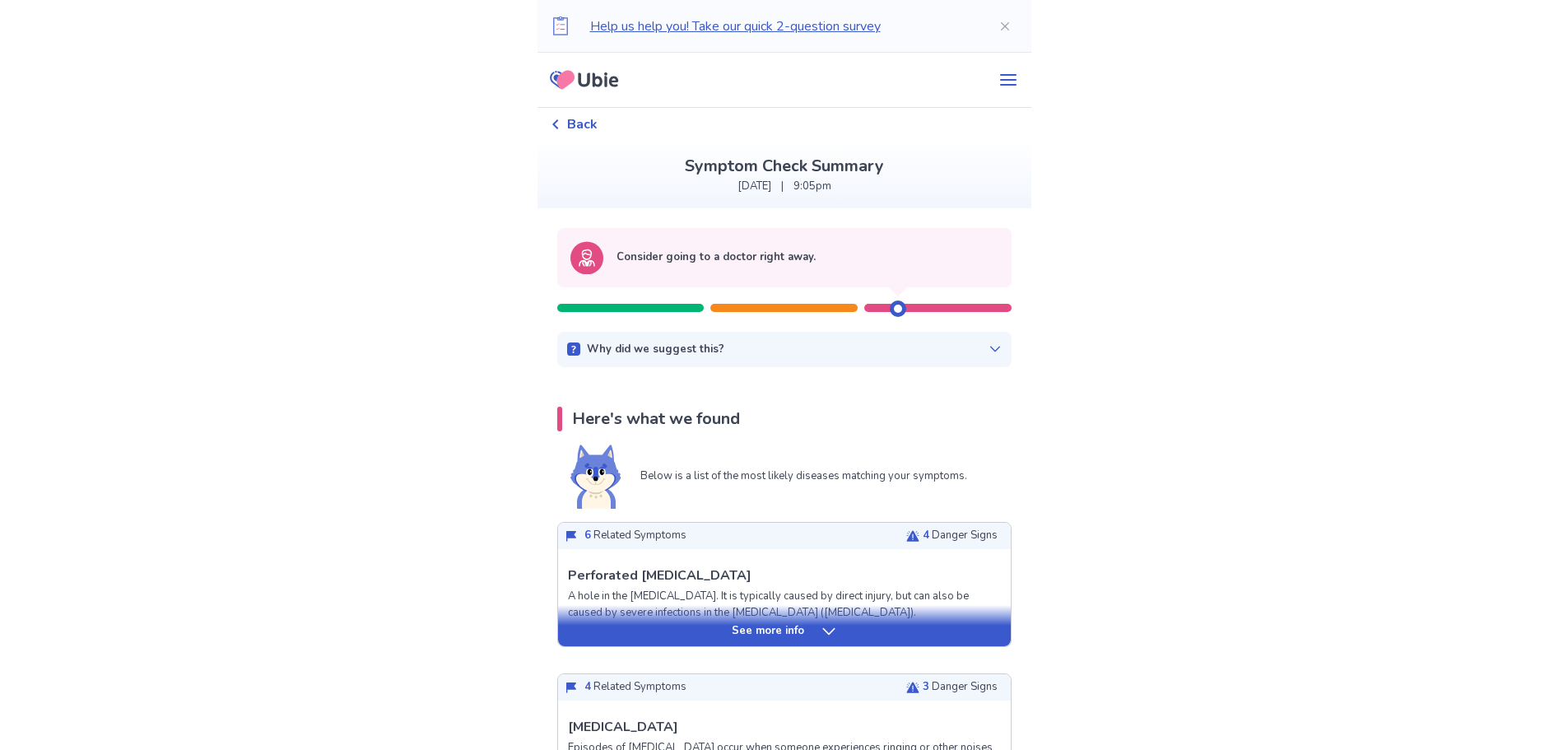
click at [820, 358] on div "Why did we suggest this? This suggestion is based on the severity level of a fe…" at bounding box center [784, 350] width 454 height 36
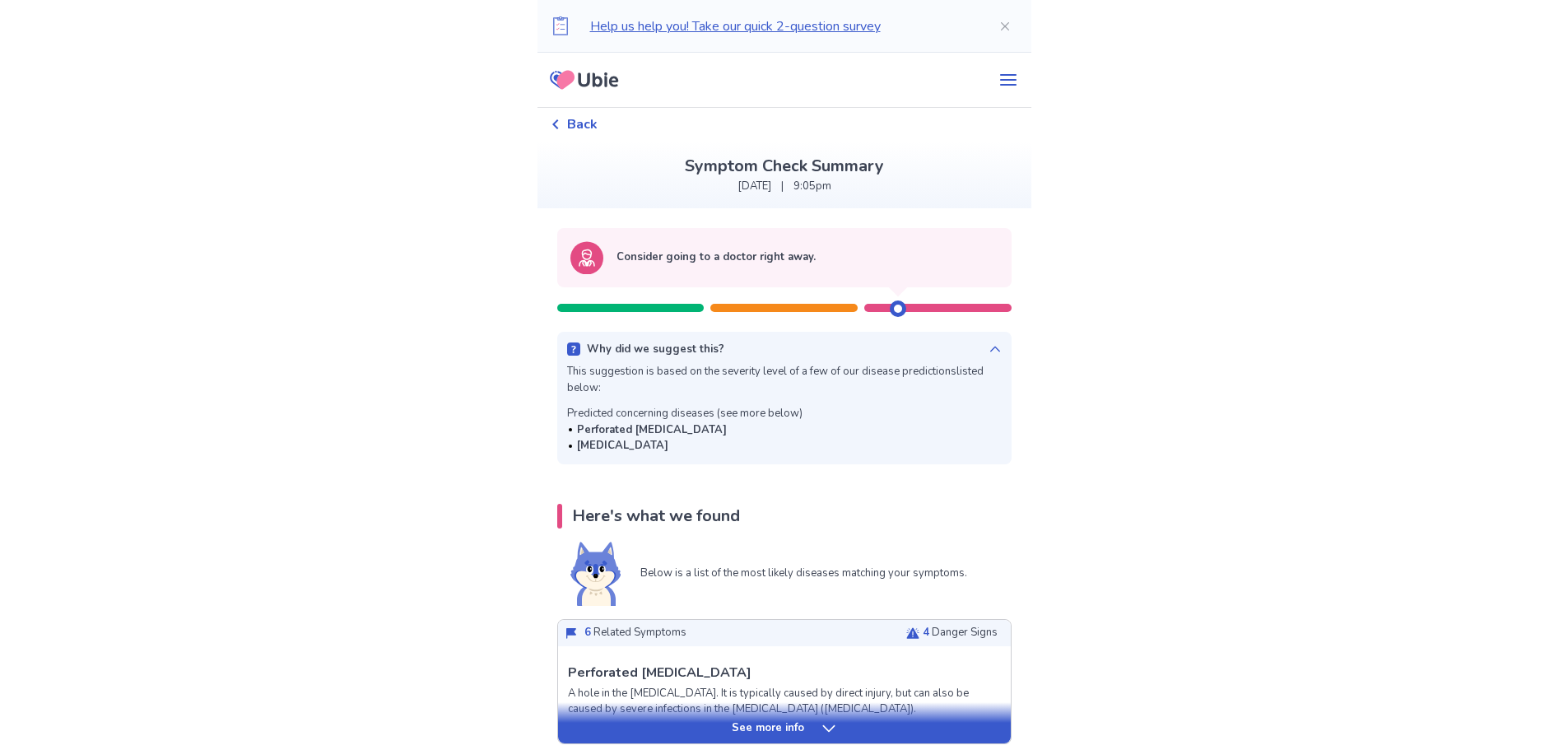
drag, startPoint x: 751, startPoint y: 429, endPoint x: 586, endPoint y: 425, distance: 165.0
click at [586, 425] on div "Perforated [MEDICAL_DATA]" at bounding box center [684, 429] width 236 height 16
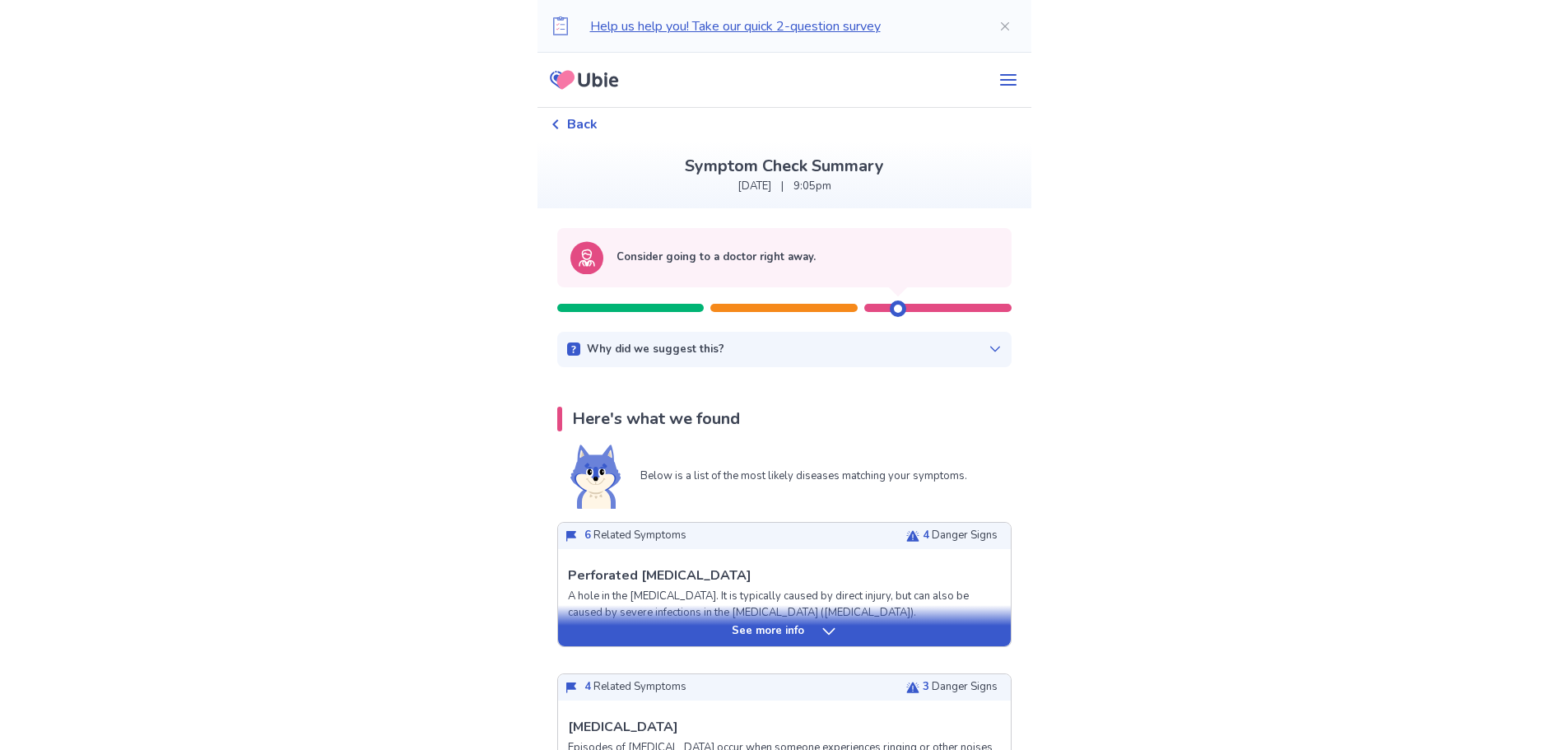
click at [739, 346] on div "Why did we suggest this?" at bounding box center [784, 349] width 435 height 16
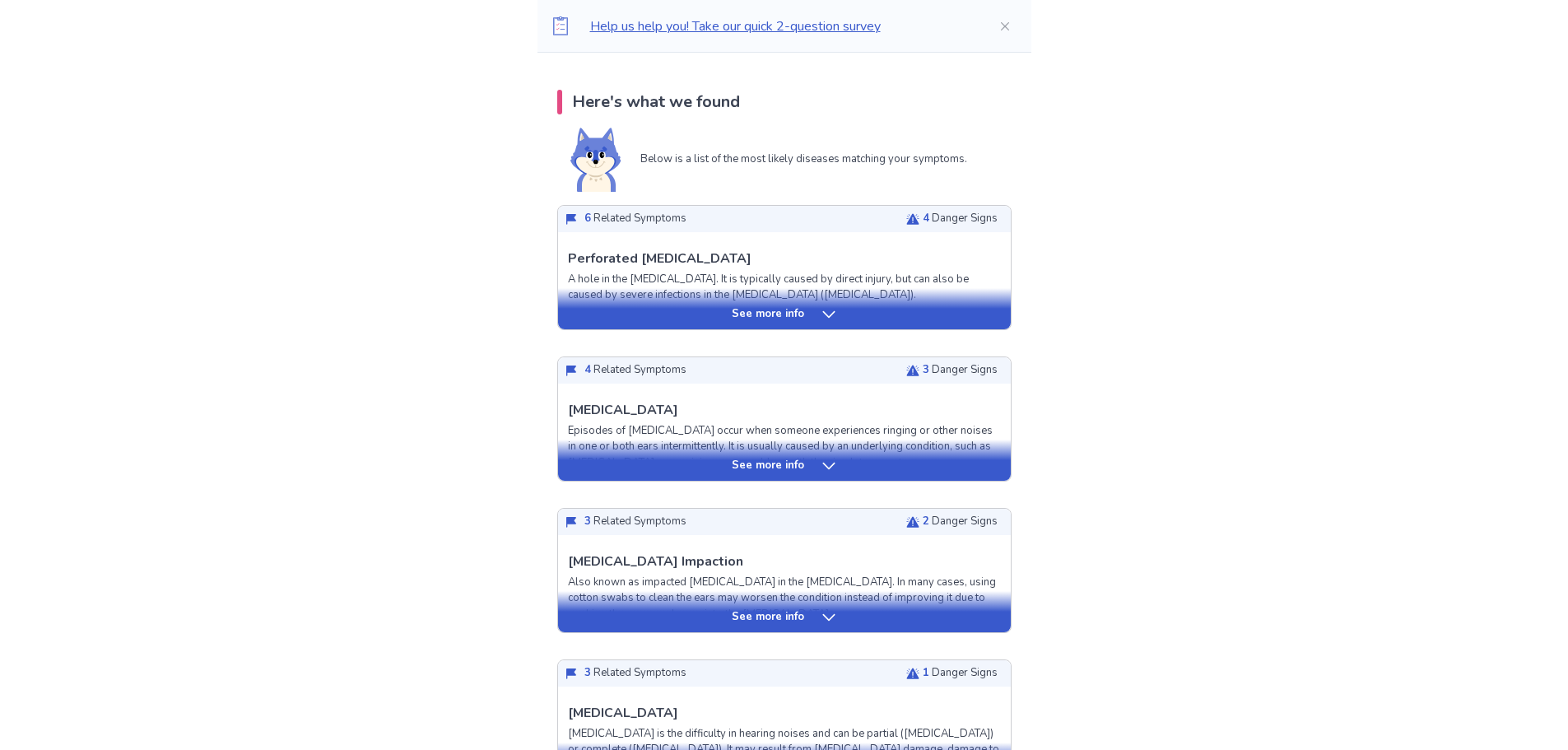
scroll to position [576, 0]
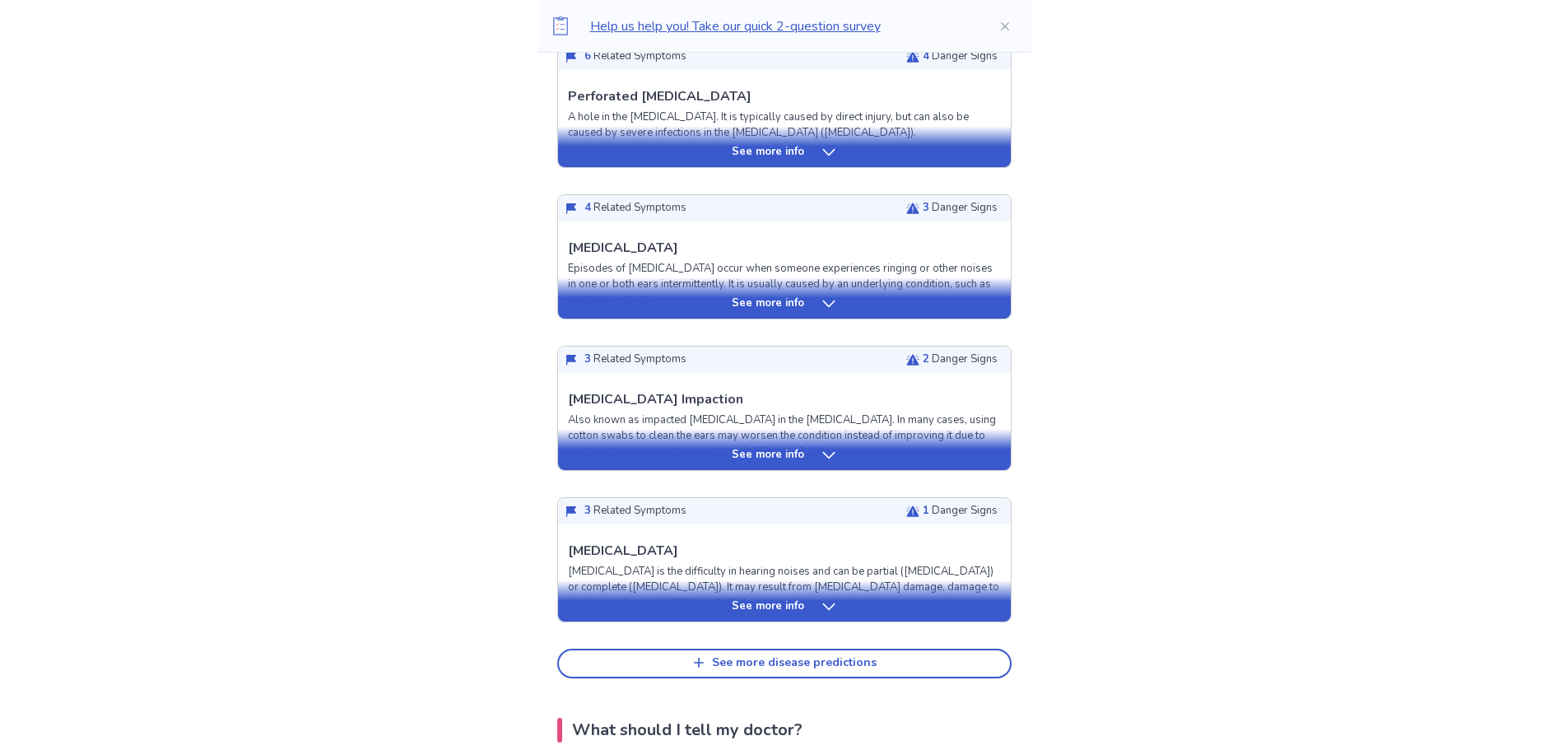
click at [796, 461] on p "See more info" at bounding box center [767, 454] width 72 height 16
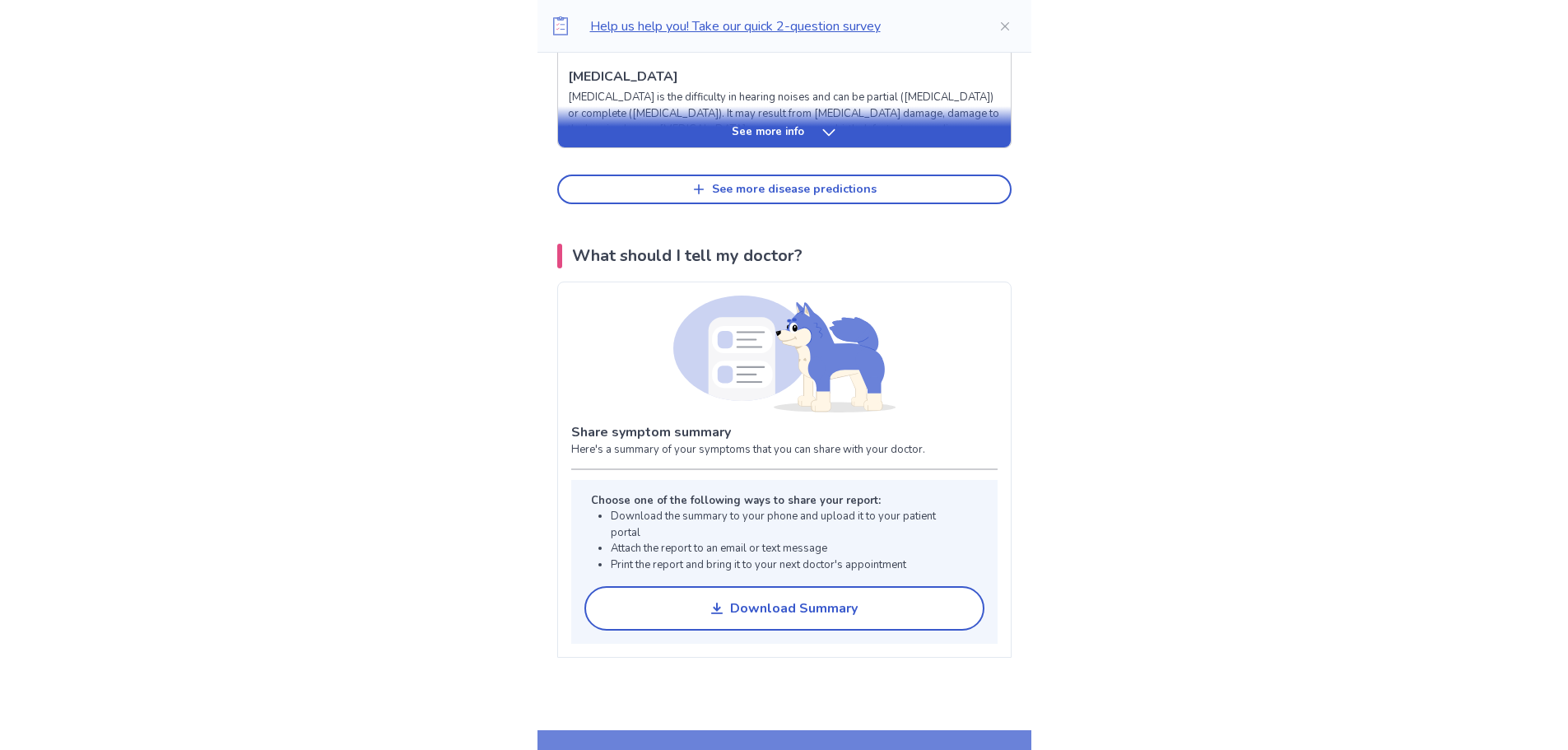
scroll to position [2304, 0]
